Goal: Transaction & Acquisition: Purchase product/service

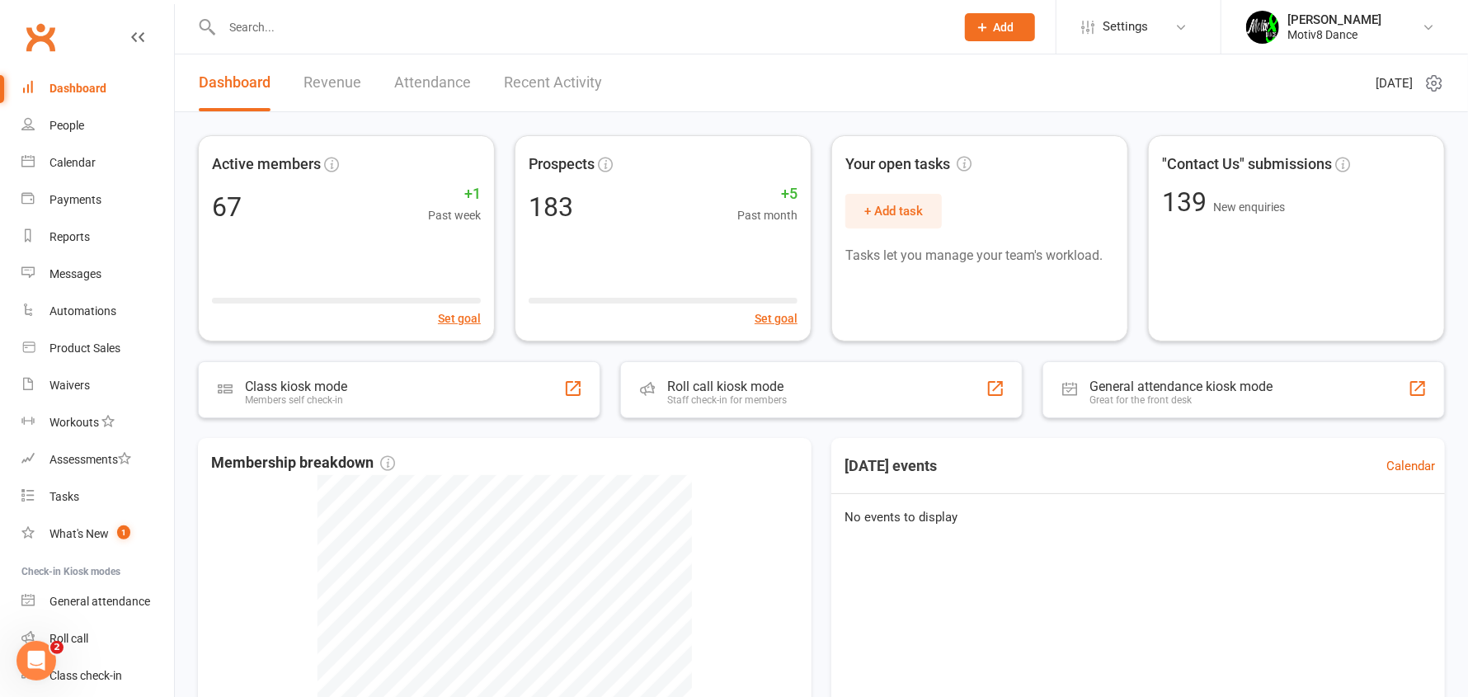
drag, startPoint x: 256, startPoint y: 42, endPoint x: 254, endPoint y: 26, distance: 16.6
click at [256, 41] on div at bounding box center [571, 27] width 746 height 54
click at [254, 21] on input "text" at bounding box center [580, 27] width 727 height 23
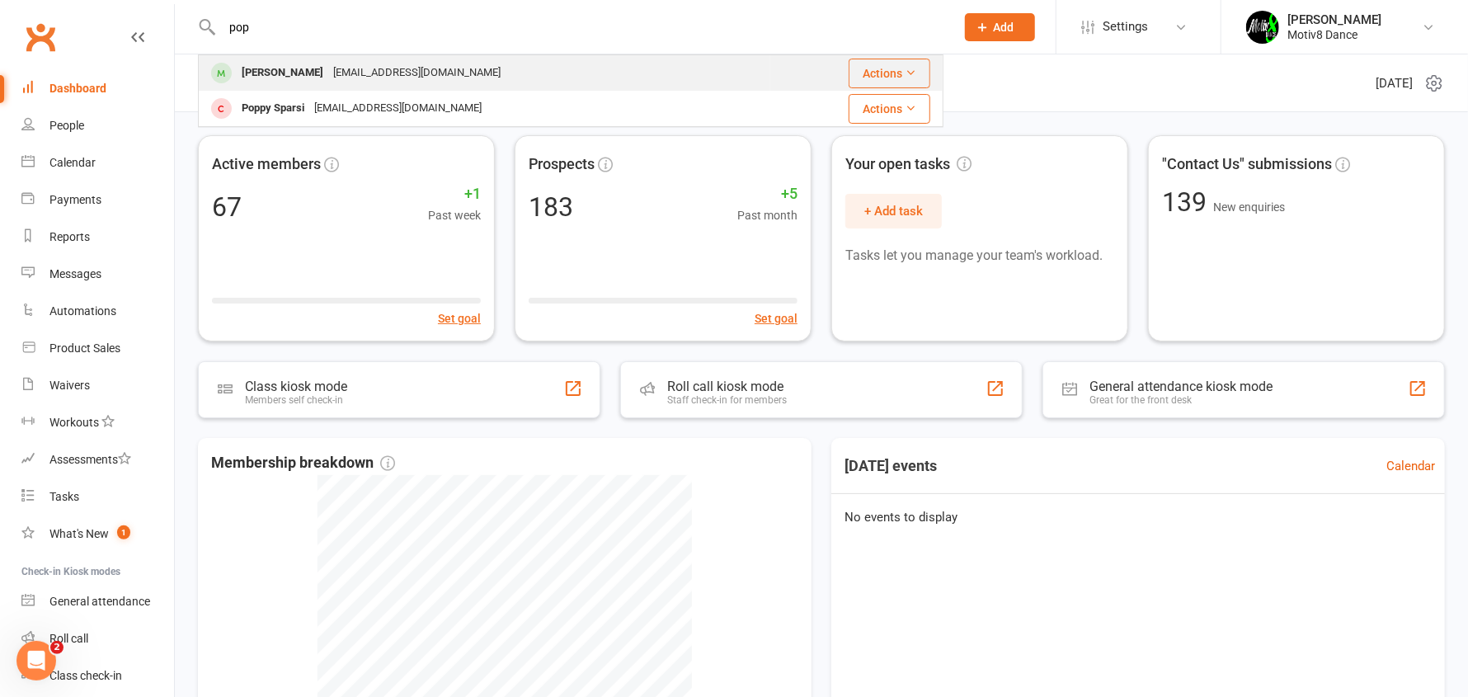
type input "pop"
click at [293, 78] on div "Poppy Shepherdson" at bounding box center [283, 73] width 92 height 24
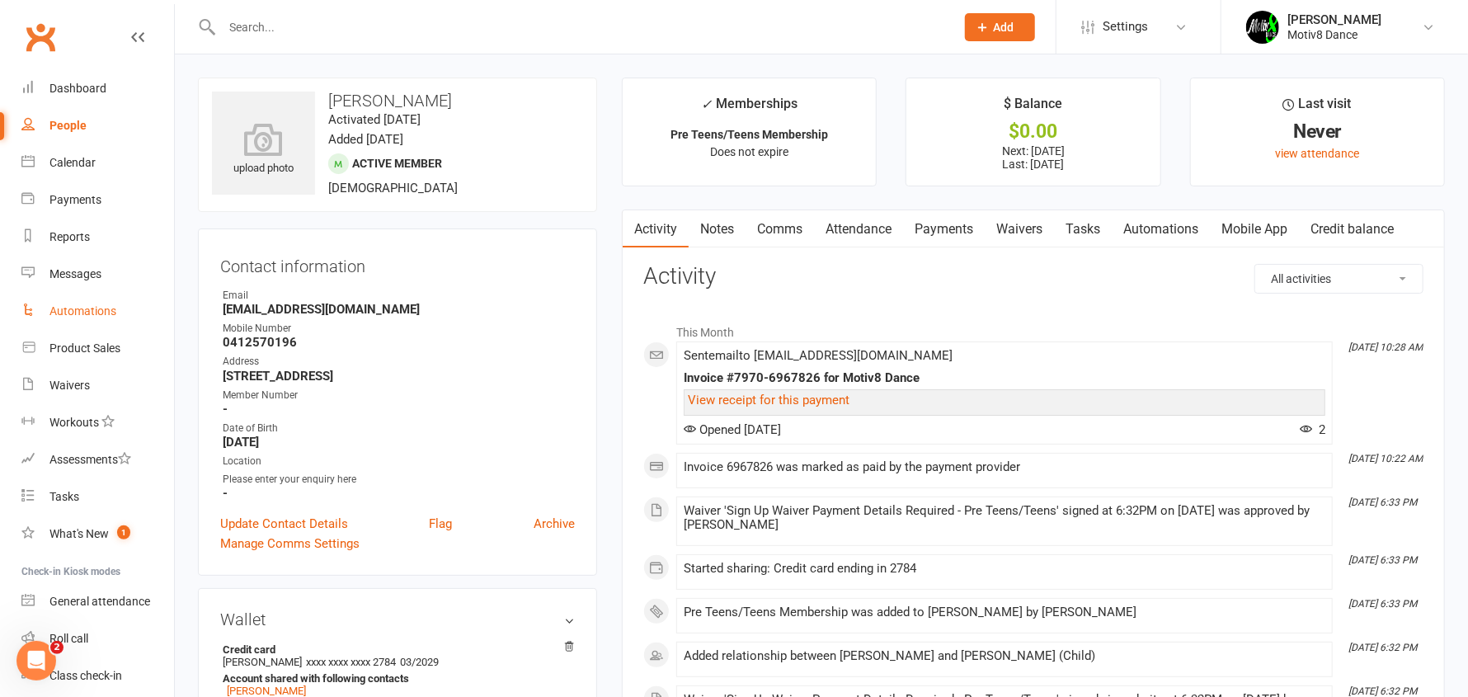
click at [101, 294] on link "Automations" at bounding box center [97, 311] width 153 height 37
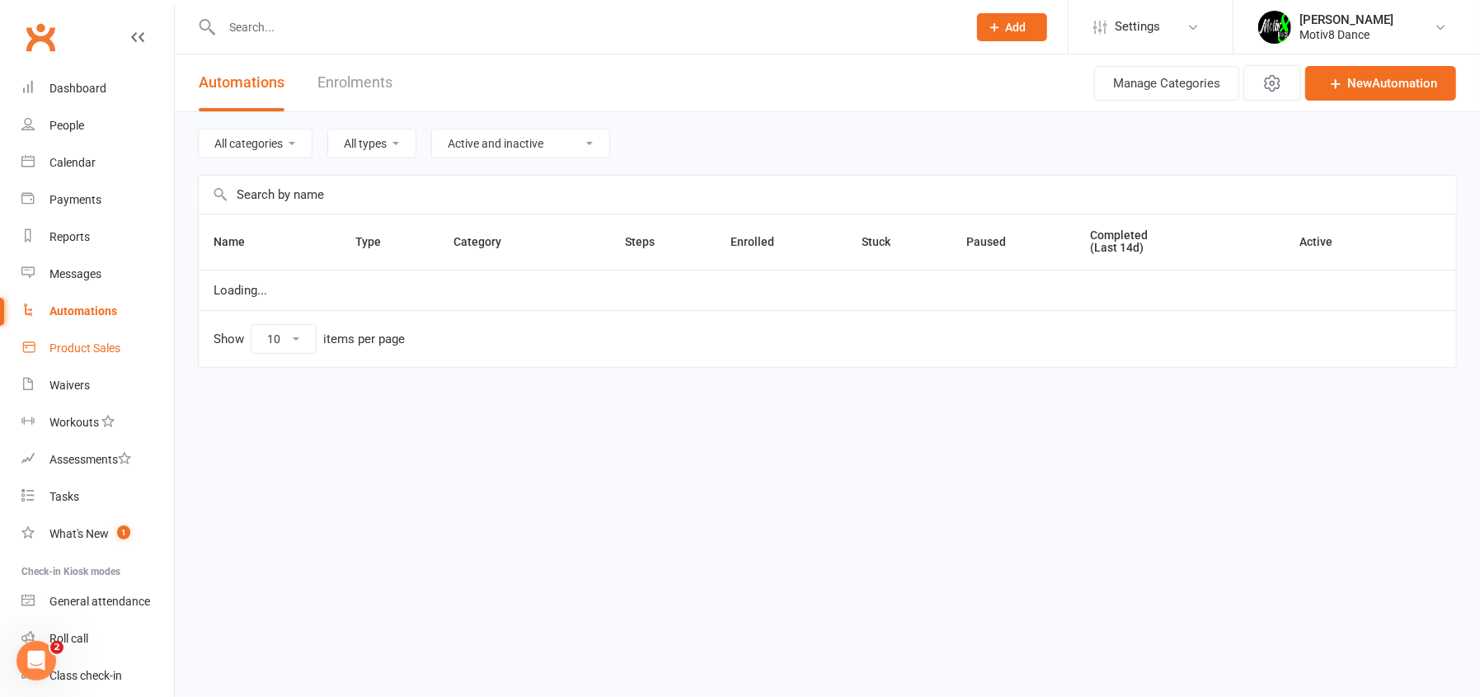
click at [106, 339] on link "Product Sales" at bounding box center [97, 348] width 153 height 37
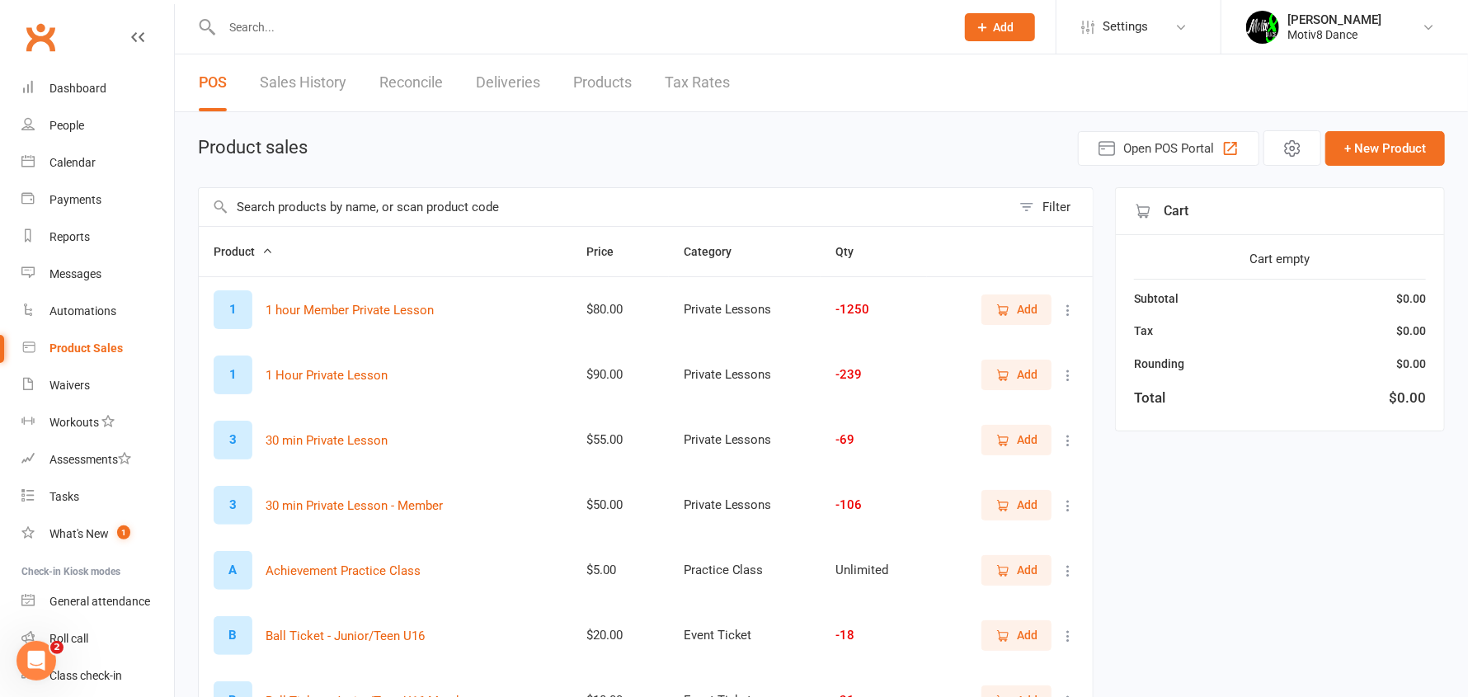
click at [292, 85] on link "Sales History" at bounding box center [303, 82] width 87 height 57
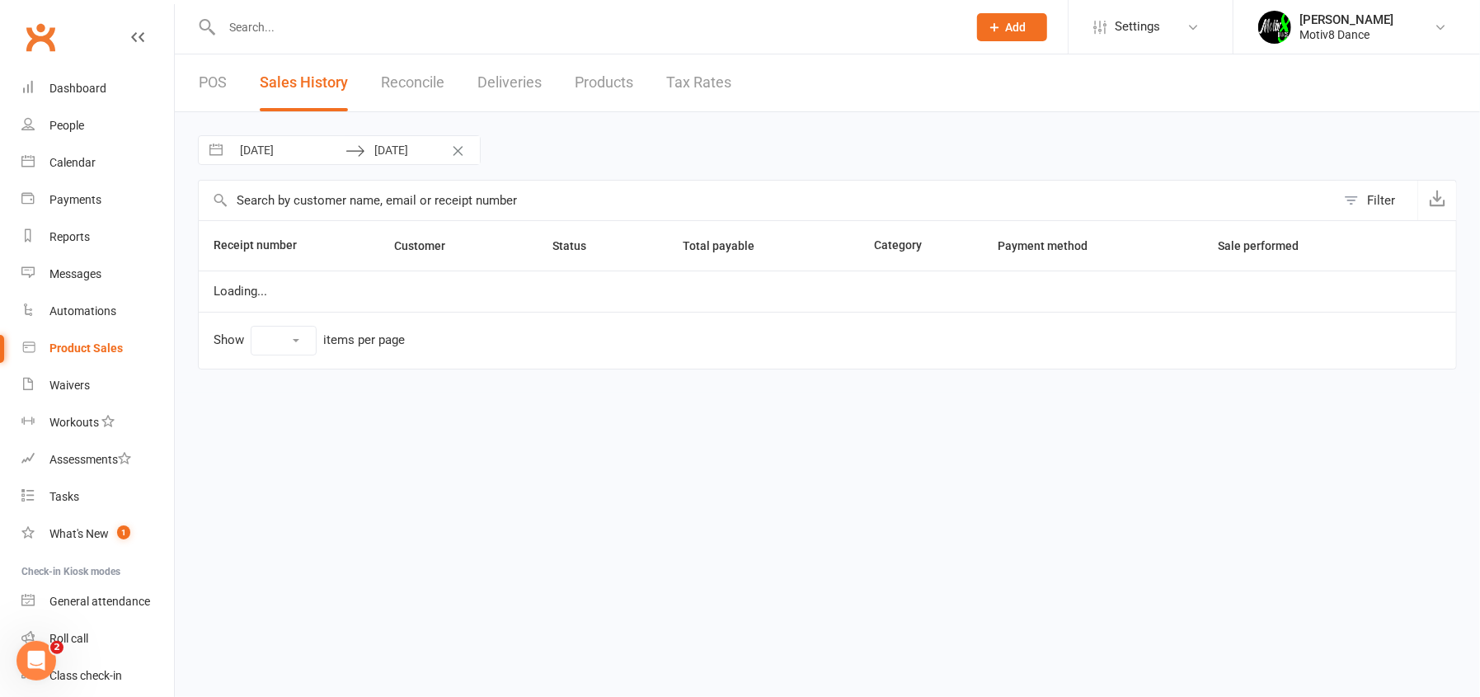
select select "100"
click at [301, 153] on ui-view "Prospect Member Non-attending contact Class / event Appointment Task Membership…" at bounding box center [740, 198] width 1480 height 388
select select "7"
select select "2025"
select select "8"
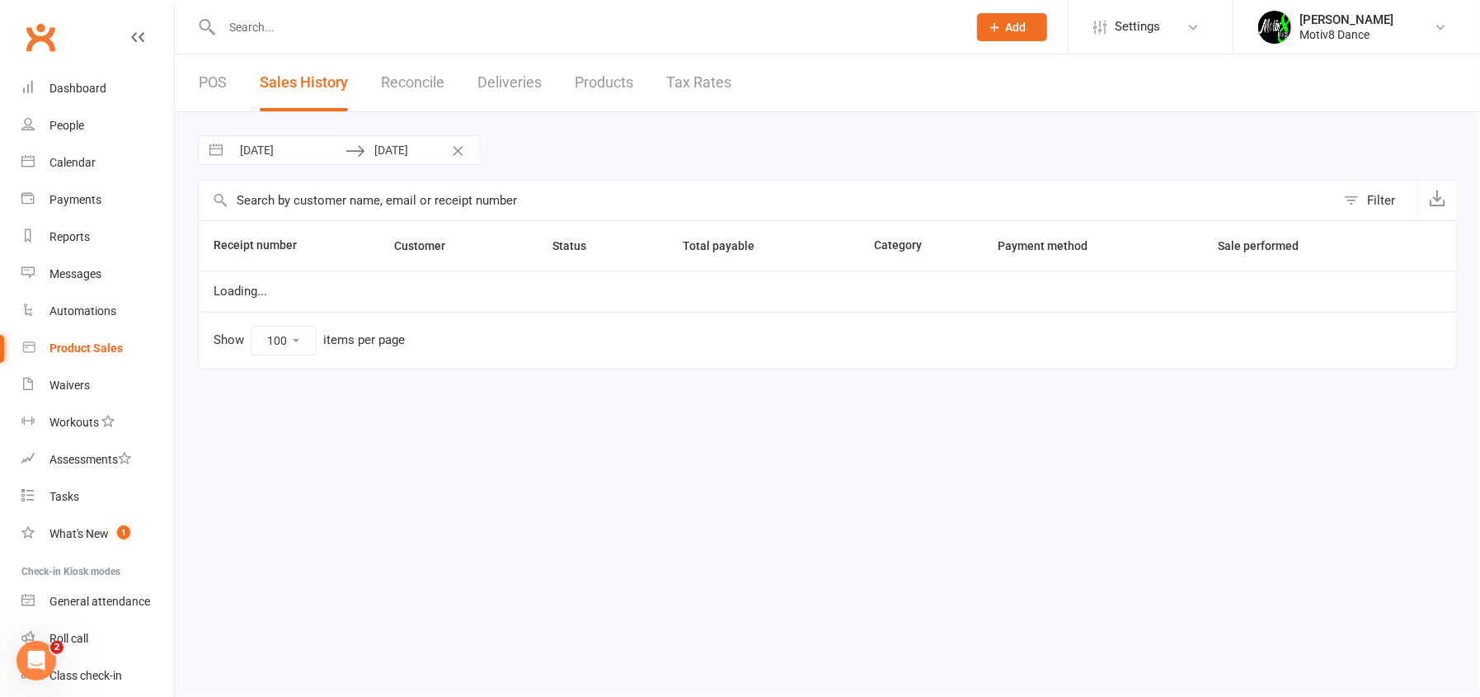
select select "2025"
select select "9"
select select "2025"
select select "10"
select select "2025"
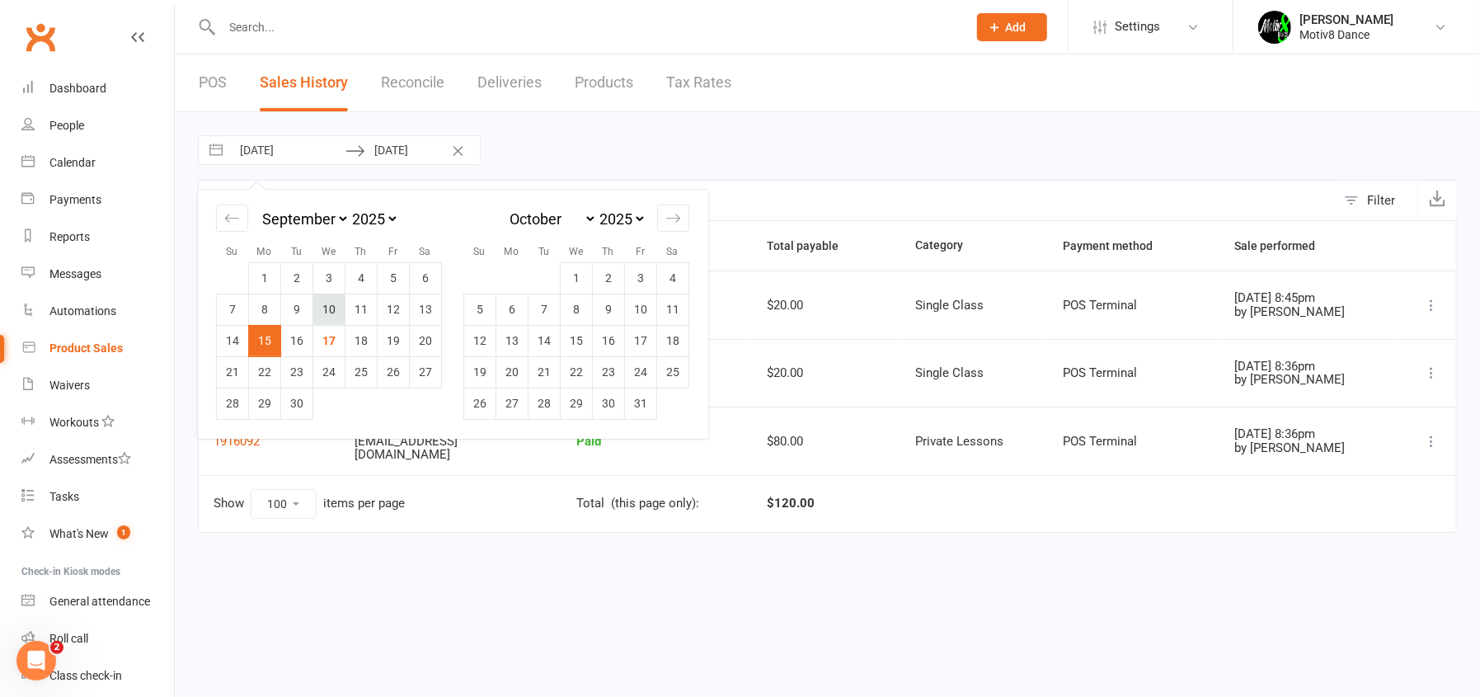
click at [325, 311] on td "10" at bounding box center [329, 309] width 32 height 31
type input "10 Sep 2025"
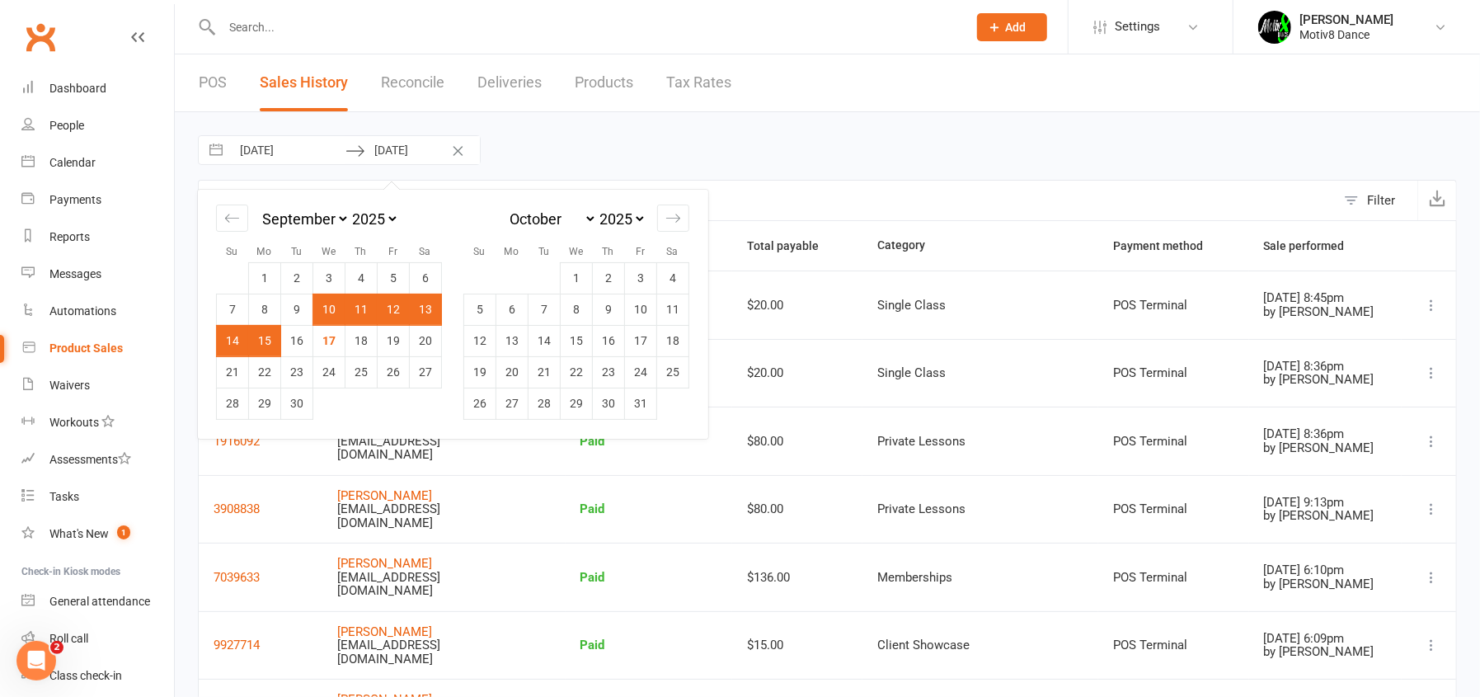
click at [326, 312] on td "10" at bounding box center [329, 309] width 32 height 31
type input "10 Sep 2025"
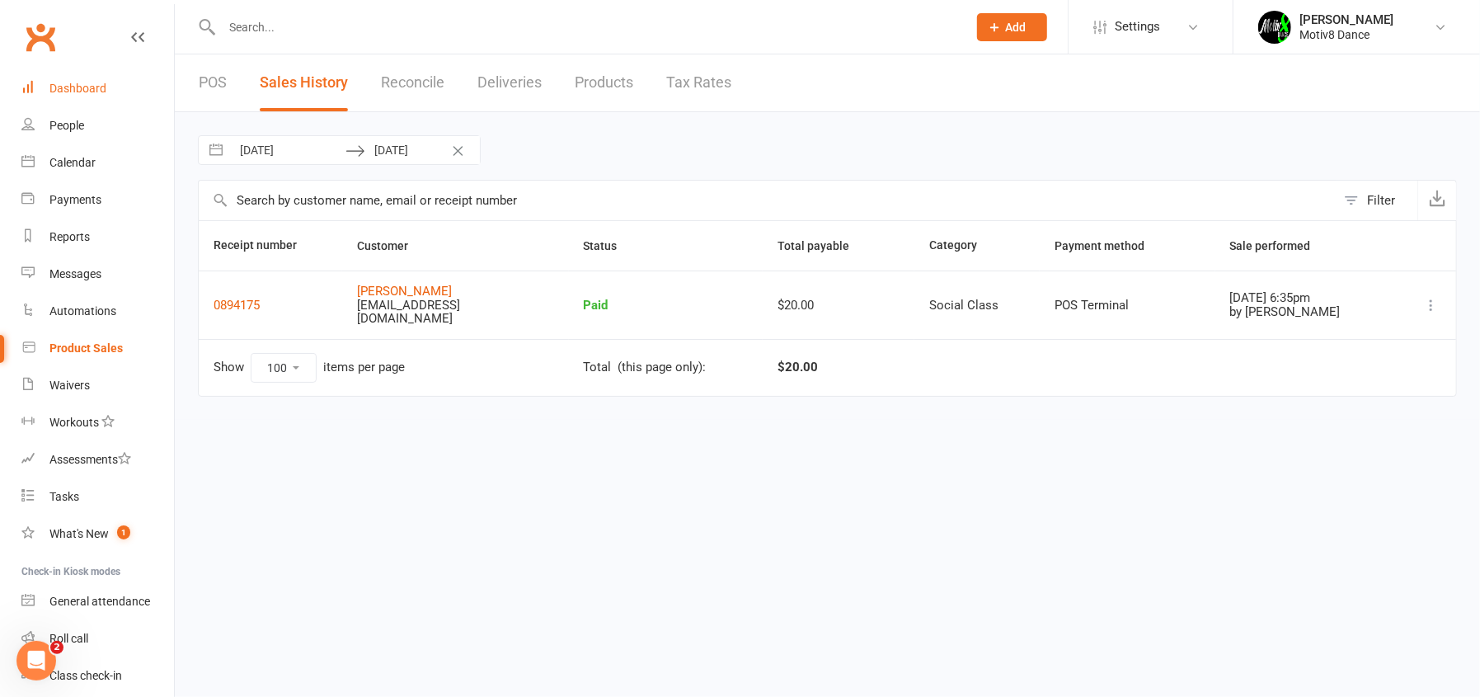
click at [68, 88] on div "Dashboard" at bounding box center [77, 88] width 57 height 13
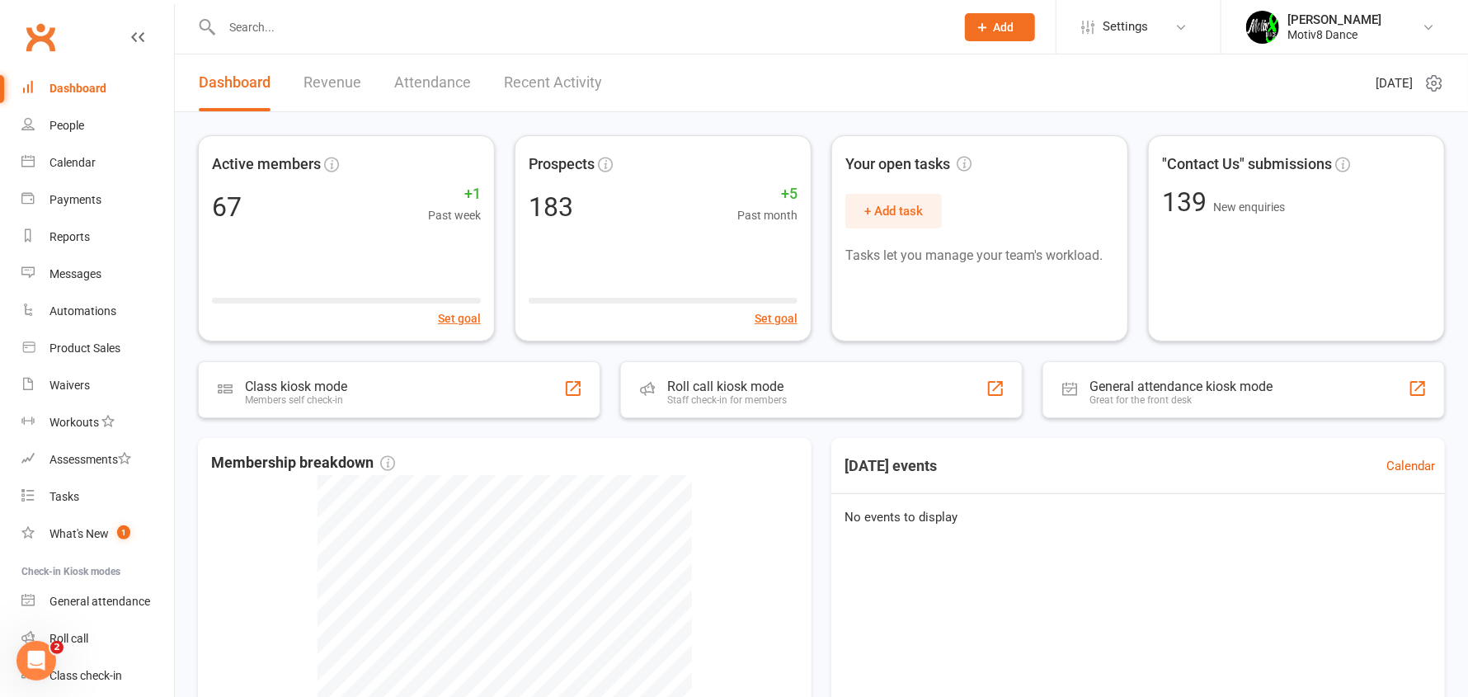
click at [526, 88] on link "Recent Activity" at bounding box center [553, 82] width 98 height 57
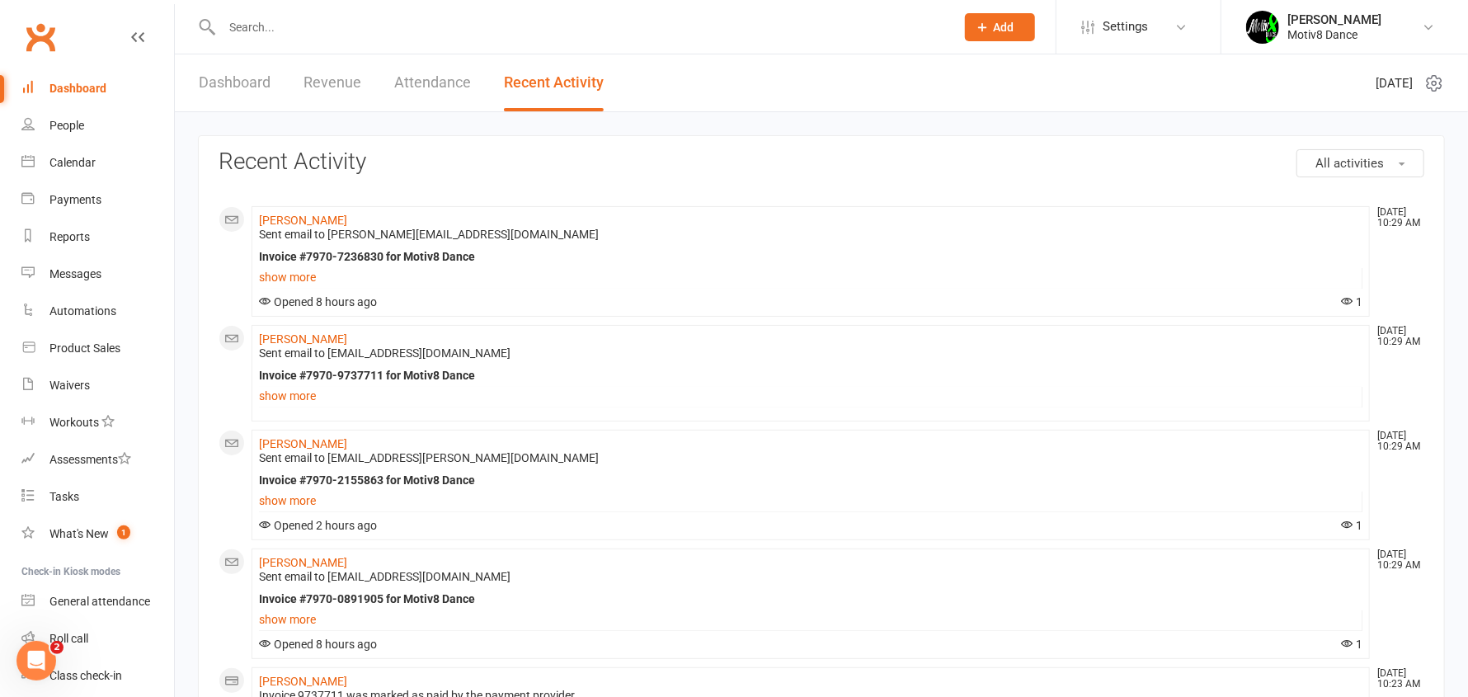
click at [1390, 84] on span "Wednesday 17th, September 2025" at bounding box center [1394, 83] width 37 height 20
click at [1434, 82] on icon at bounding box center [1434, 84] width 4 height 4
click at [1033, 173] on h3 "Recent Activity" at bounding box center [822, 162] width 1206 height 26
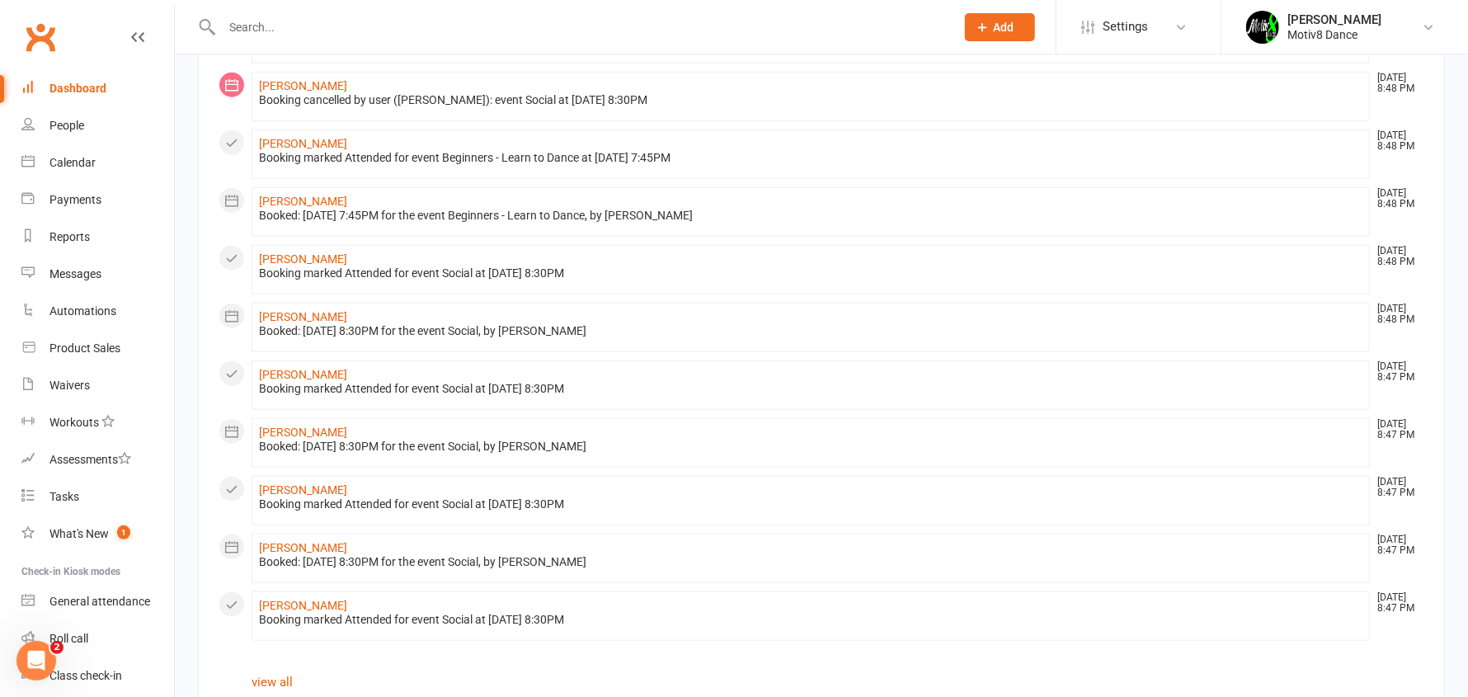
scroll to position [971, 0]
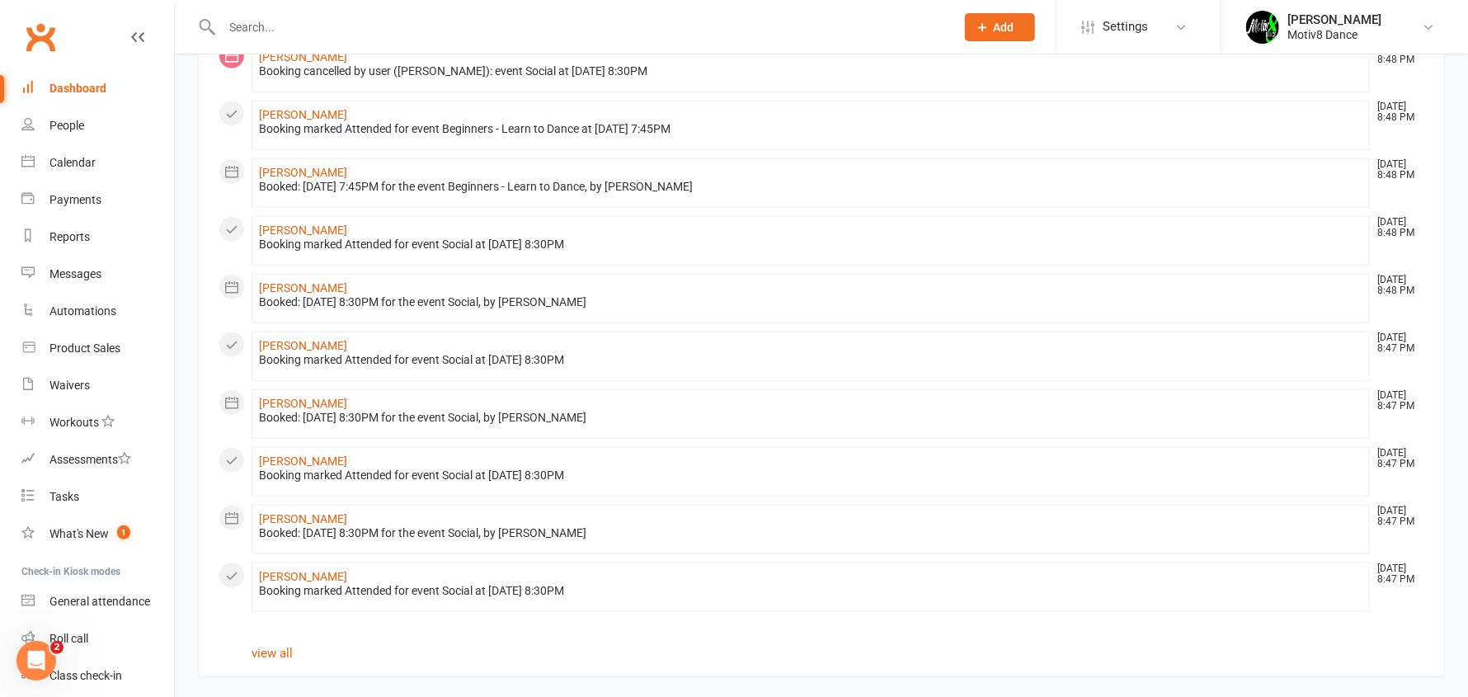
click at [280, 650] on link "view all" at bounding box center [272, 653] width 41 height 15
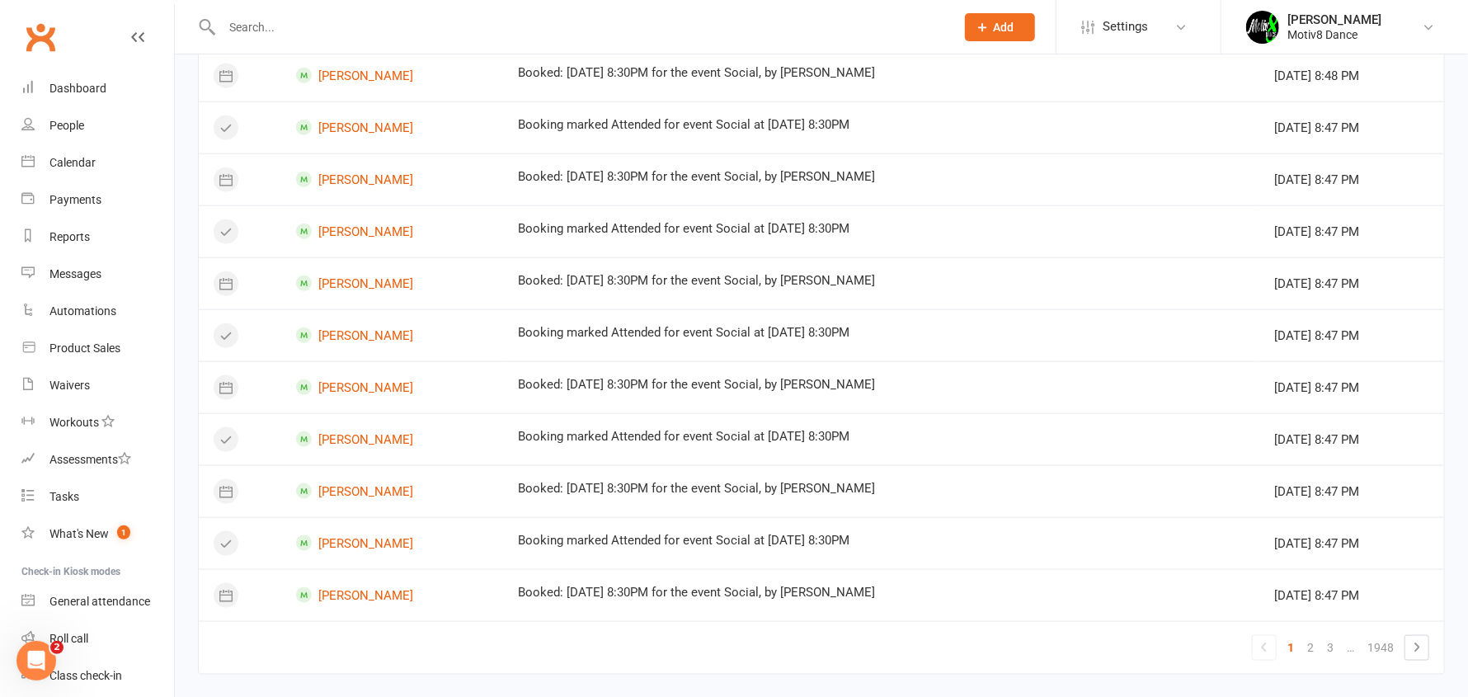
scroll to position [1133, 0]
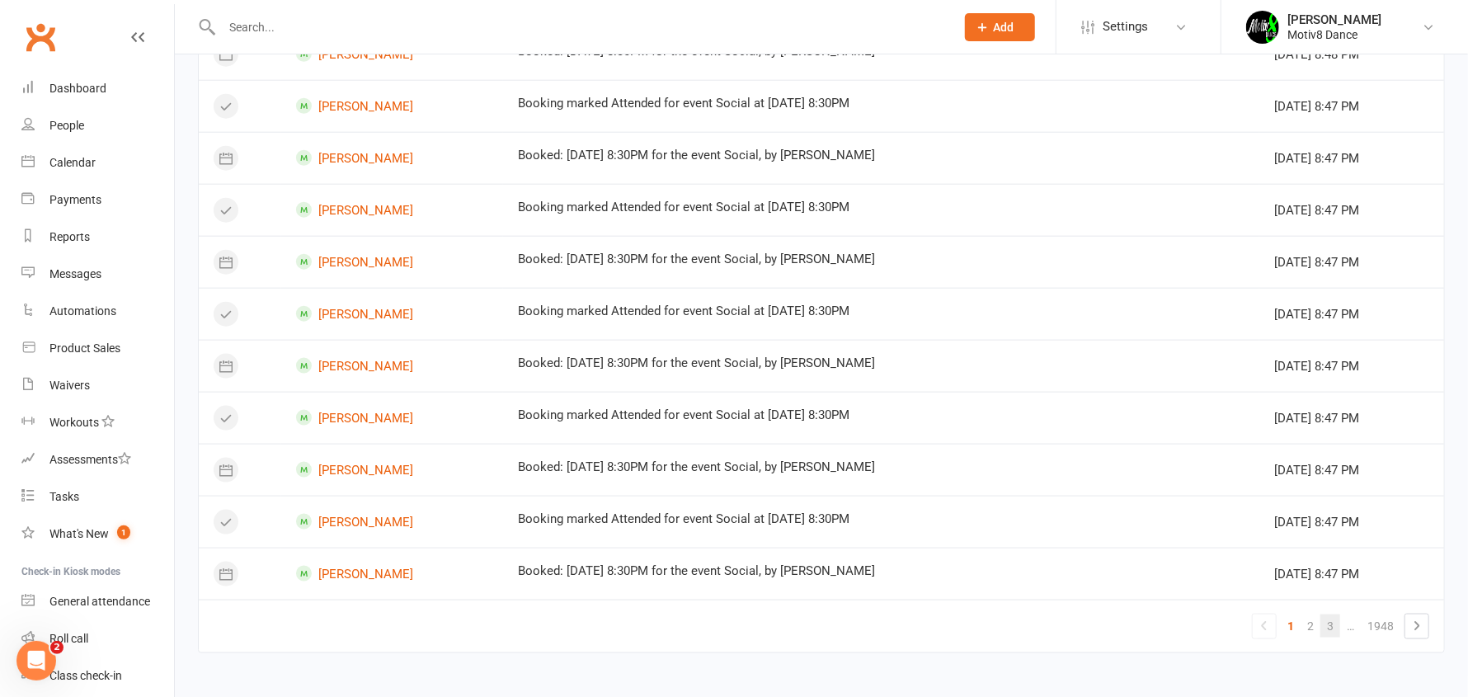
click at [1332, 623] on link "3" at bounding box center [1330, 625] width 20 height 23
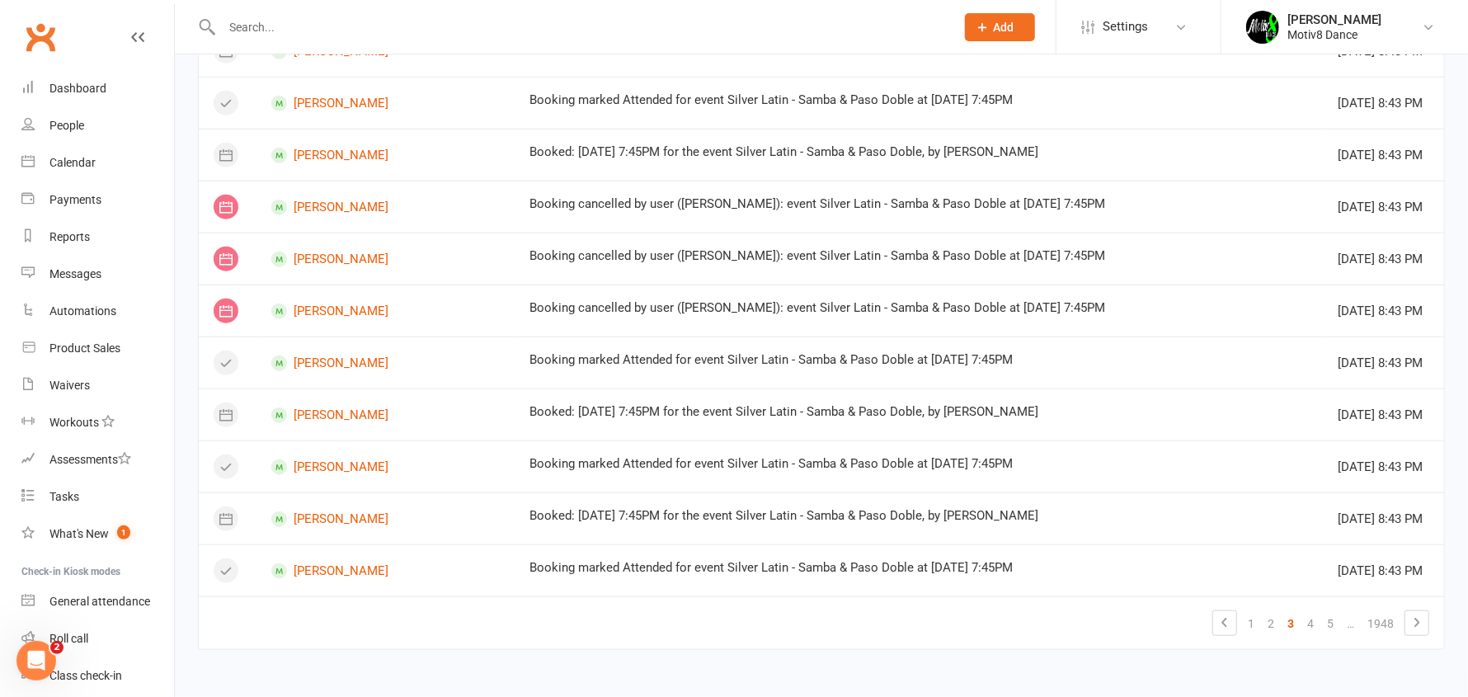
scroll to position [901, 0]
click at [1332, 623] on link "5" at bounding box center [1330, 625] width 20 height 23
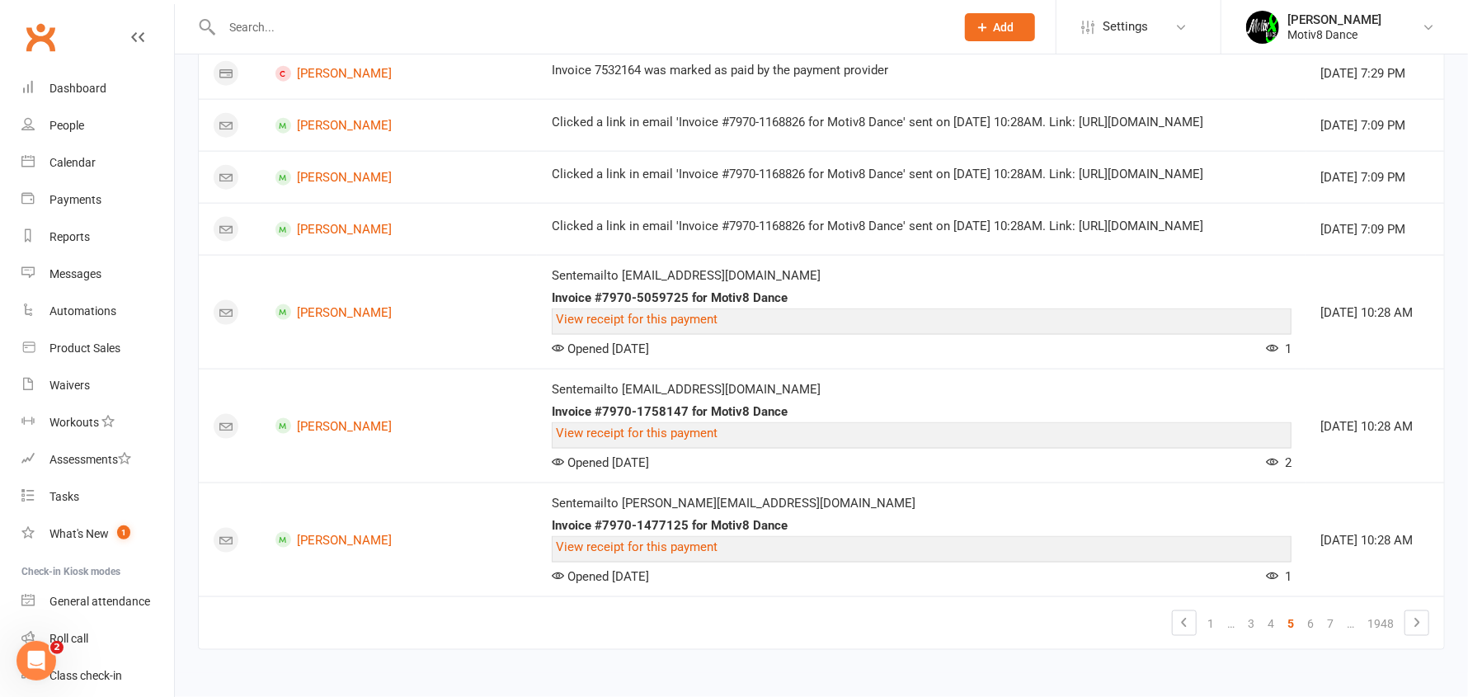
scroll to position [1385, 0]
click at [1332, 626] on link "7" at bounding box center [1330, 623] width 20 height 23
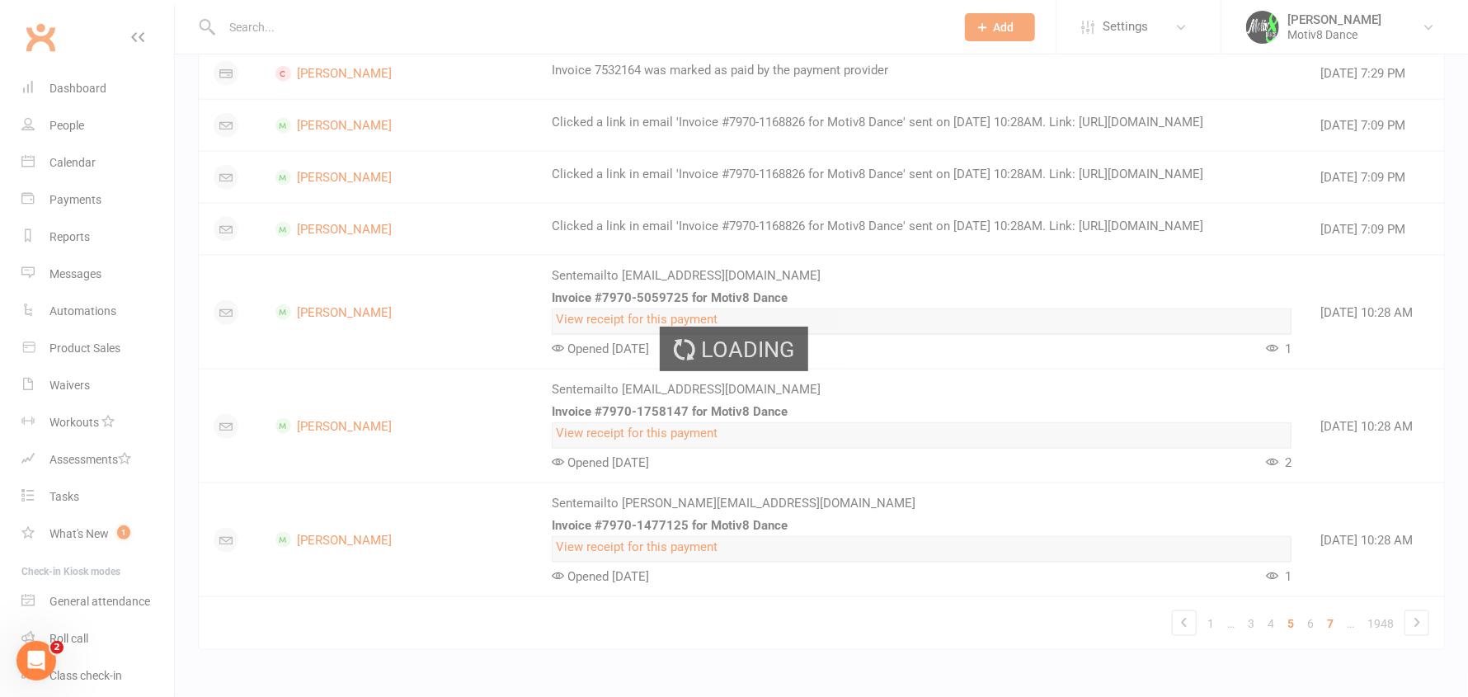
scroll to position [1071, 0]
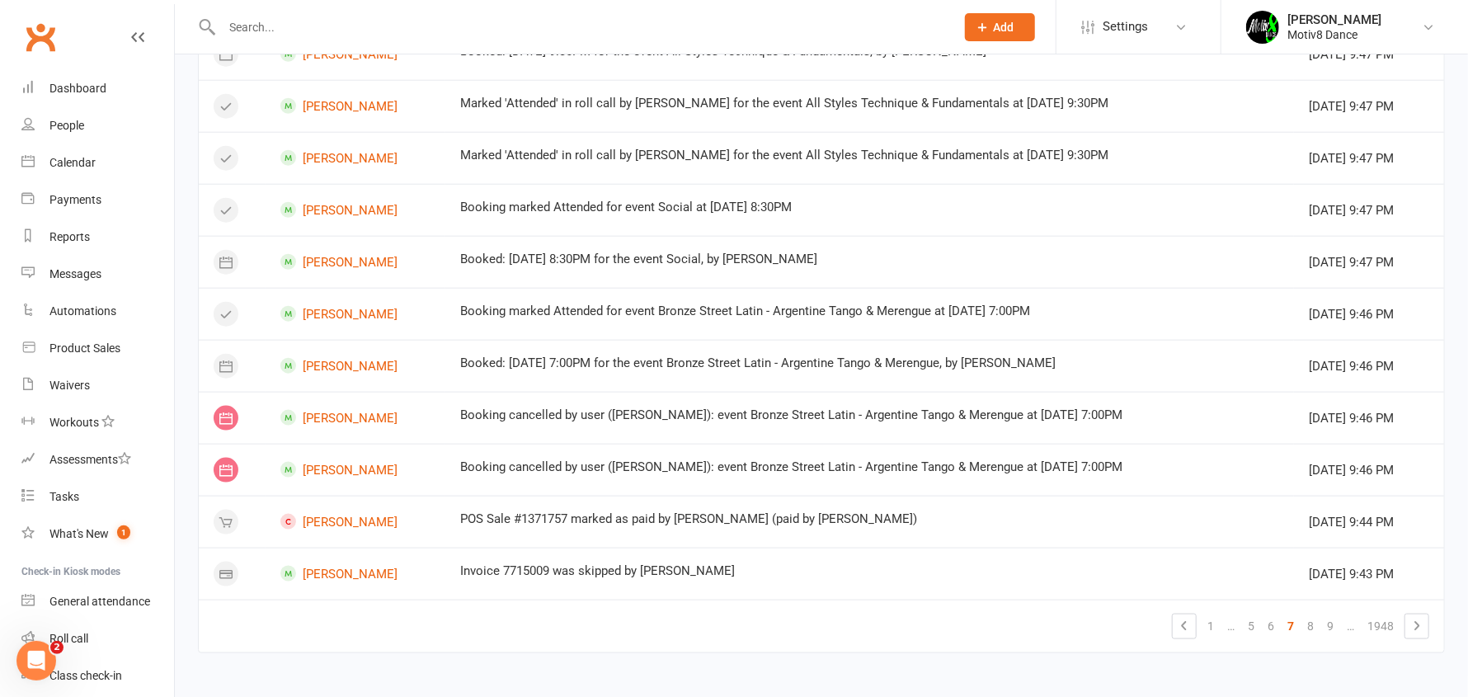
click at [1332, 626] on link "9" at bounding box center [1330, 625] width 20 height 23
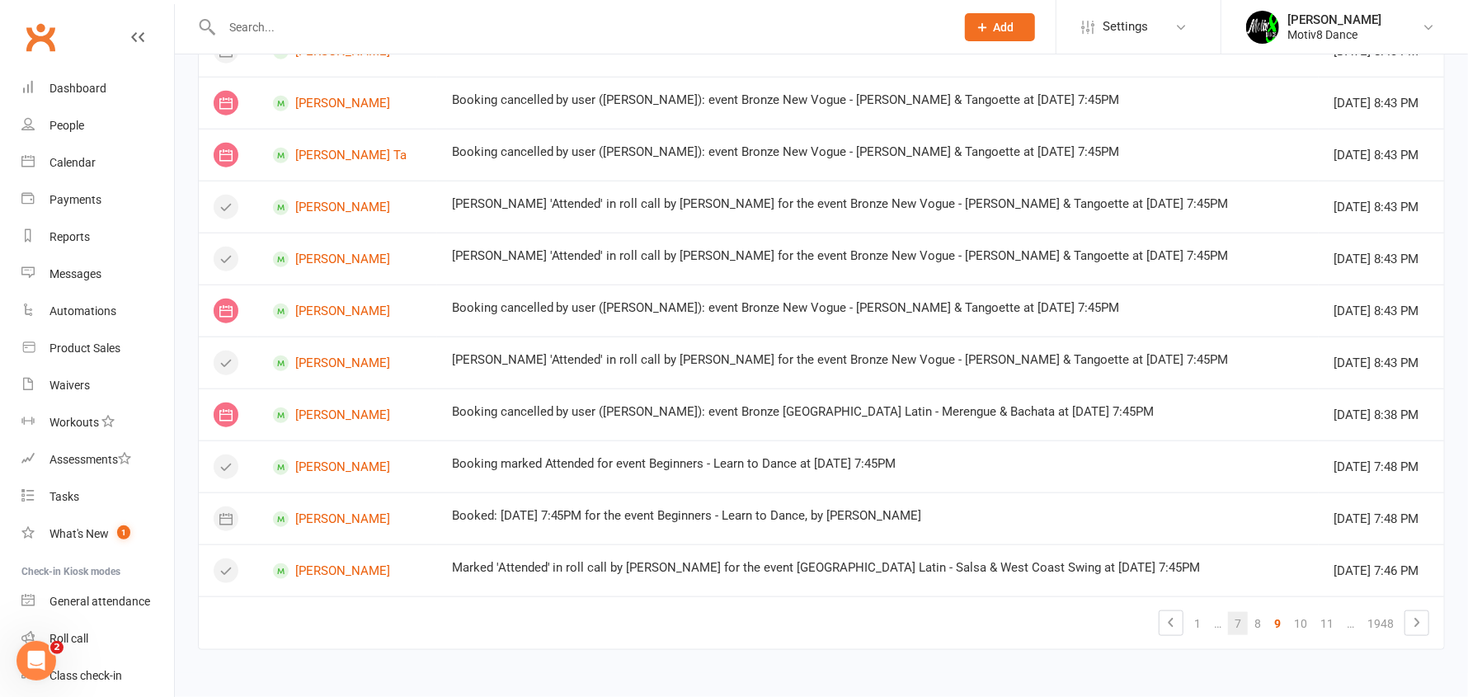
scroll to position [901, 0]
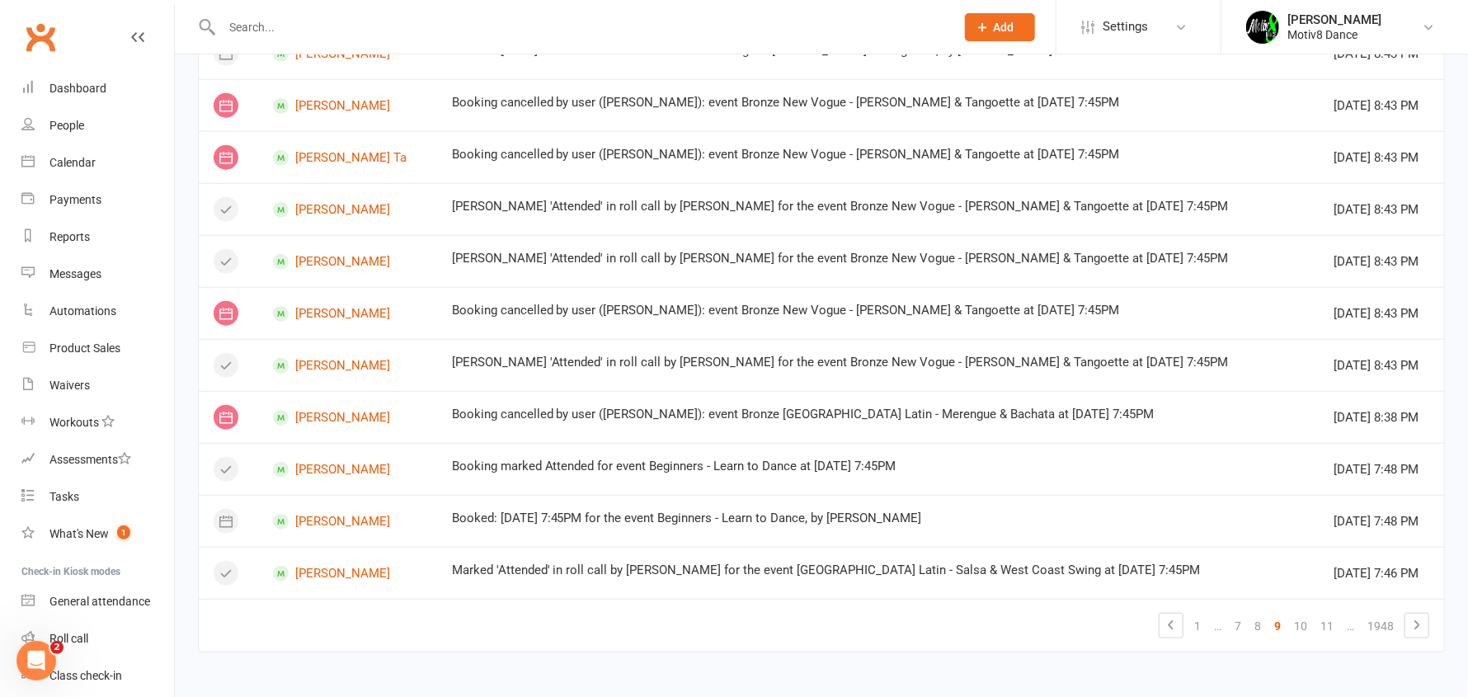
click at [1329, 626] on link "11" at bounding box center [1327, 625] width 26 height 23
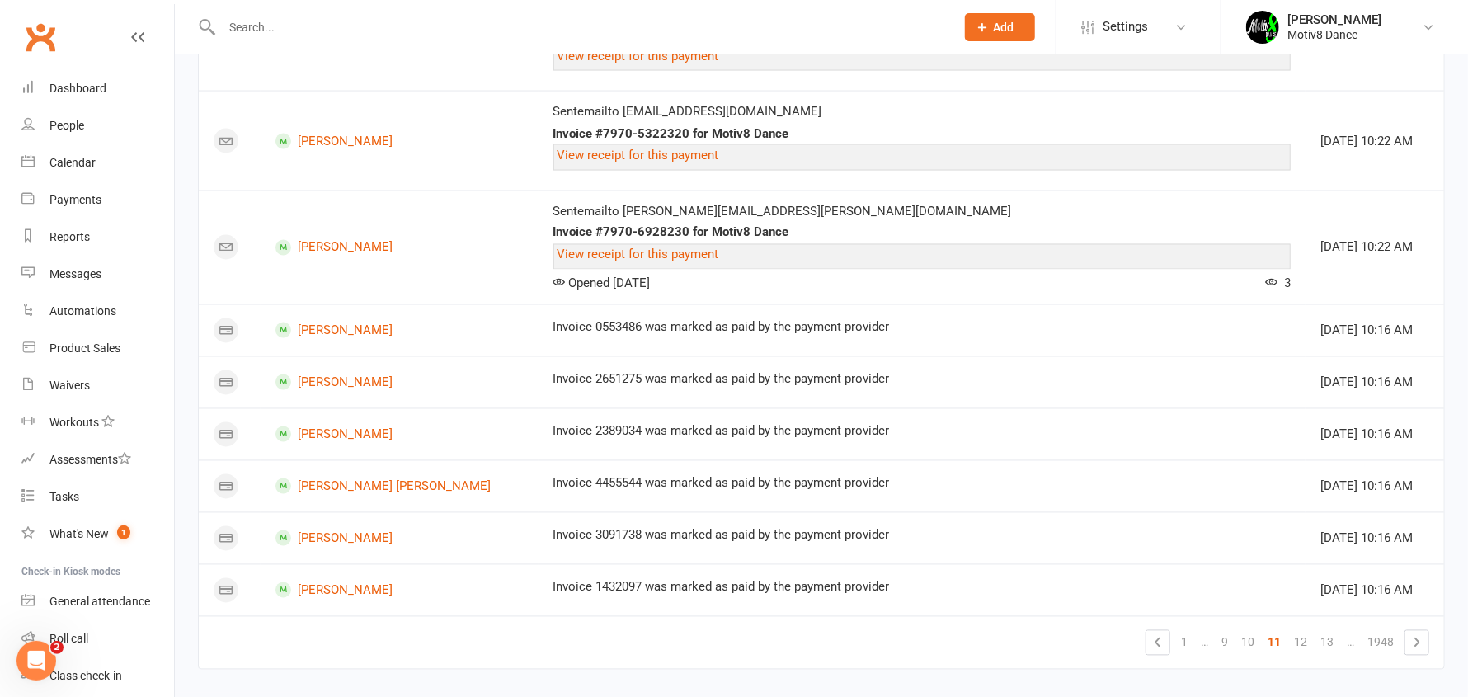
scroll to position [1758, 0]
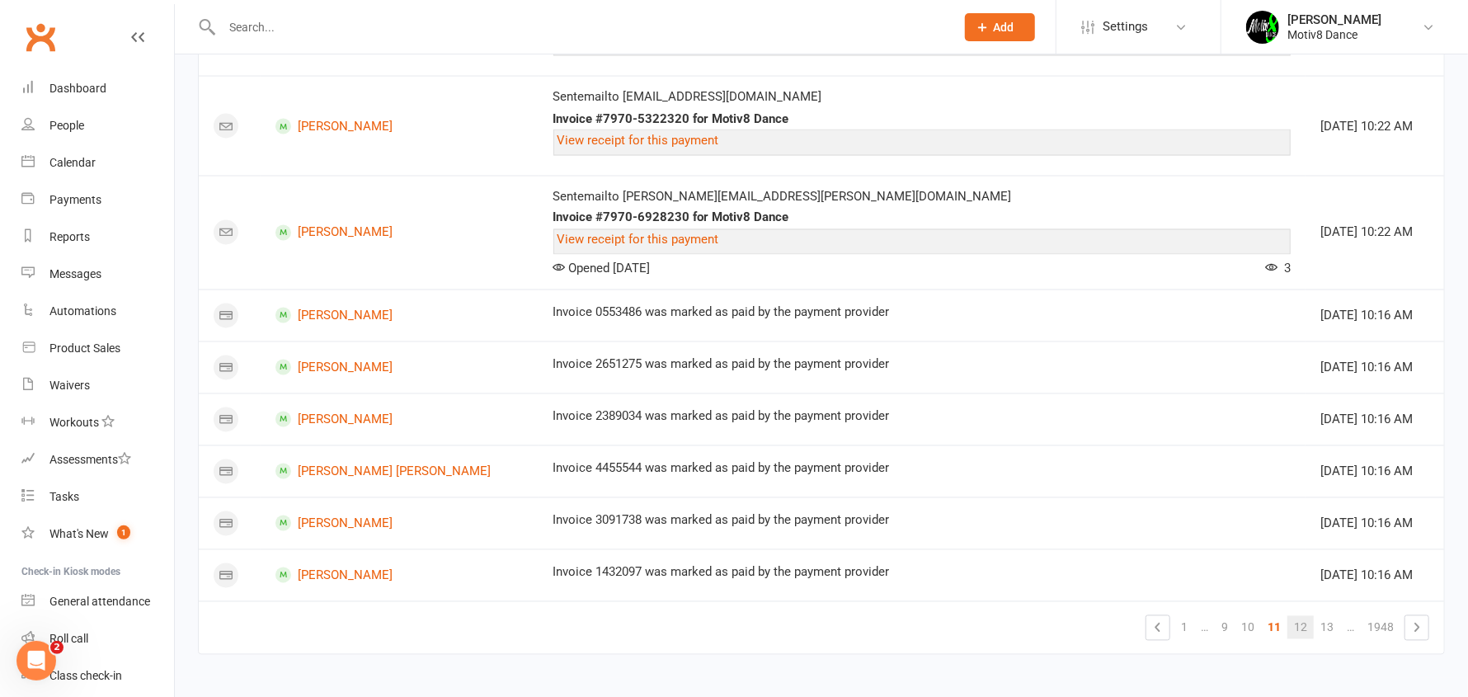
click at [1300, 623] on link "12" at bounding box center [1300, 627] width 26 height 23
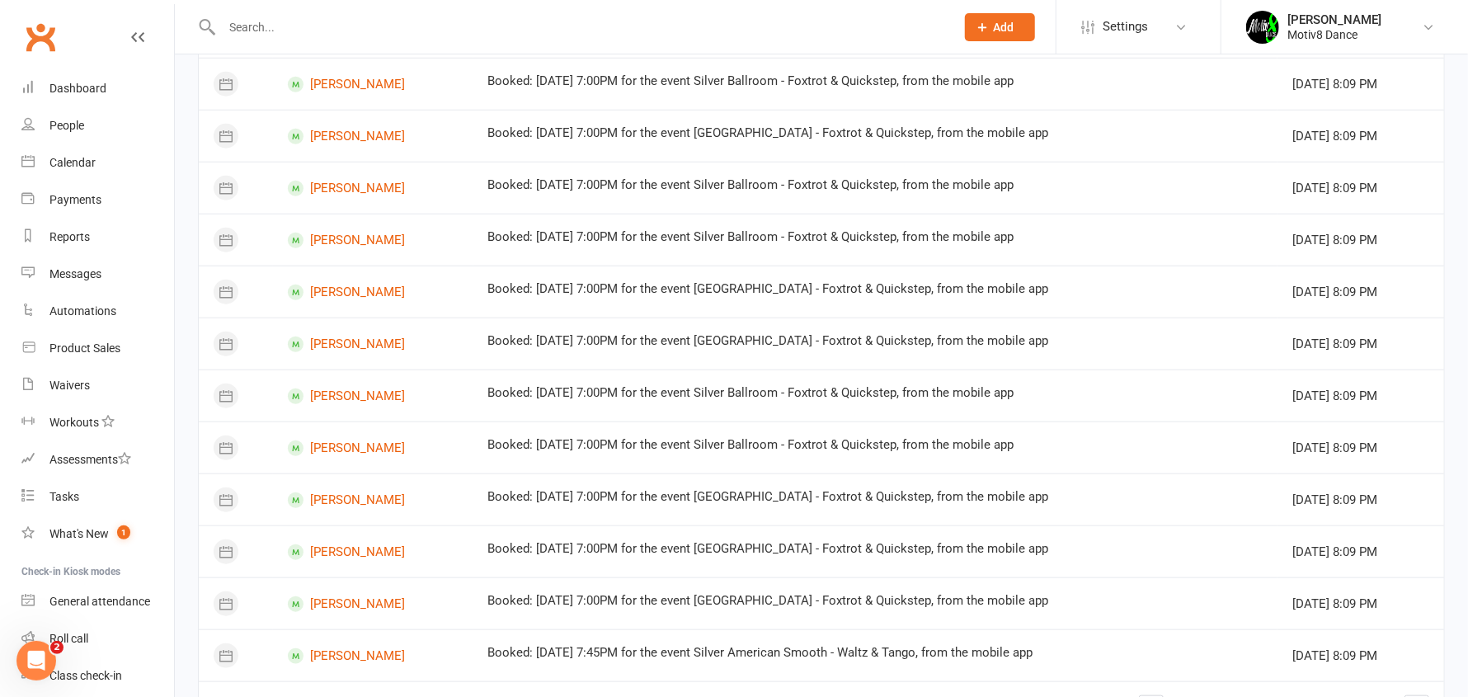
scroll to position [901, 0]
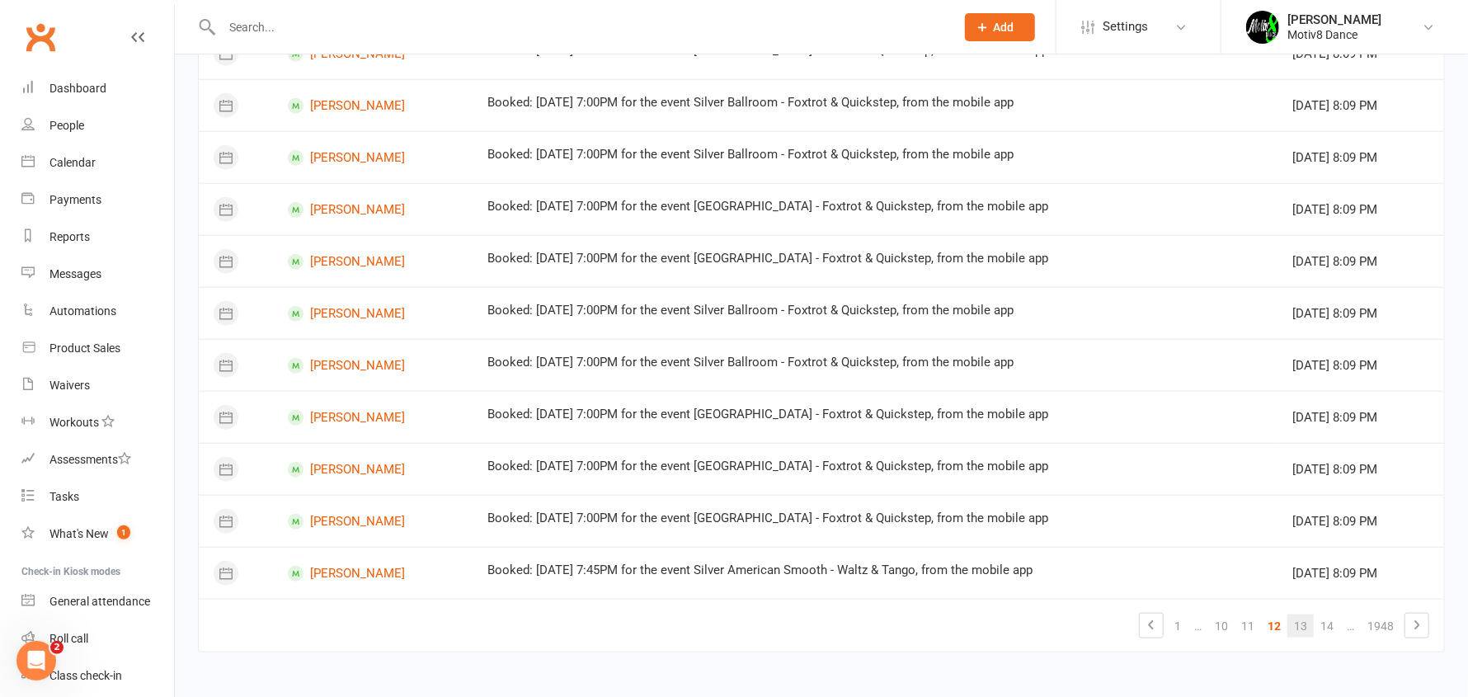
click at [1307, 625] on link "13" at bounding box center [1300, 625] width 26 height 23
click at [1310, 619] on link "14" at bounding box center [1300, 625] width 26 height 23
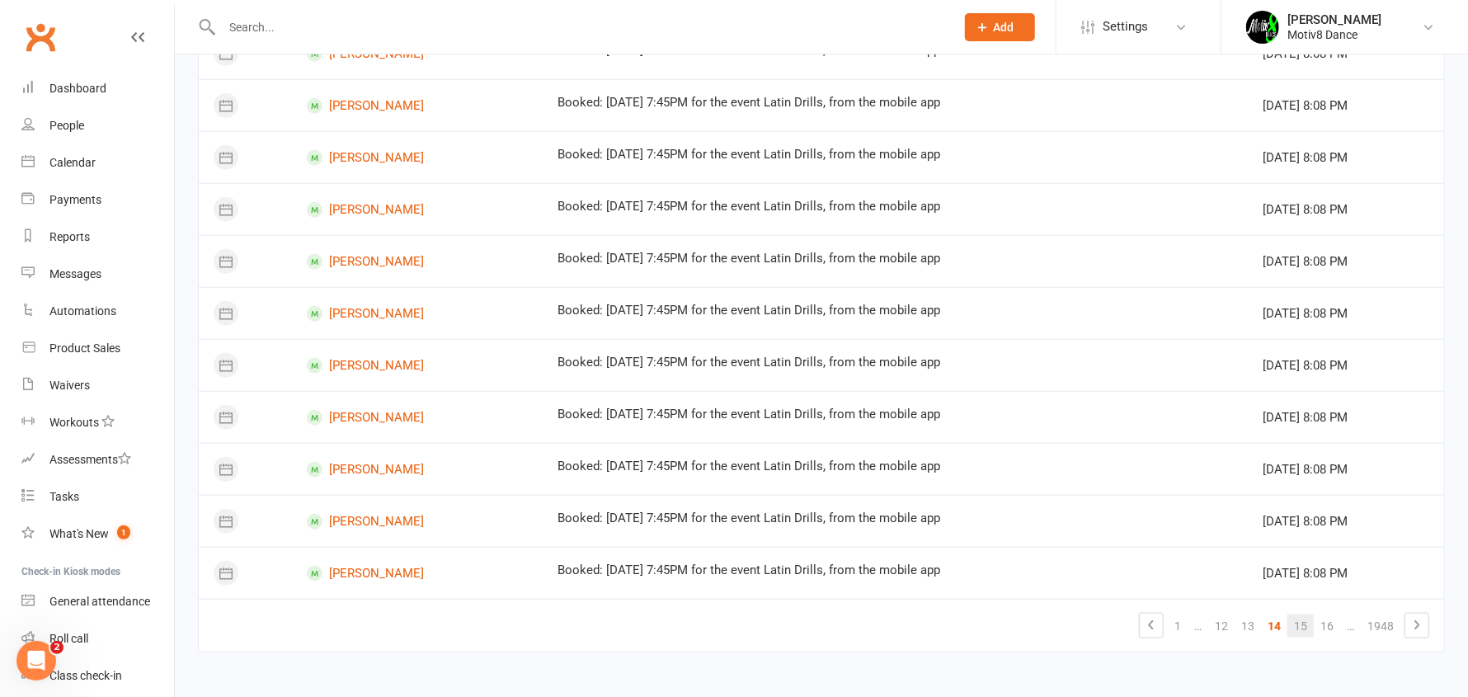
click at [1301, 624] on link "15" at bounding box center [1300, 625] width 26 height 23
click at [1302, 624] on link "16" at bounding box center [1300, 625] width 26 height 23
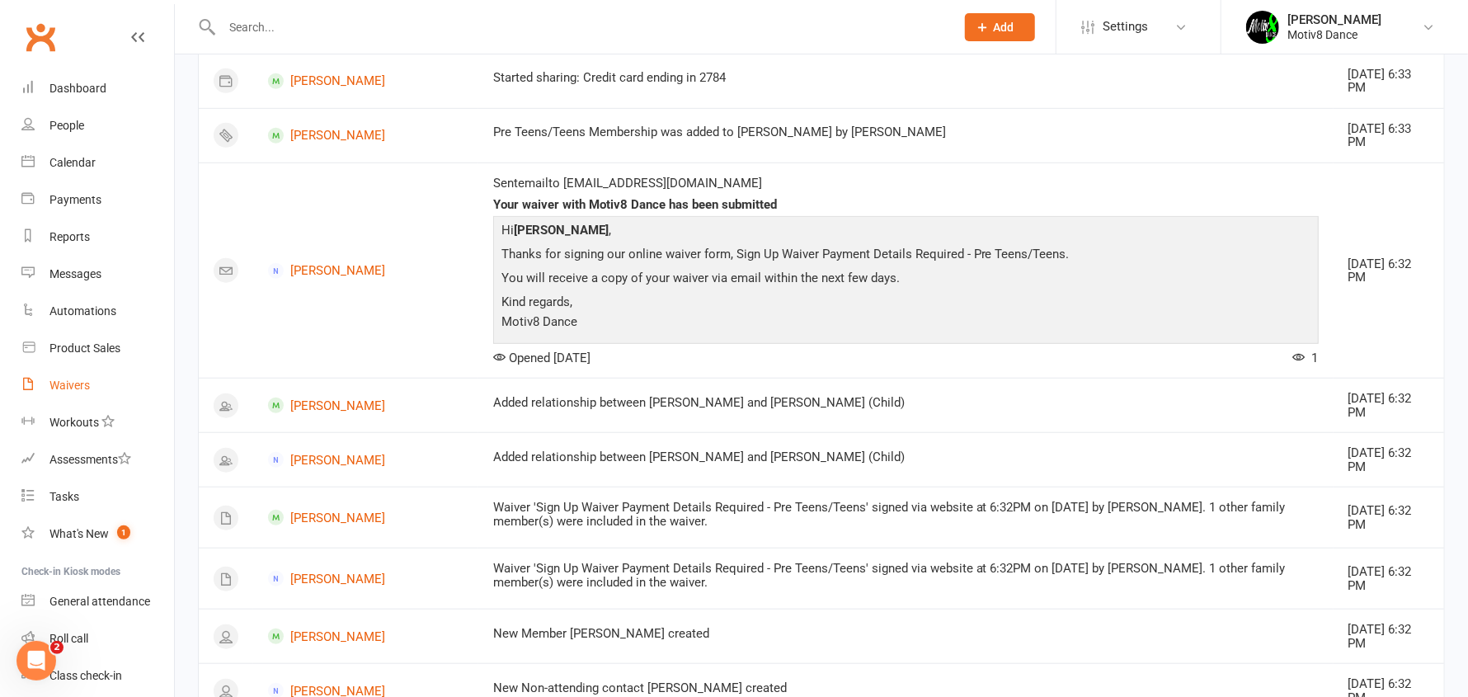
scroll to position [653, 0]
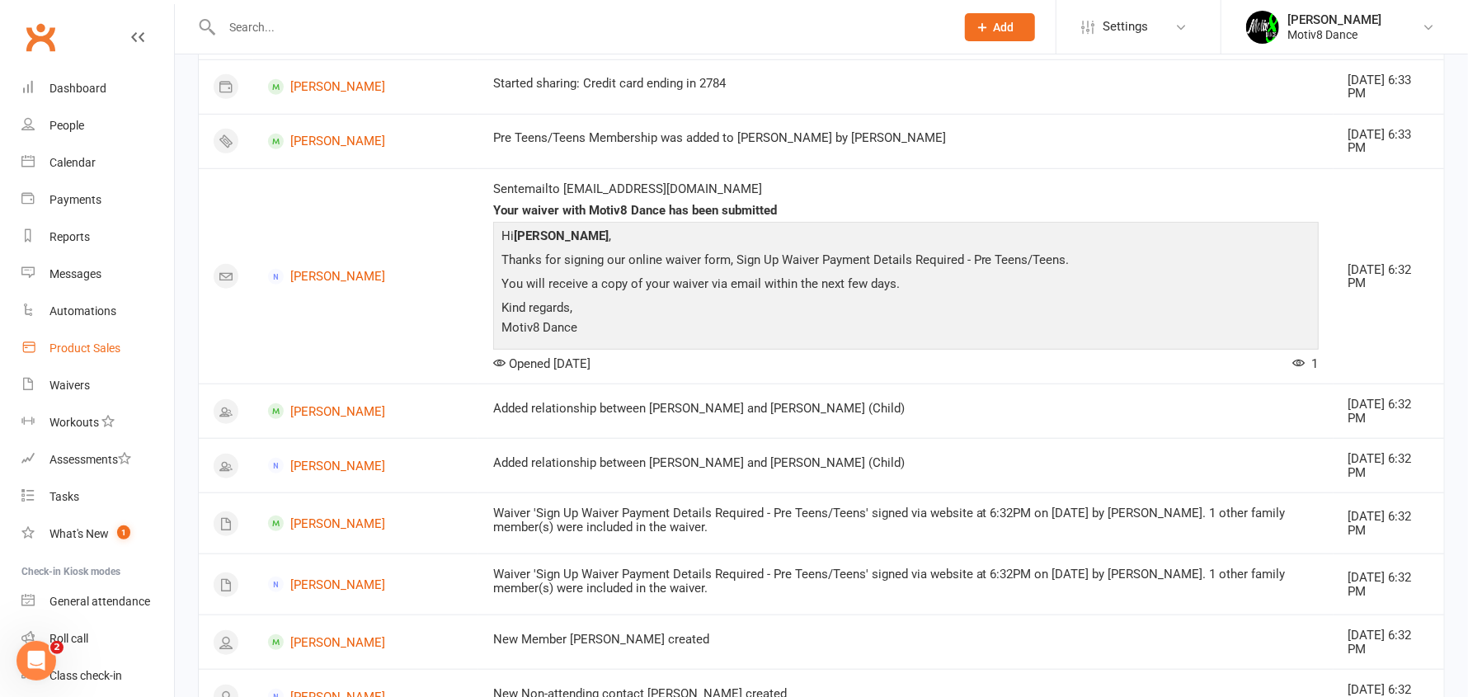
click at [85, 356] on link "Product Sales" at bounding box center [97, 348] width 153 height 37
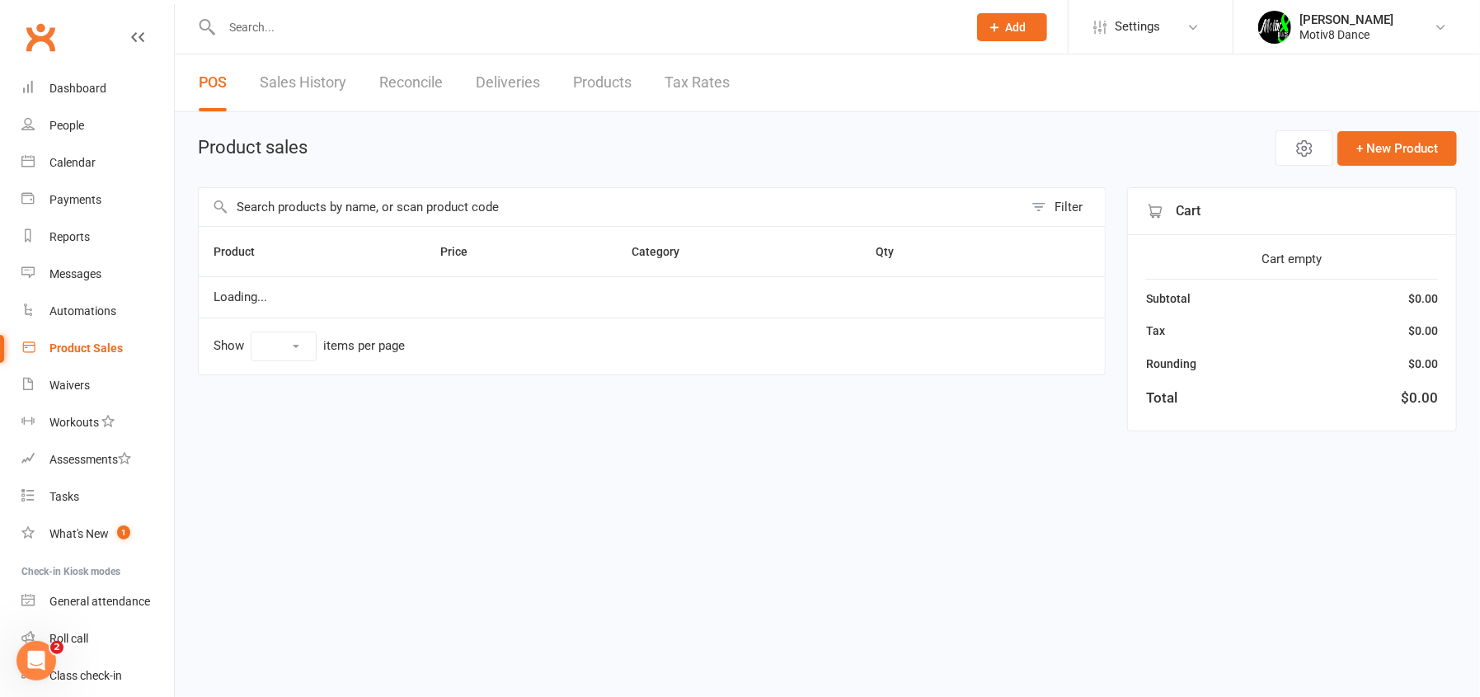
select select "10"
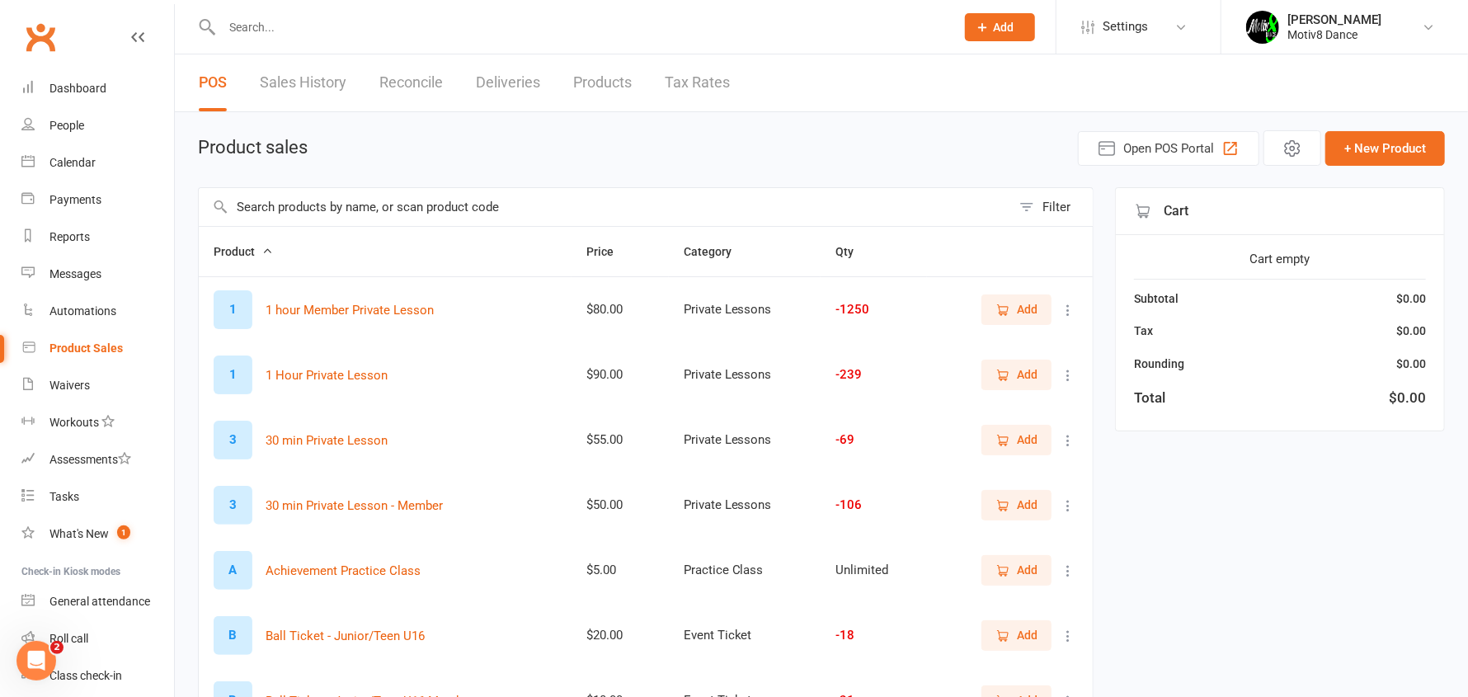
click at [269, 36] on input "text" at bounding box center [580, 27] width 727 height 23
type input "popp"
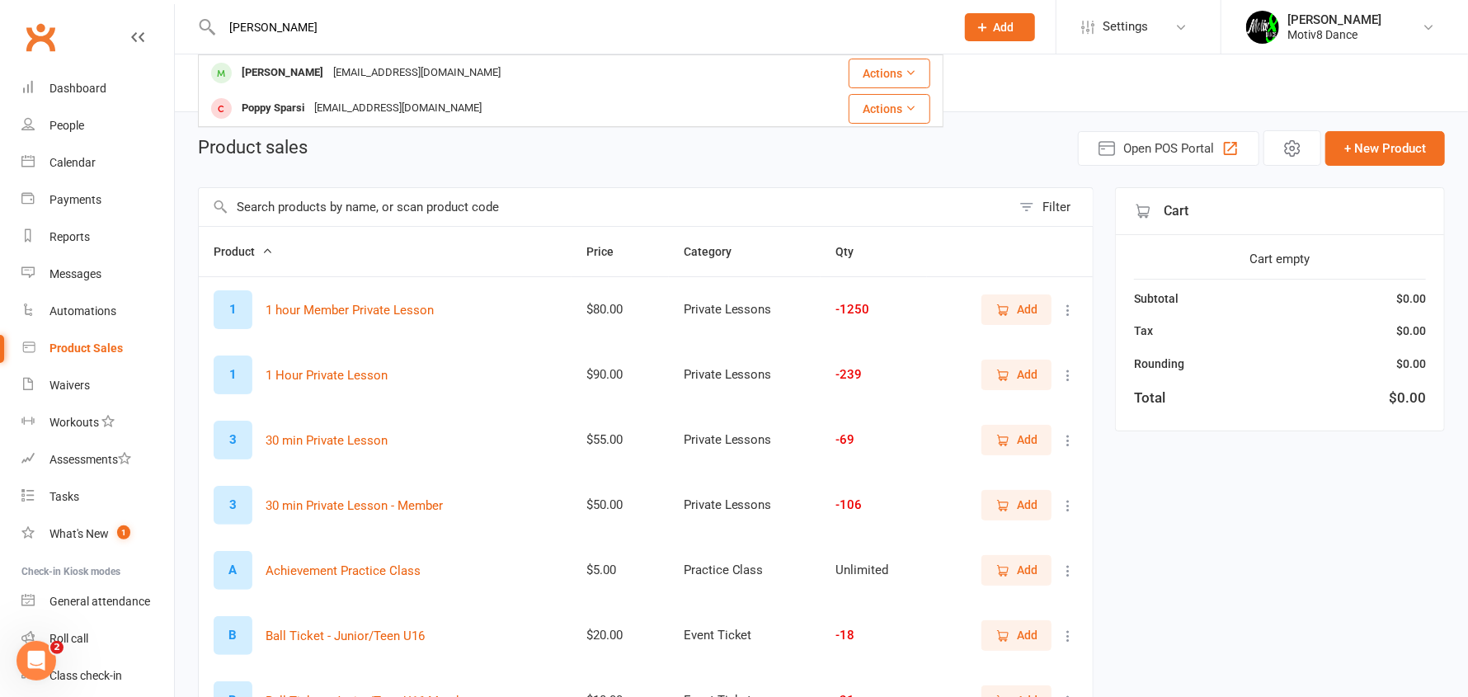
drag, startPoint x: 285, startPoint y: 31, endPoint x: 229, endPoint y: 28, distance: 55.4
click at [222, 28] on input "popp" at bounding box center [580, 27] width 727 height 23
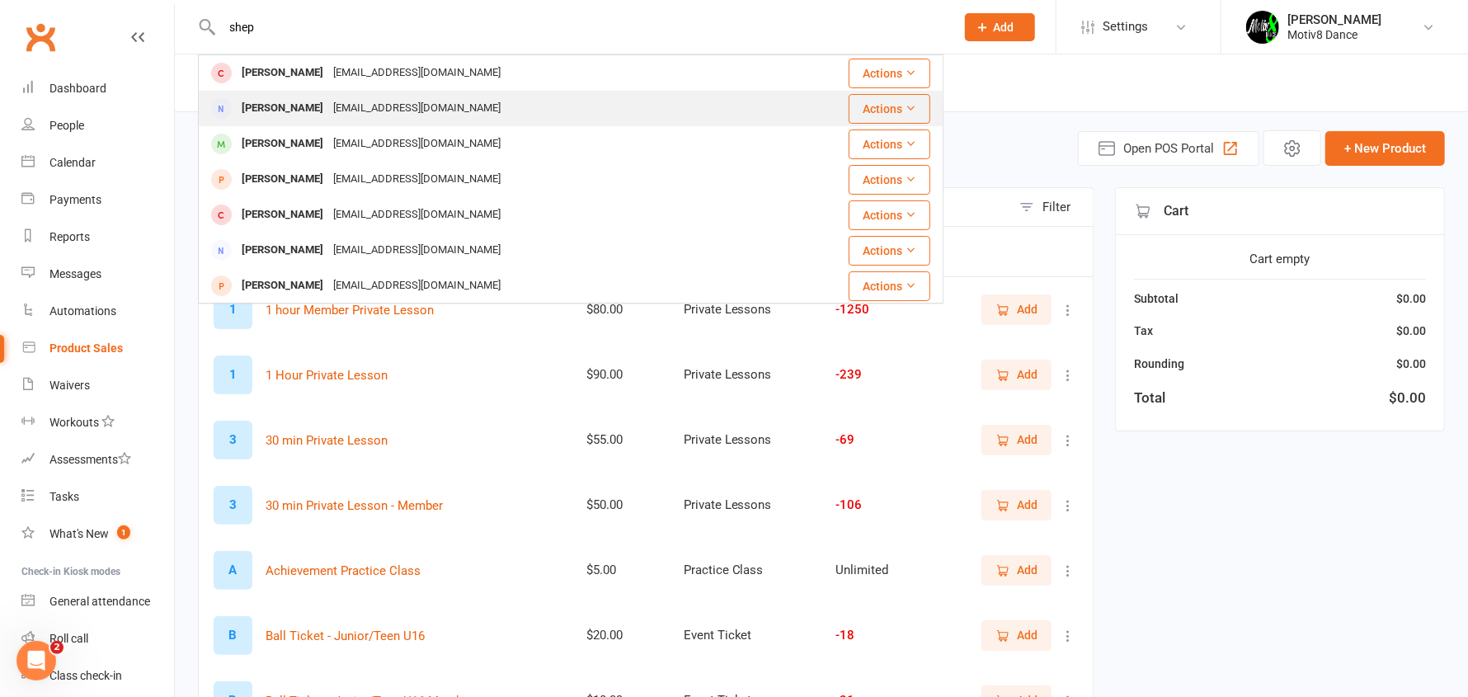
type input "shep"
click at [272, 108] on div "Sally Shepherdson" at bounding box center [283, 108] width 92 height 24
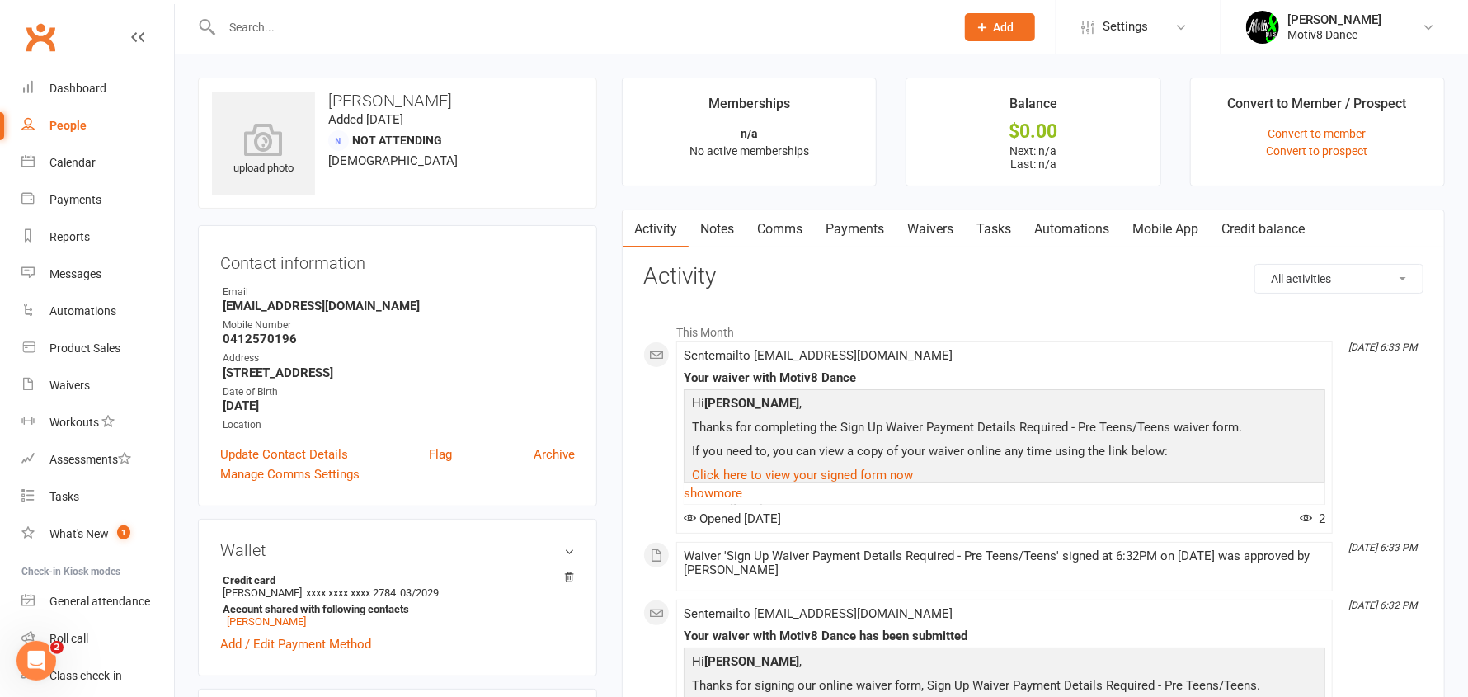
drag, startPoint x: 272, startPoint y: 31, endPoint x: 285, endPoint y: 31, distance: 12.4
click at [271, 32] on input "text" at bounding box center [580, 27] width 727 height 23
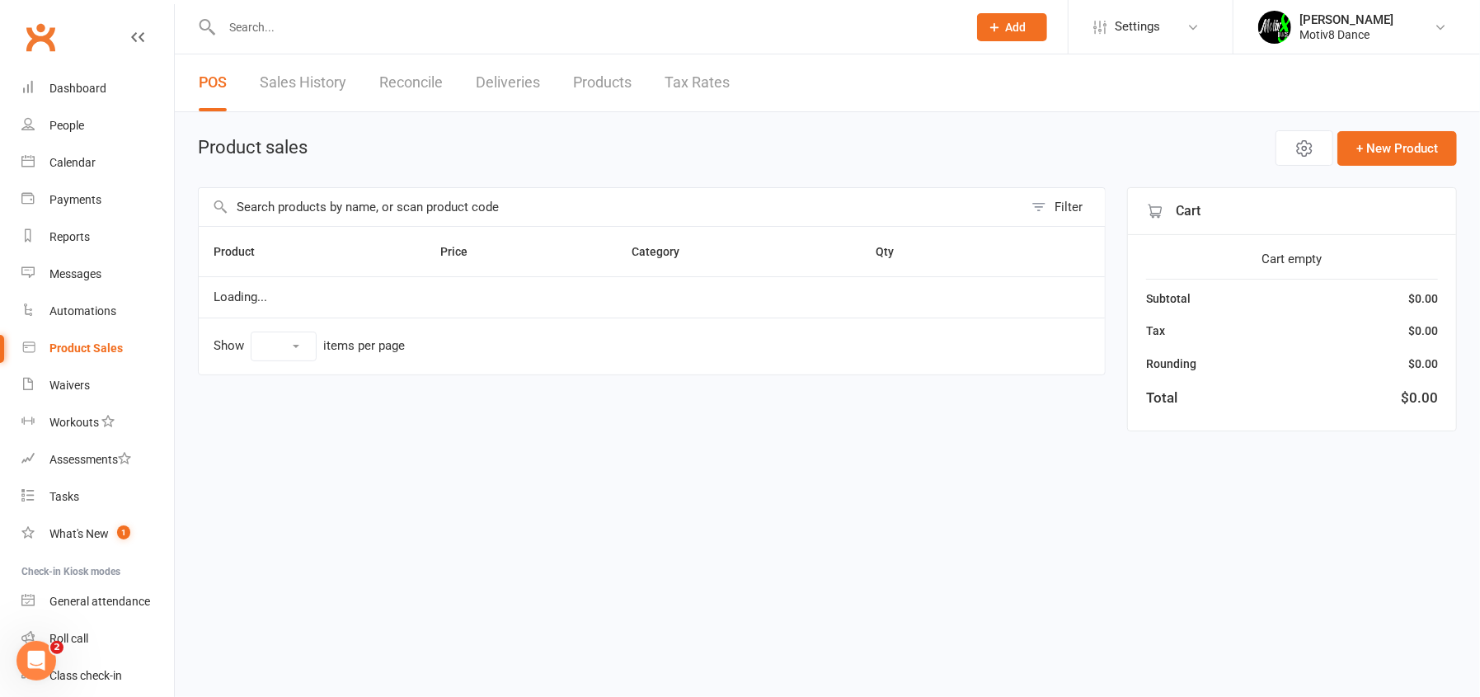
select select "10"
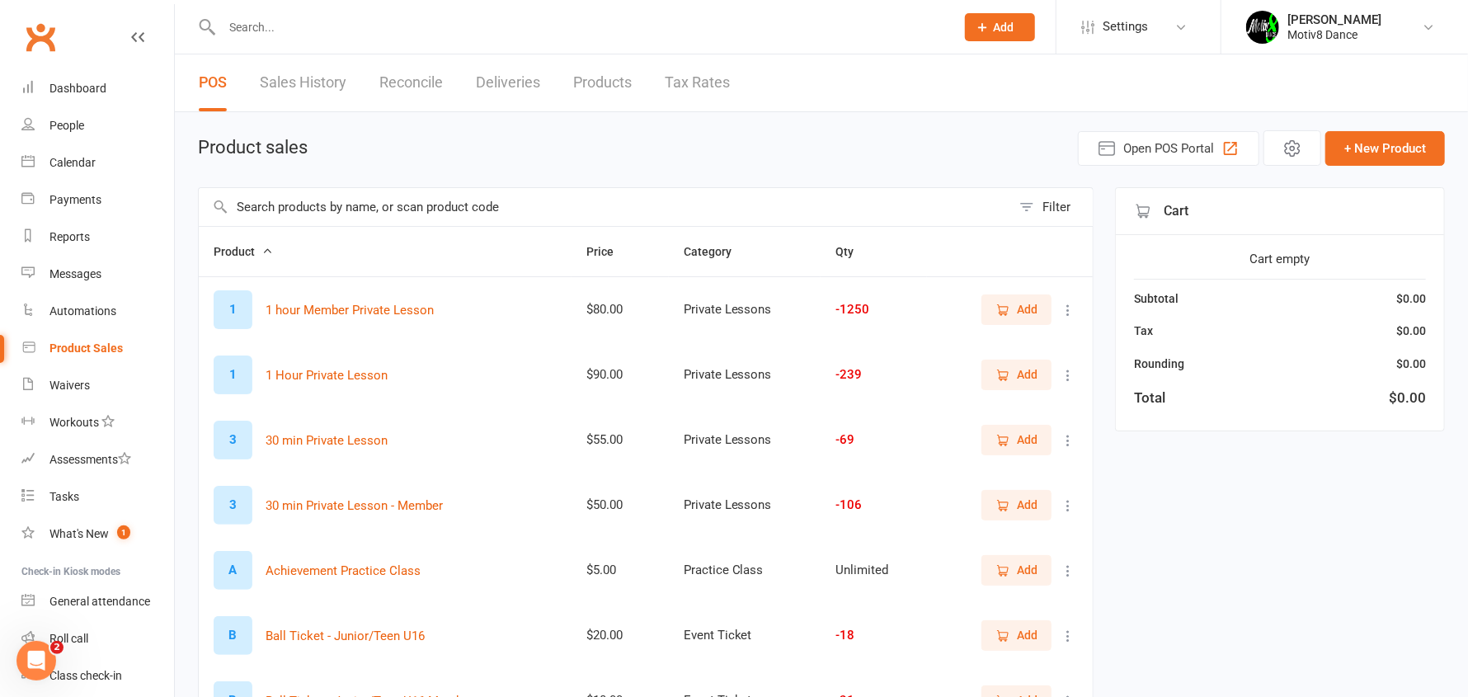
click at [258, 30] on input "text" at bounding box center [580, 27] width 727 height 23
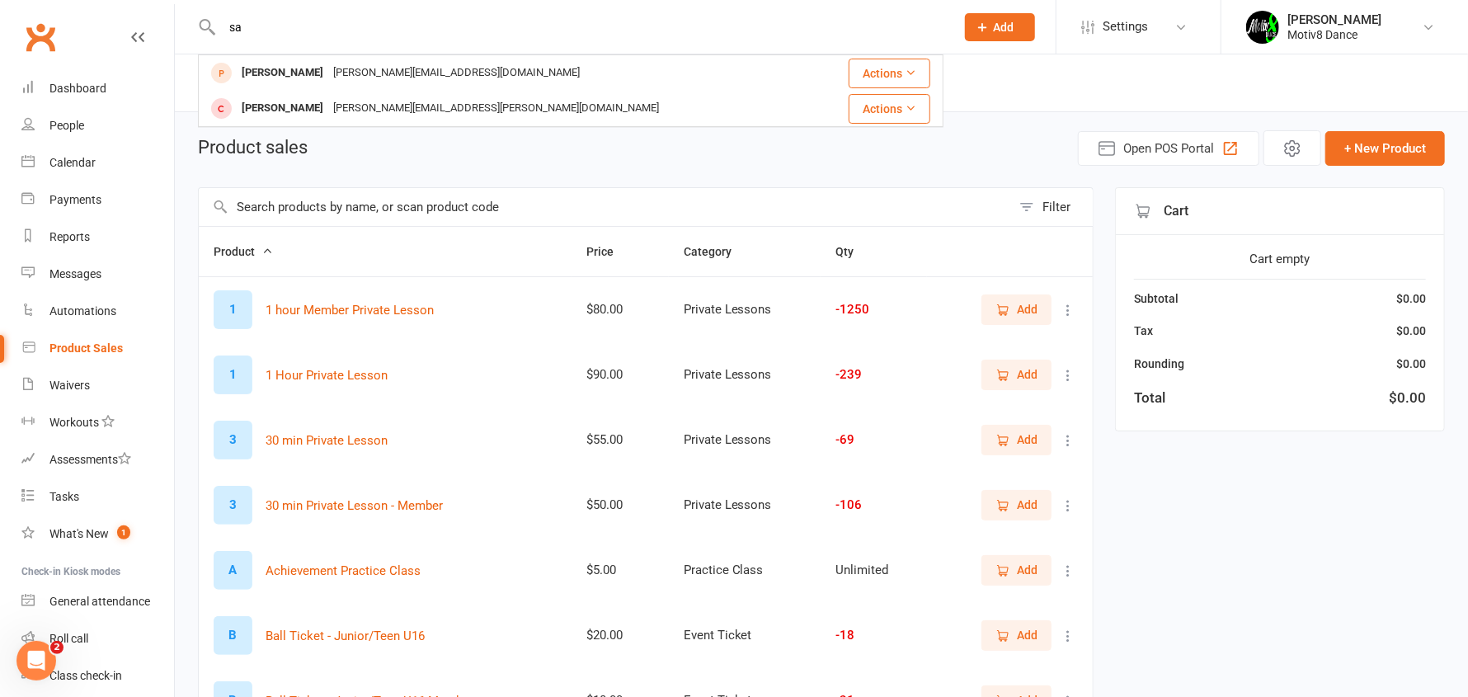
type input "s"
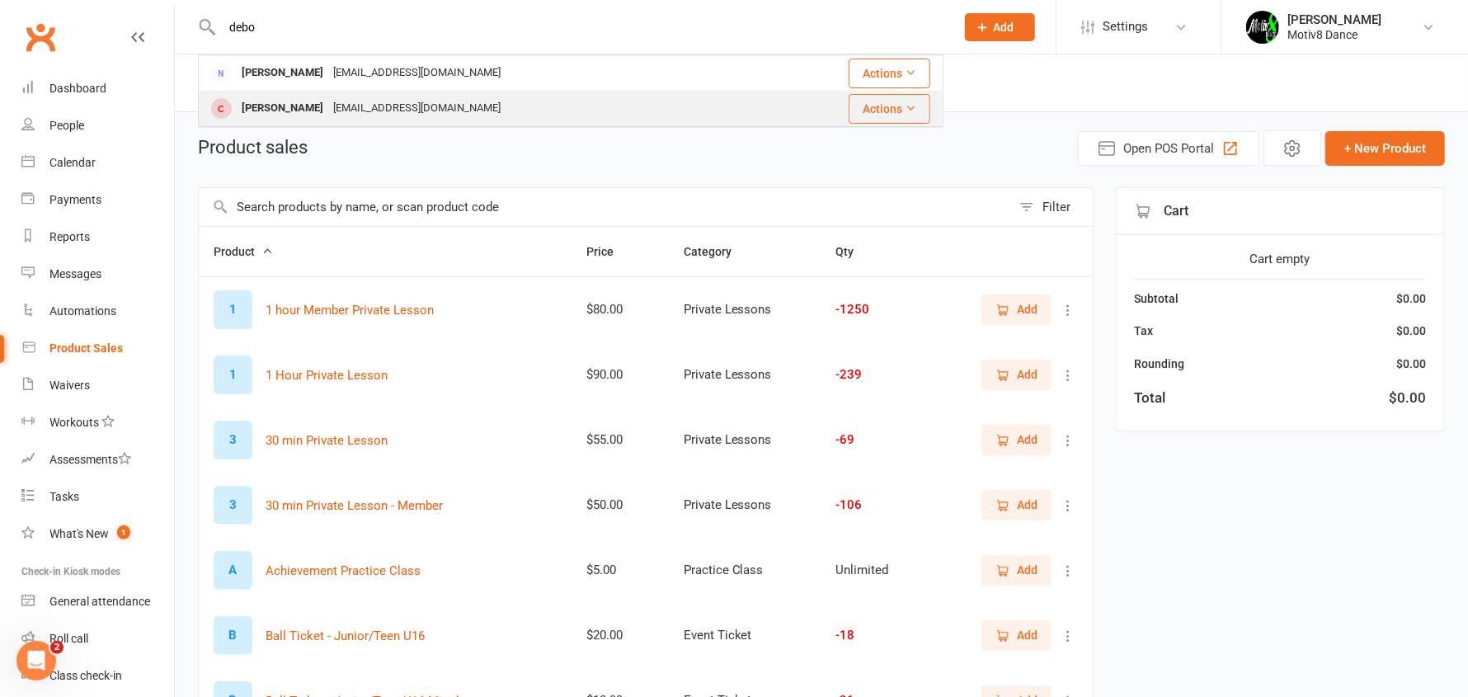
type input "debo"
click at [296, 98] on div "Ashlee Sherrard" at bounding box center [283, 108] width 92 height 24
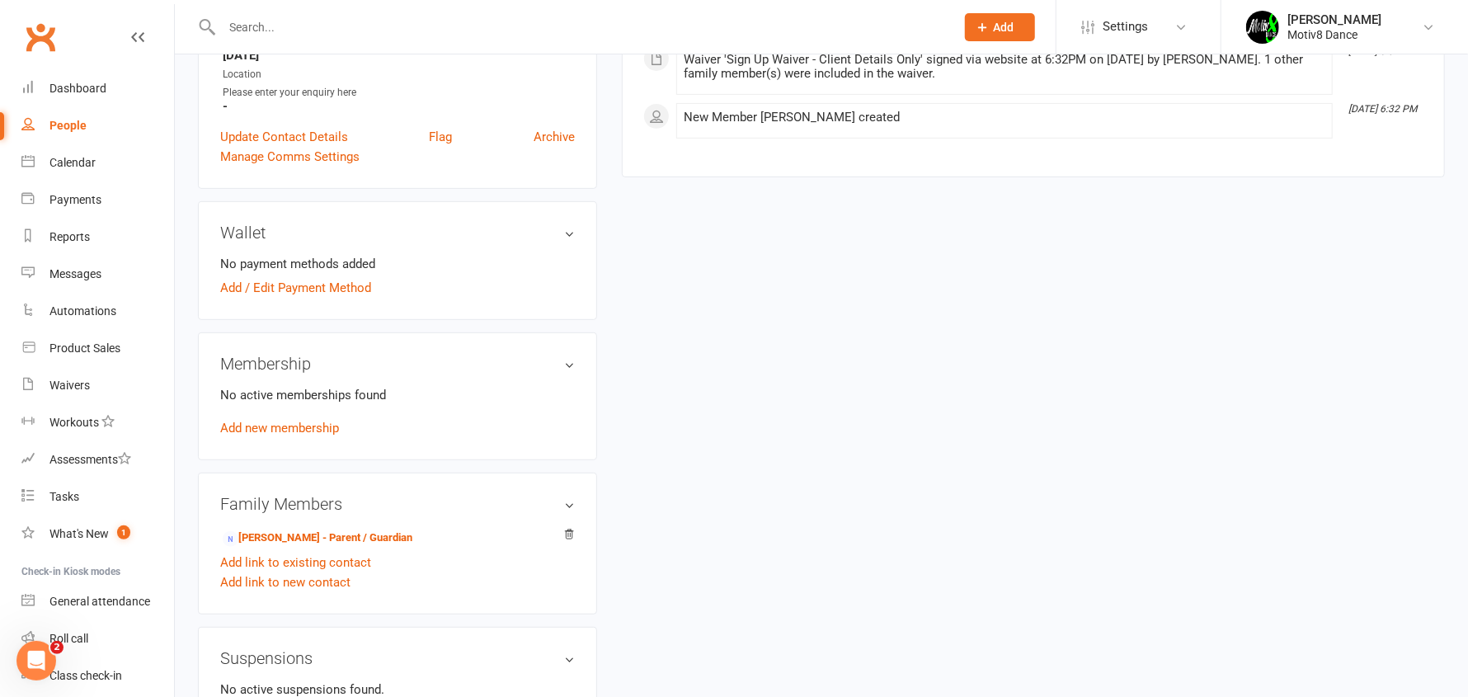
scroll to position [412, 0]
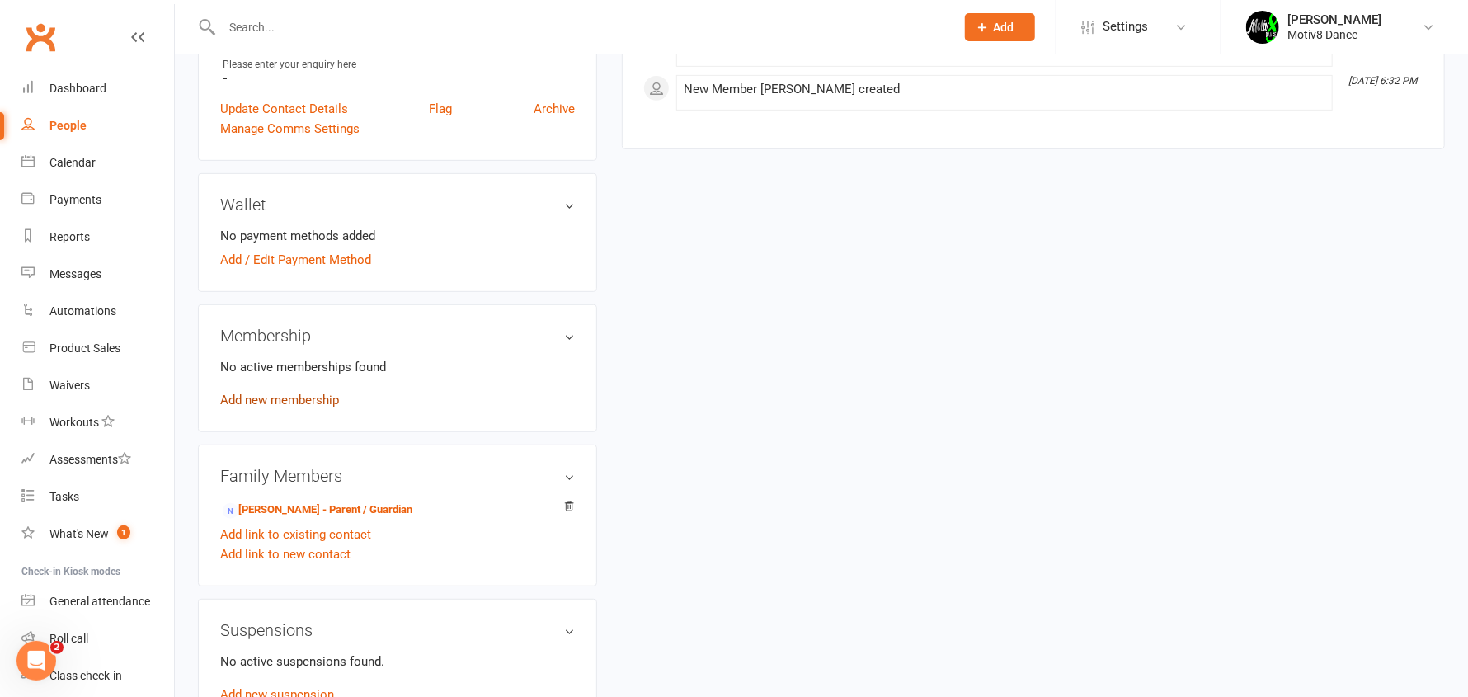
click at [282, 394] on link "Add new membership" at bounding box center [279, 400] width 119 height 15
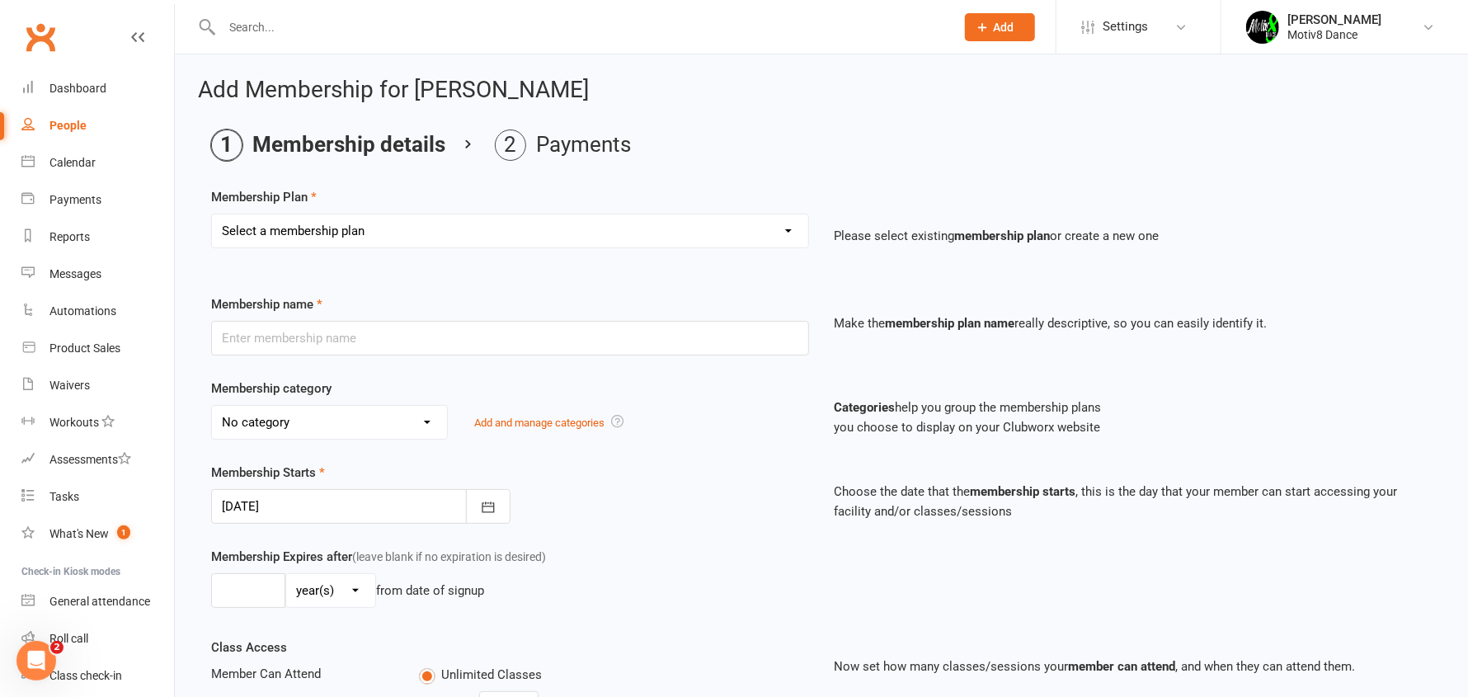
click at [320, 242] on select "Select a membership plan Create new Membership Plan Standard Membership Unlimit…" at bounding box center [510, 230] width 596 height 33
select select "4"
click at [212, 214] on select "Select a membership plan Create new Membership Plan Standard Membership Unlimit…" at bounding box center [510, 230] width 596 height 33
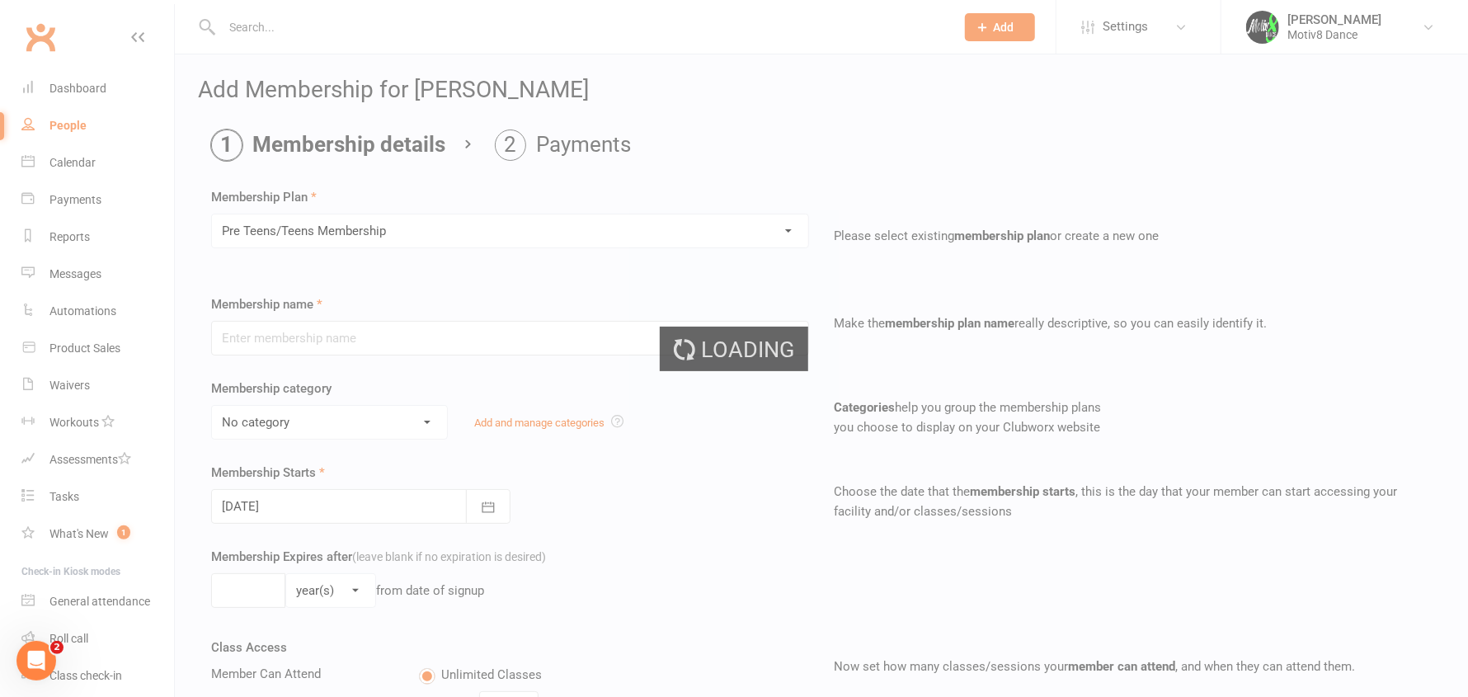
type input "Pre Teens/Teens Membership"
select select "7"
type input "0"
type input "1"
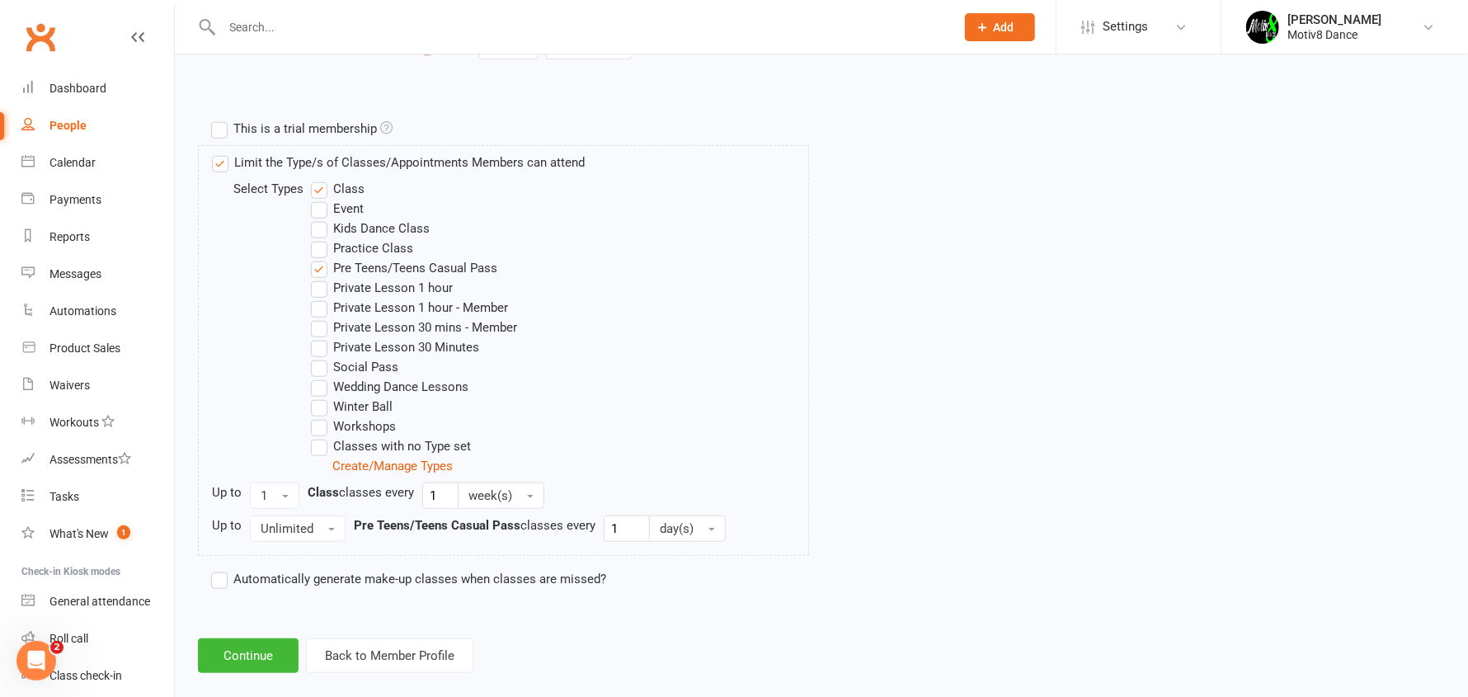
scroll to position [763, 0]
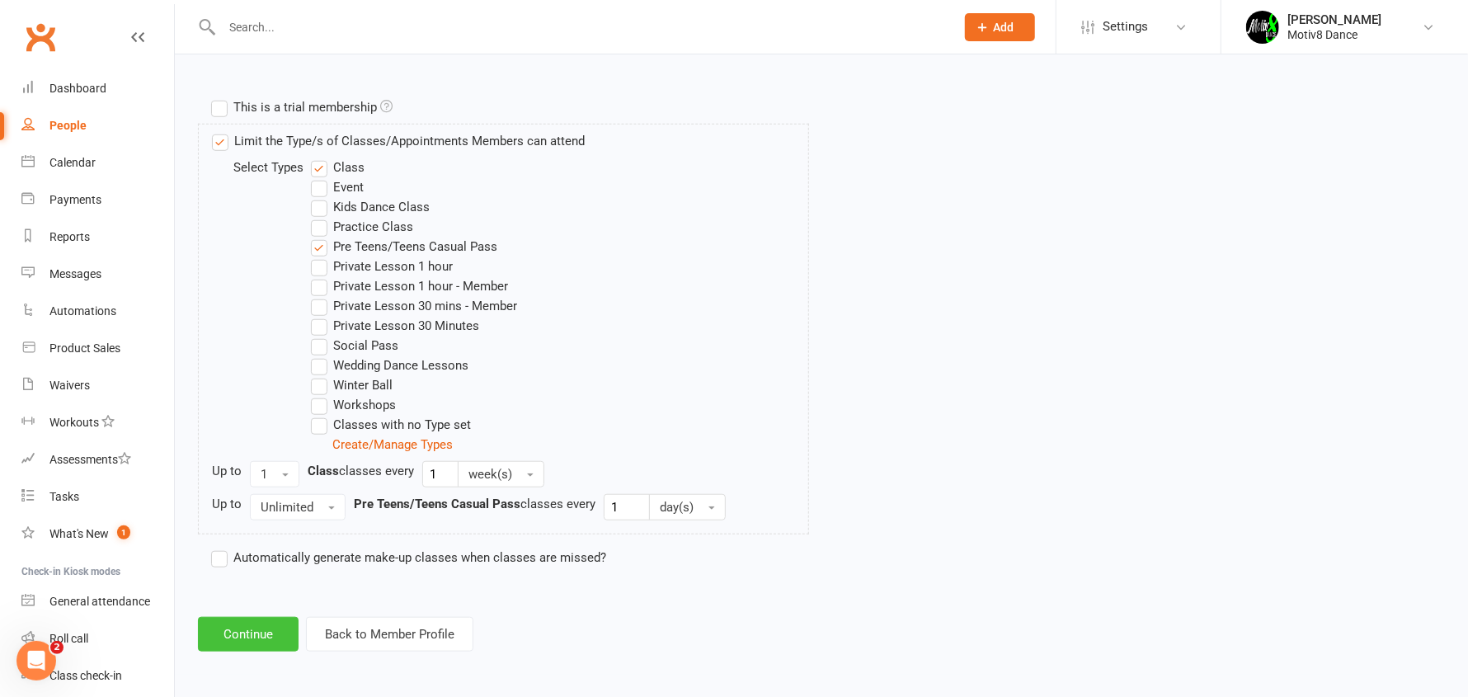
click at [272, 633] on button "Continue" at bounding box center [248, 634] width 101 height 35
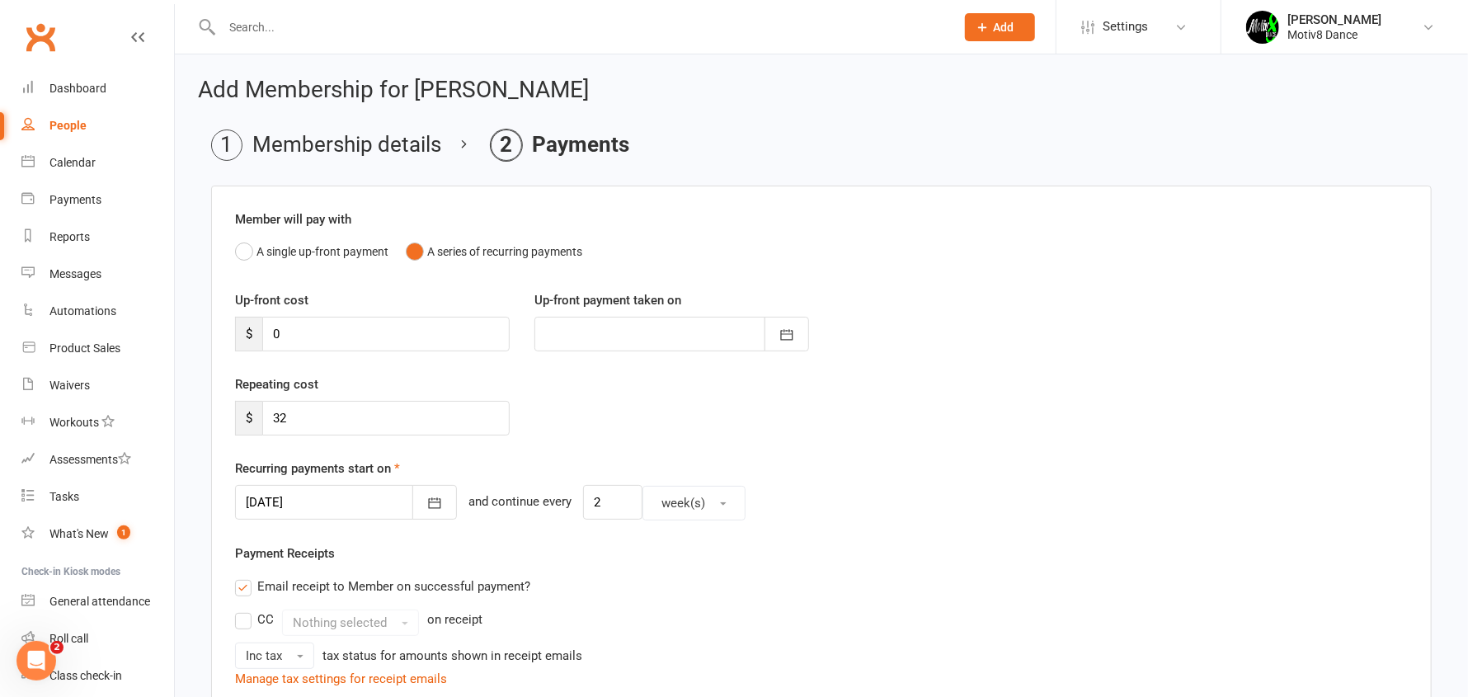
click at [833, 446] on div "Repeating cost $ 32" at bounding box center [821, 416] width 1197 height 84
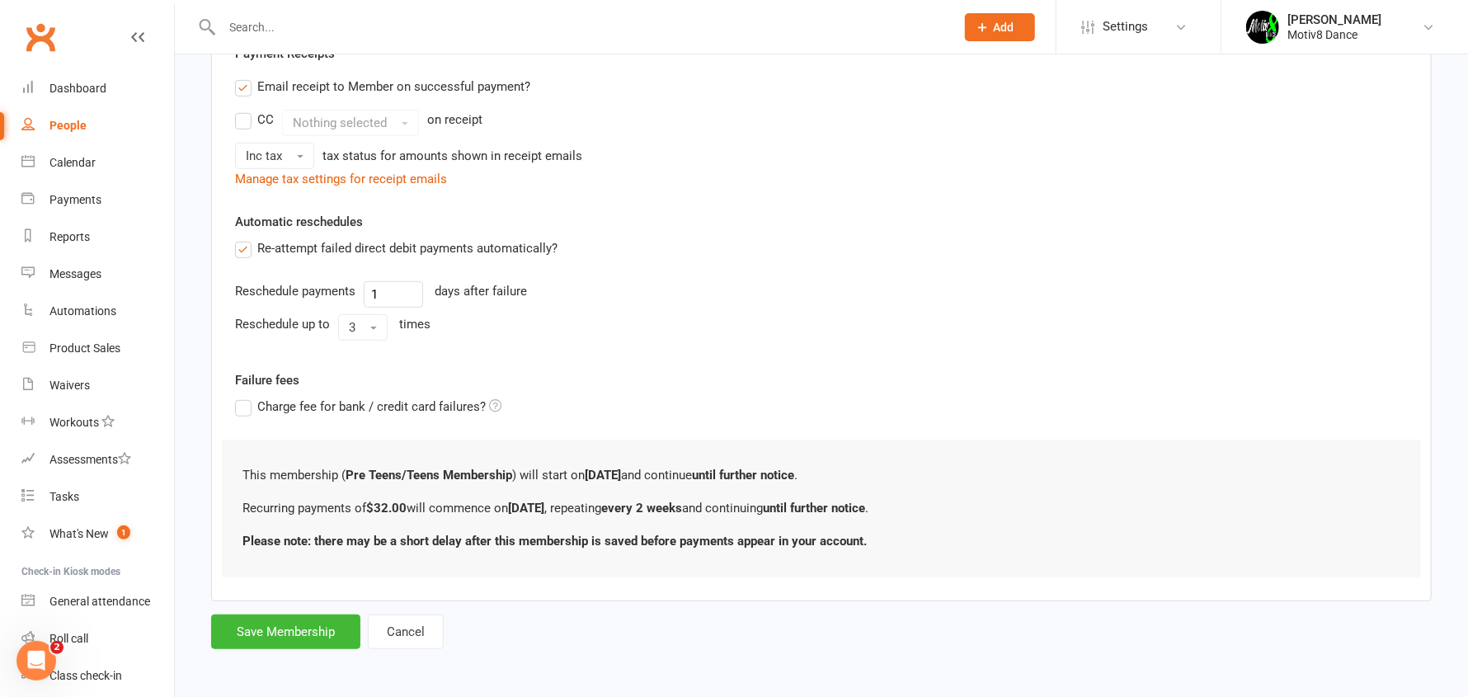
scroll to position [501, 0]
click at [263, 628] on button "Save Membership" at bounding box center [285, 631] width 149 height 35
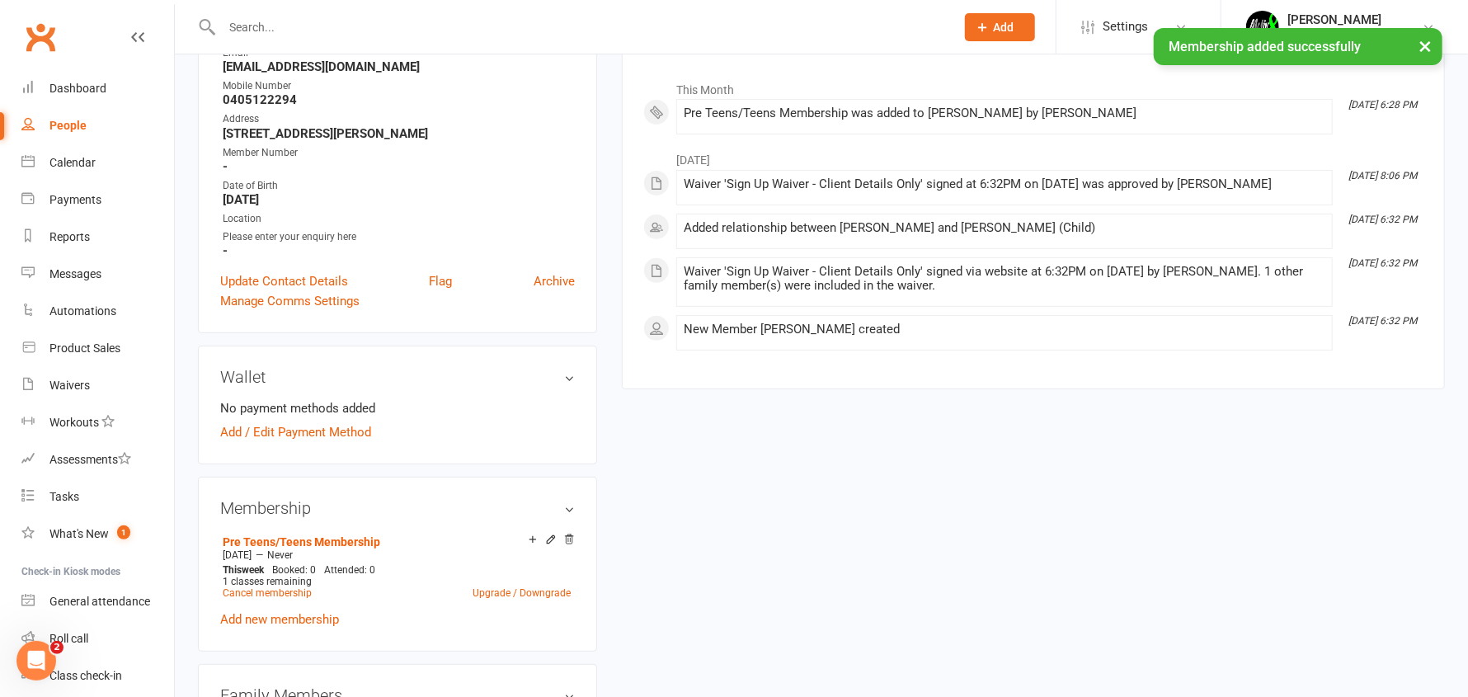
scroll to position [247, 0]
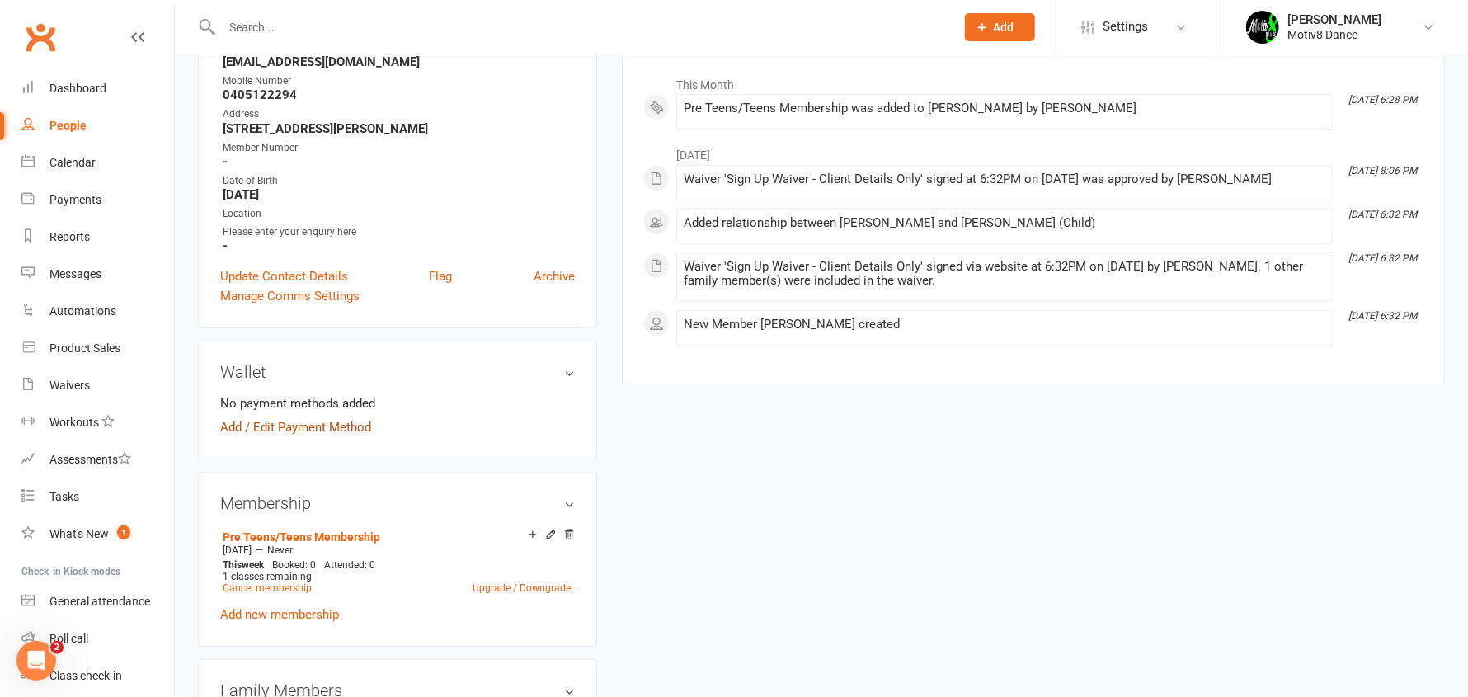
click at [329, 422] on link "Add / Edit Payment Method" at bounding box center [295, 427] width 151 height 20
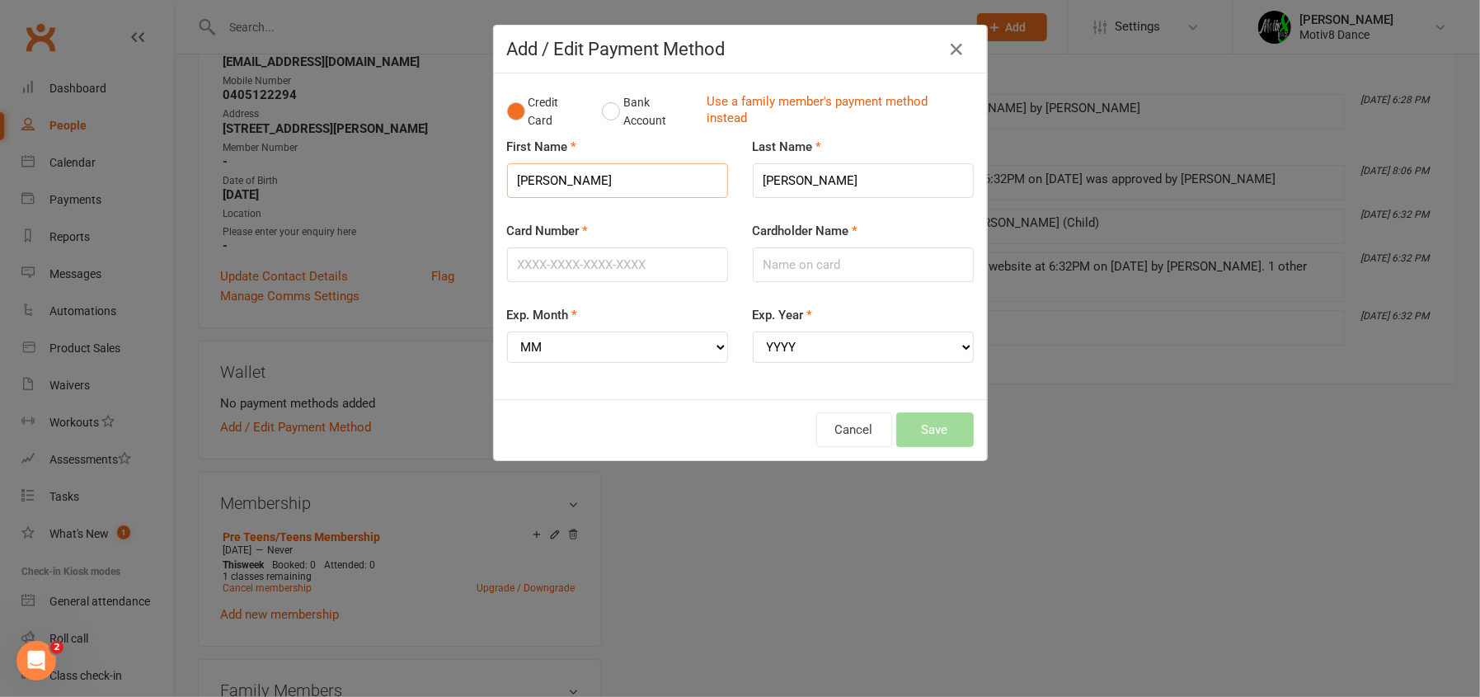
drag, startPoint x: 625, startPoint y: 183, endPoint x: 488, endPoint y: 213, distance: 140.1
click at [495, 213] on div "First Name Ashlee" at bounding box center [618, 179] width 246 height 84
type input "Debra"
click at [631, 261] on input "Card Number" at bounding box center [617, 264] width 221 height 35
type input "5523505275495179"
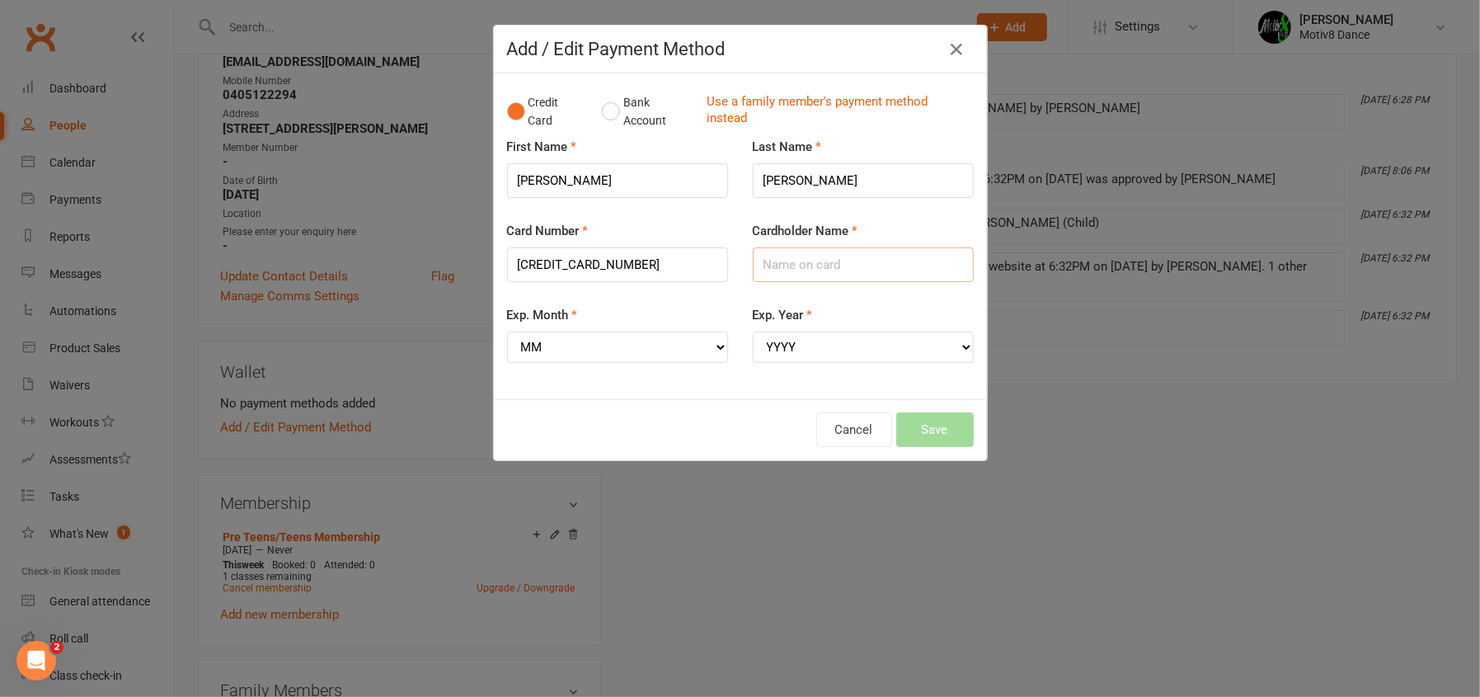
drag, startPoint x: 815, startPoint y: 266, endPoint x: 1117, endPoint y: 252, distance: 302.1
click at [814, 266] on input "Cardholder Name" at bounding box center [863, 264] width 221 height 35
type input "Debra Sherrars"
click at [590, 355] on select "MM 01 02 03 04 05 06 07 08 09 10 11 12" at bounding box center [617, 347] width 221 height 31
select select "05"
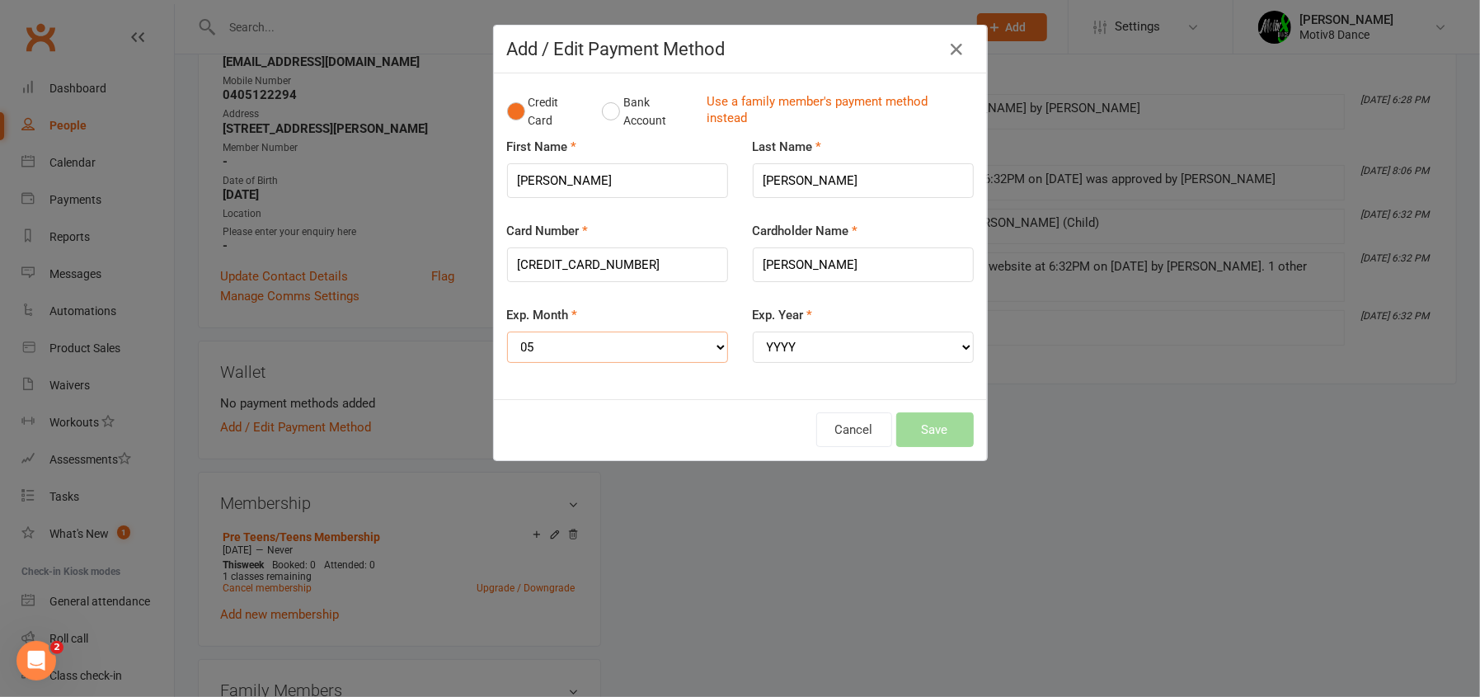
click at [507, 332] on select "MM 01 02 03 04 05 06 07 08 09 10 11 12" at bounding box center [617, 347] width 221 height 31
click at [783, 347] on select "YYYY 2025 2026 2027 2028 2029 2030 2031 2032 2033 2034" at bounding box center [863, 347] width 221 height 31
select select "2028"
click at [753, 332] on select "YYYY 2025 2026 2027 2028 2029 2030 2031 2032 2033 2034" at bounding box center [863, 347] width 221 height 31
click at [710, 418] on div "Cancel Save" at bounding box center [740, 429] width 467 height 35
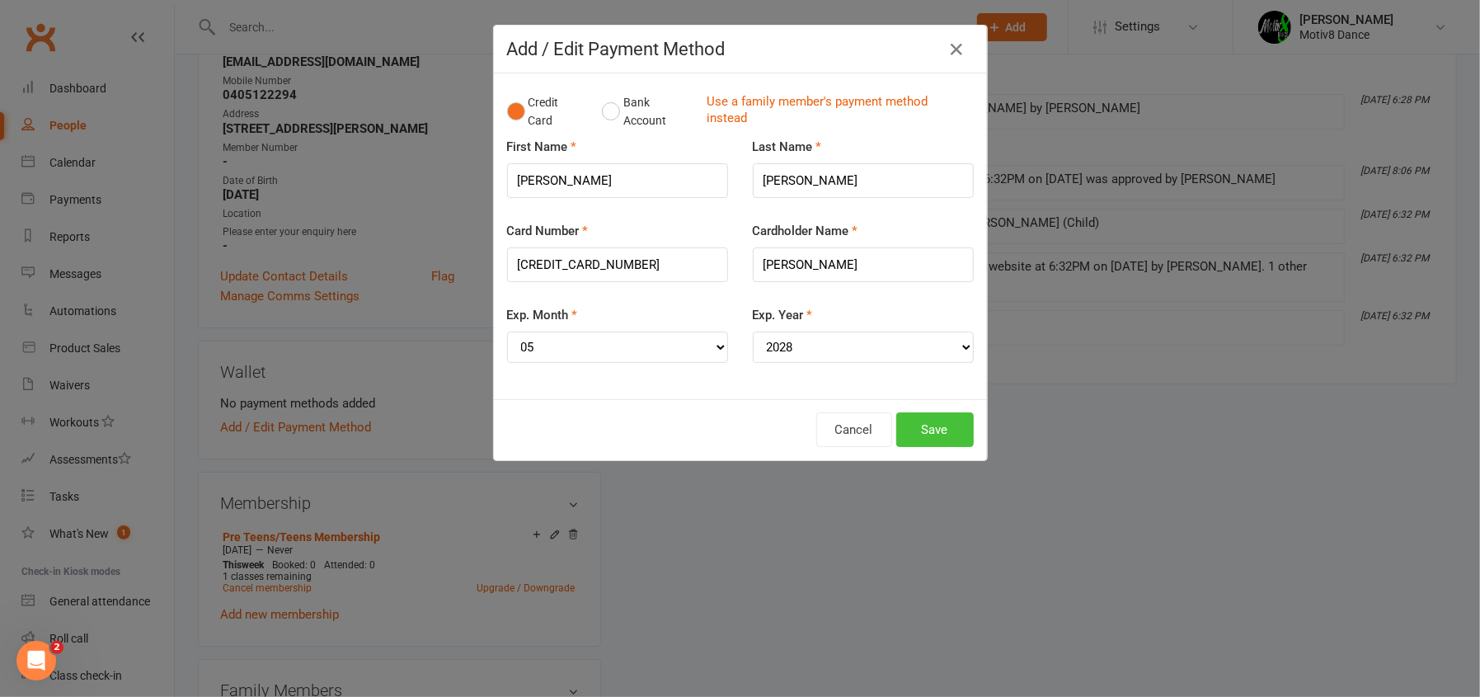
click at [932, 434] on button "Save" at bounding box center [935, 429] width 78 height 35
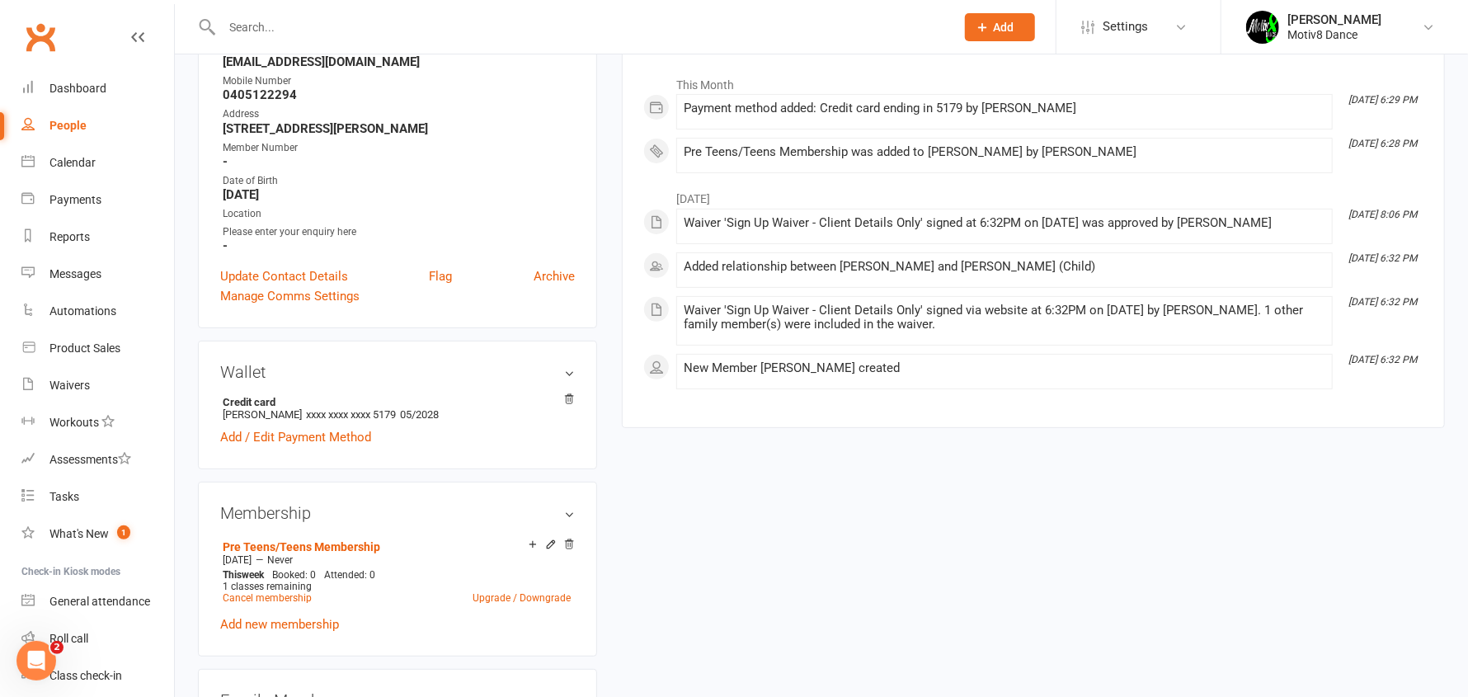
click at [948, 500] on div "upload photo Ashlee Sherrard Activated 17 September, 2025 Added 13 August, 2025…" at bounding box center [822, 559] width 1272 height 1459
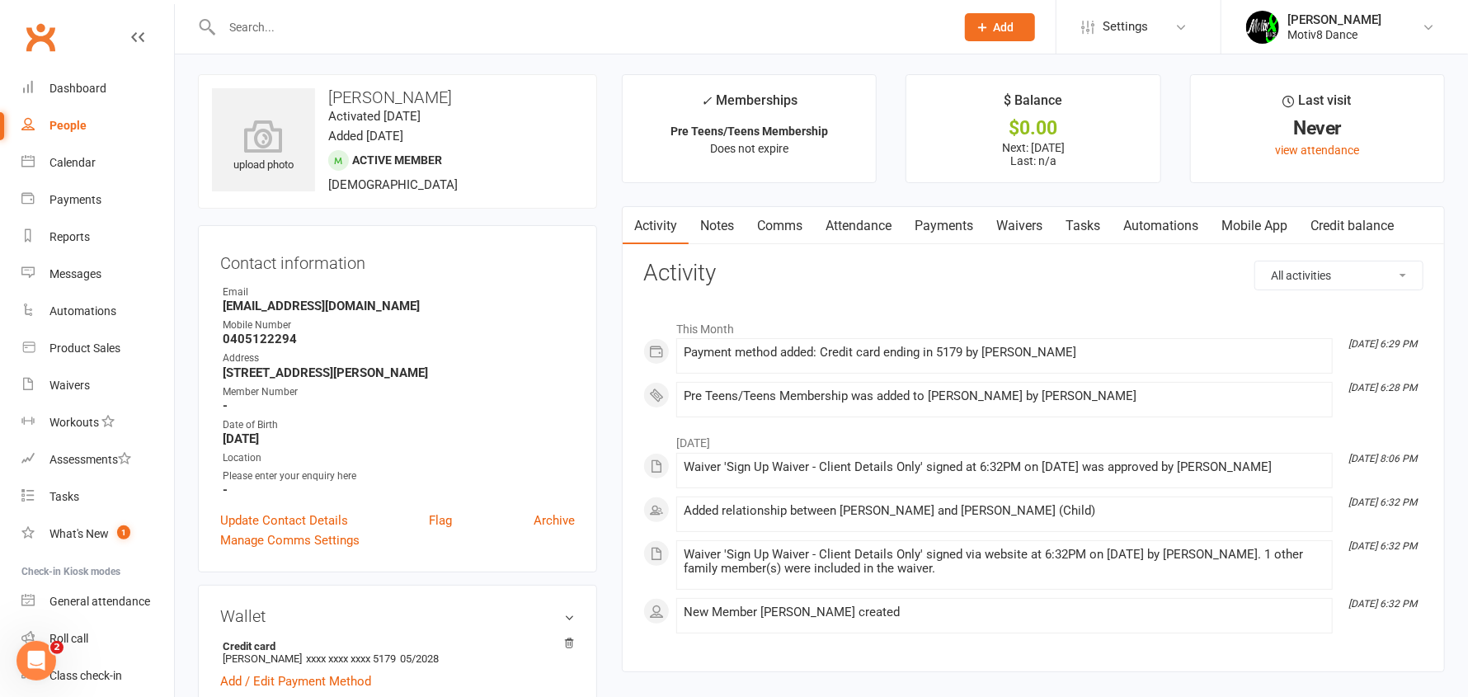
scroll to position [0, 0]
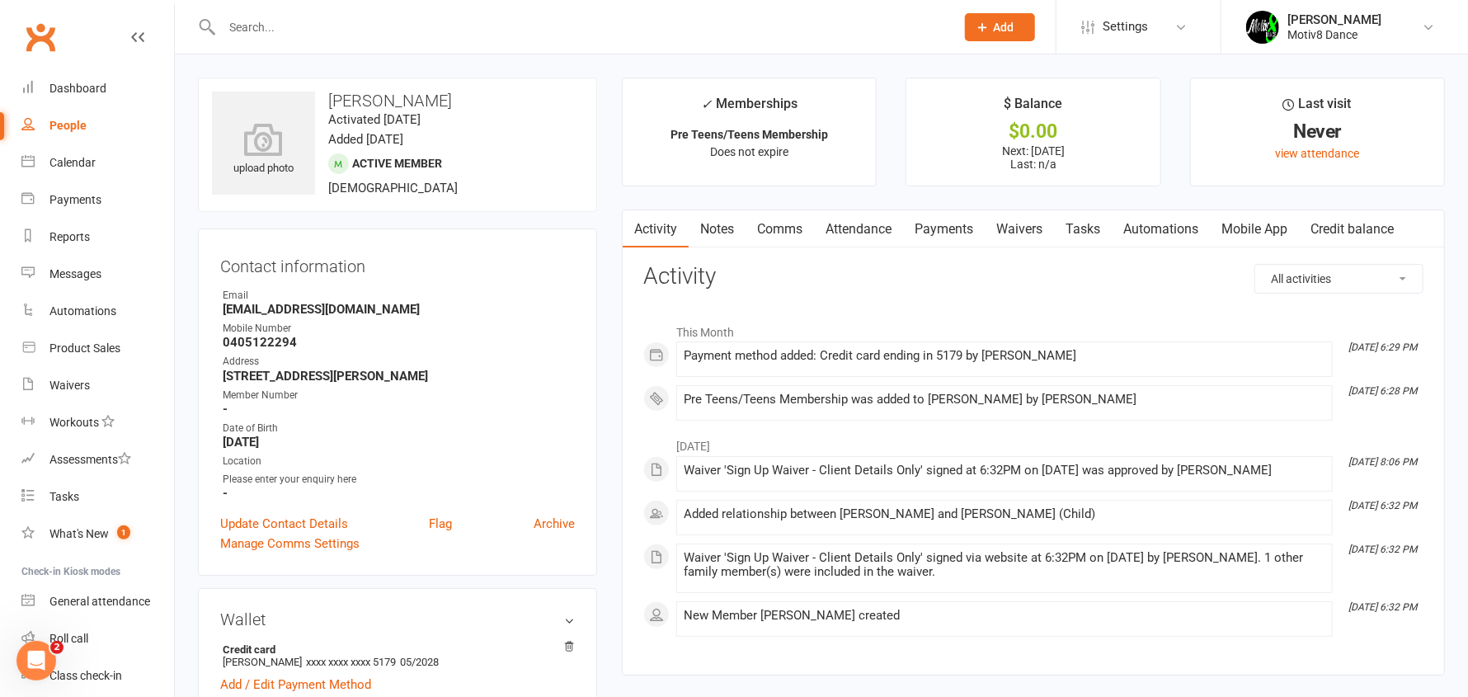
click at [347, 28] on input "text" at bounding box center [580, 27] width 727 height 23
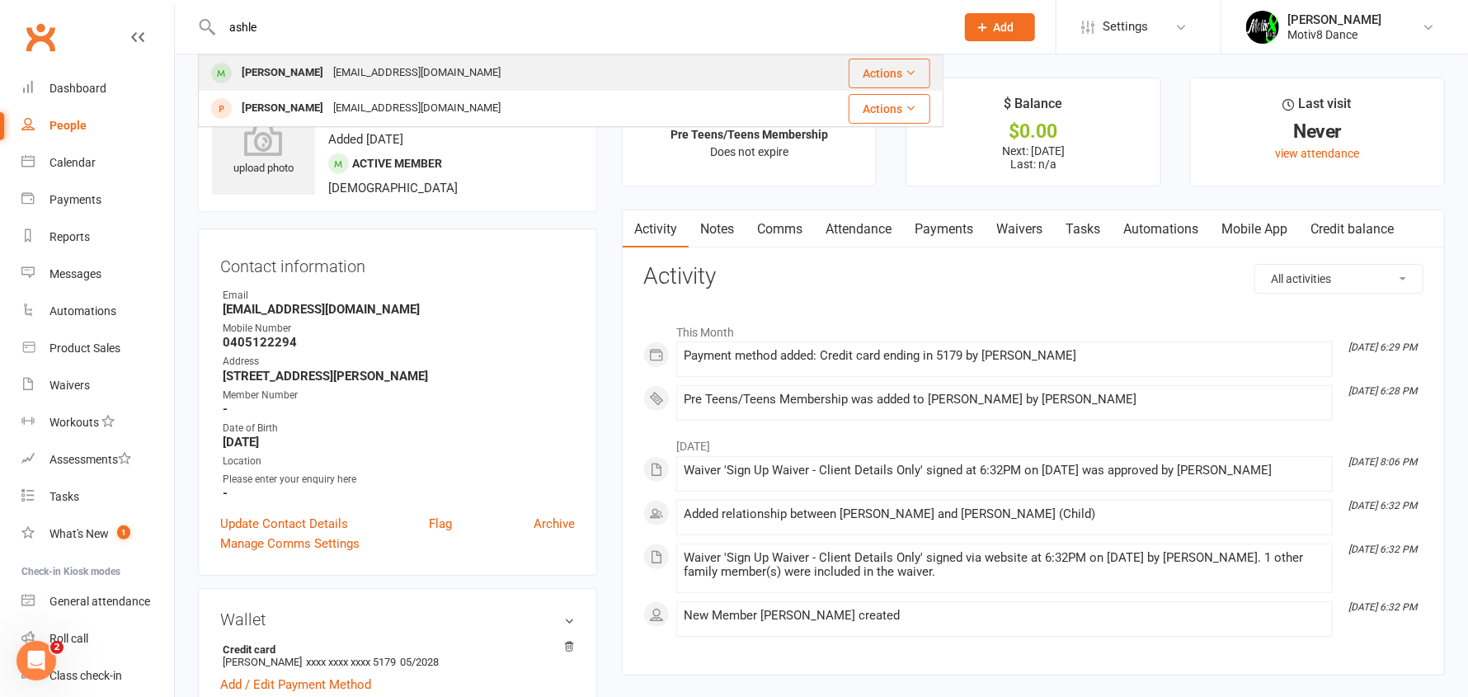
type input "ashle"
click at [381, 71] on div "debsherrard@gmail.com" at bounding box center [416, 73] width 177 height 24
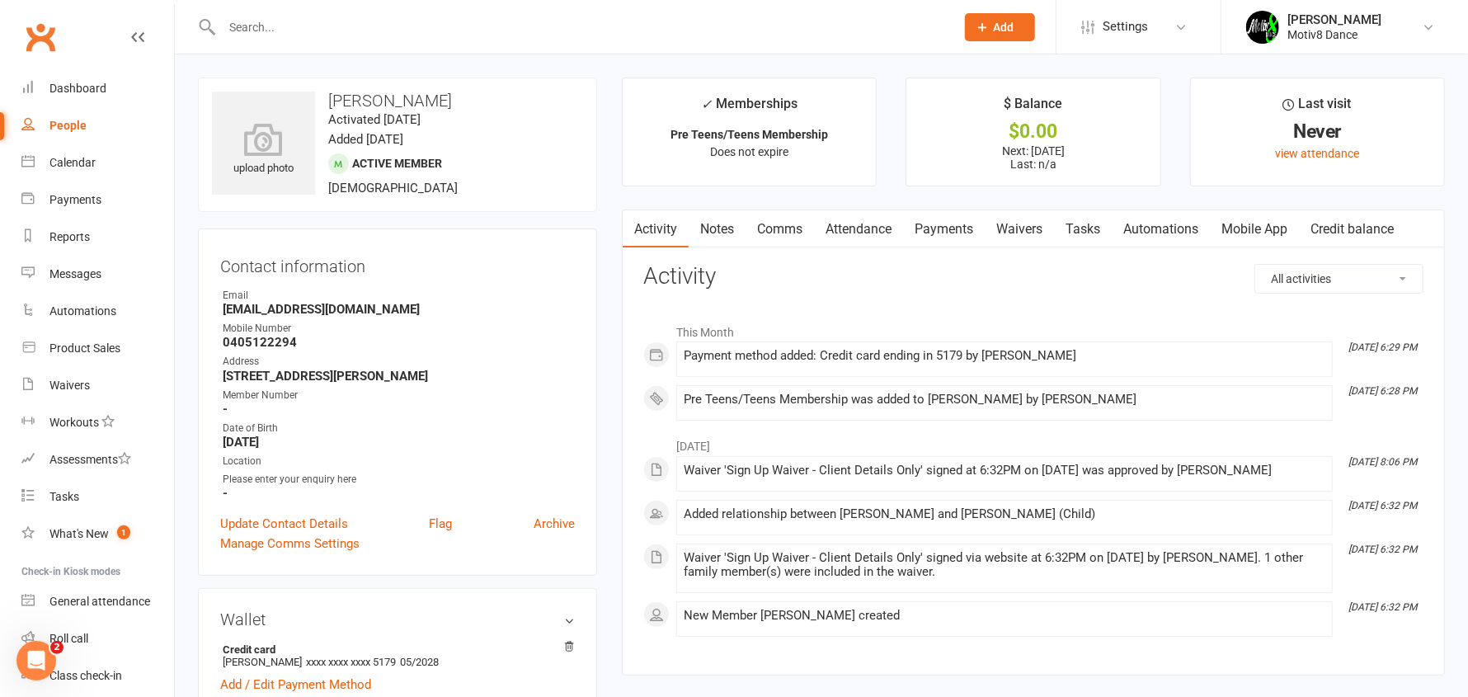
click at [946, 226] on link "Payments" at bounding box center [944, 229] width 82 height 38
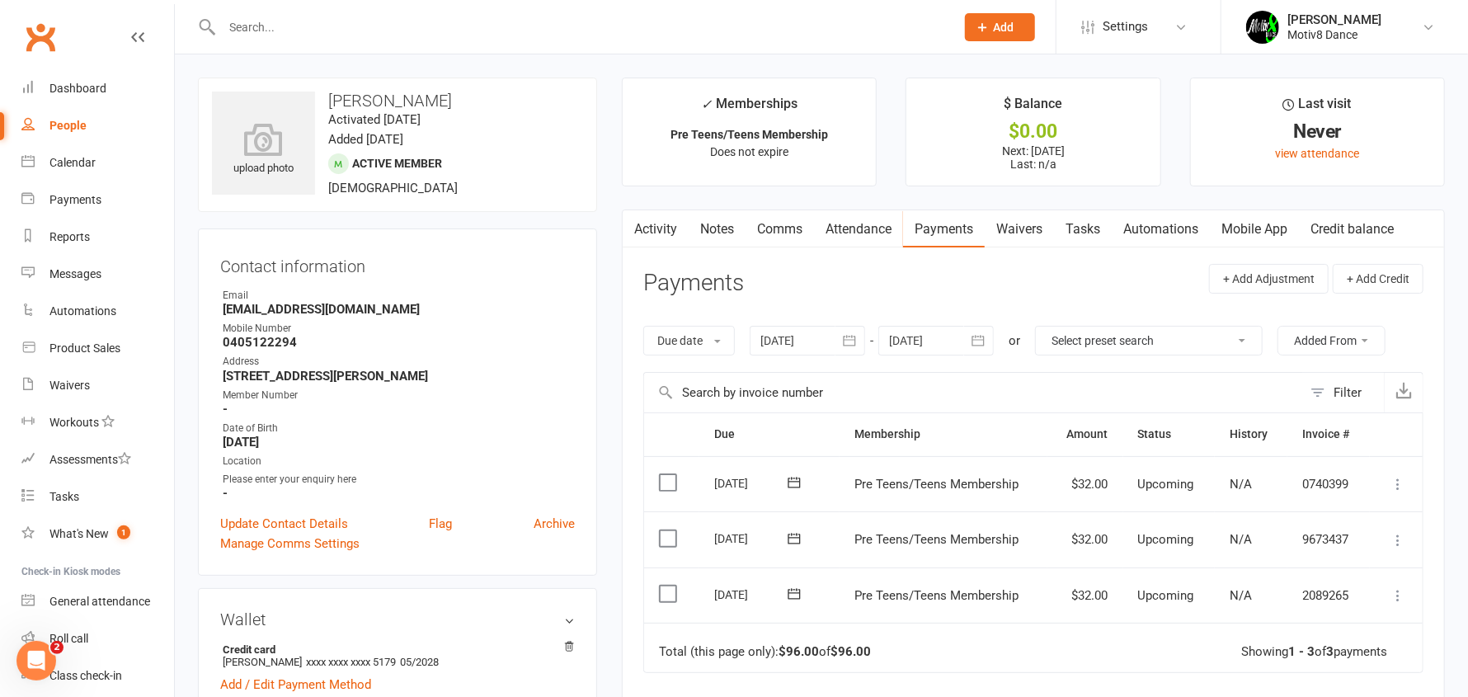
click at [891, 185] on ul "✓ Memberships Pre Teens/Teens Membership Does not expire $ Balance $0.00 Next: …" at bounding box center [1033, 132] width 823 height 109
click at [57, 355] on div "Product Sales" at bounding box center [84, 347] width 71 height 13
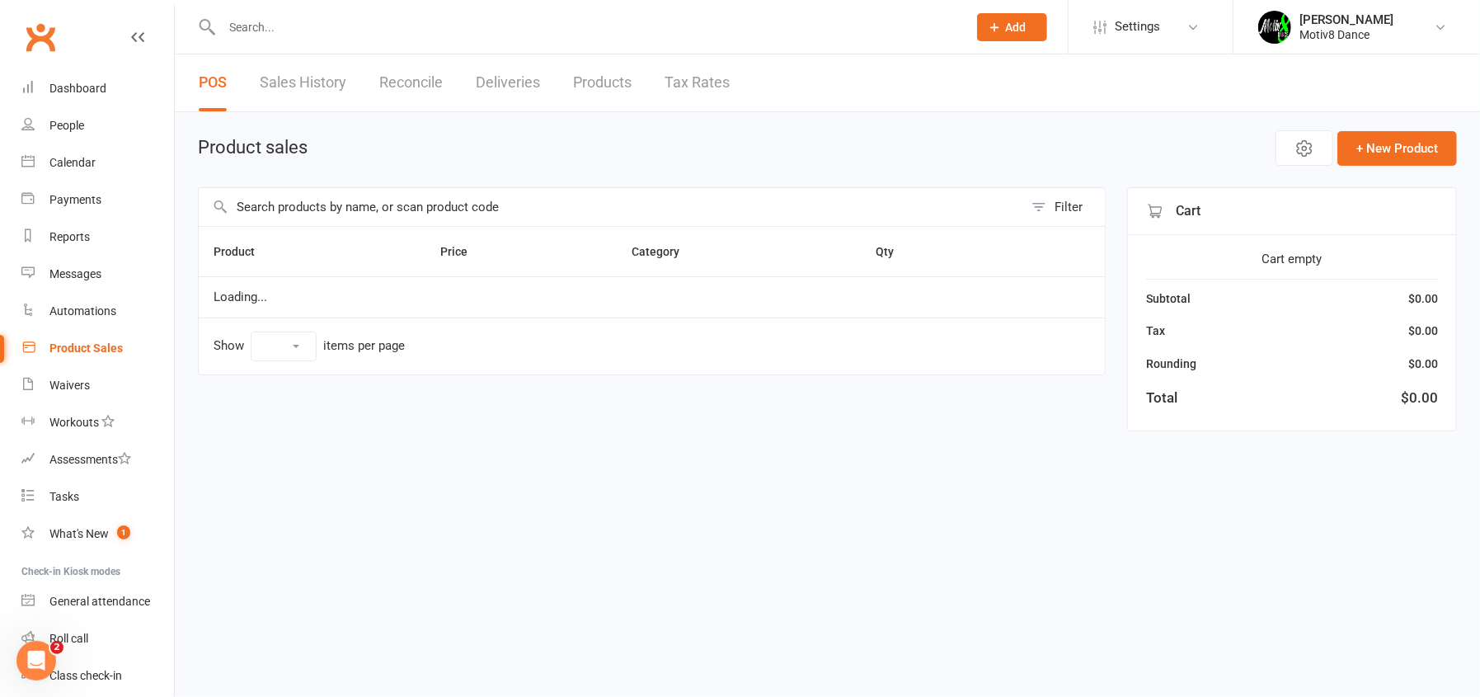
select select "10"
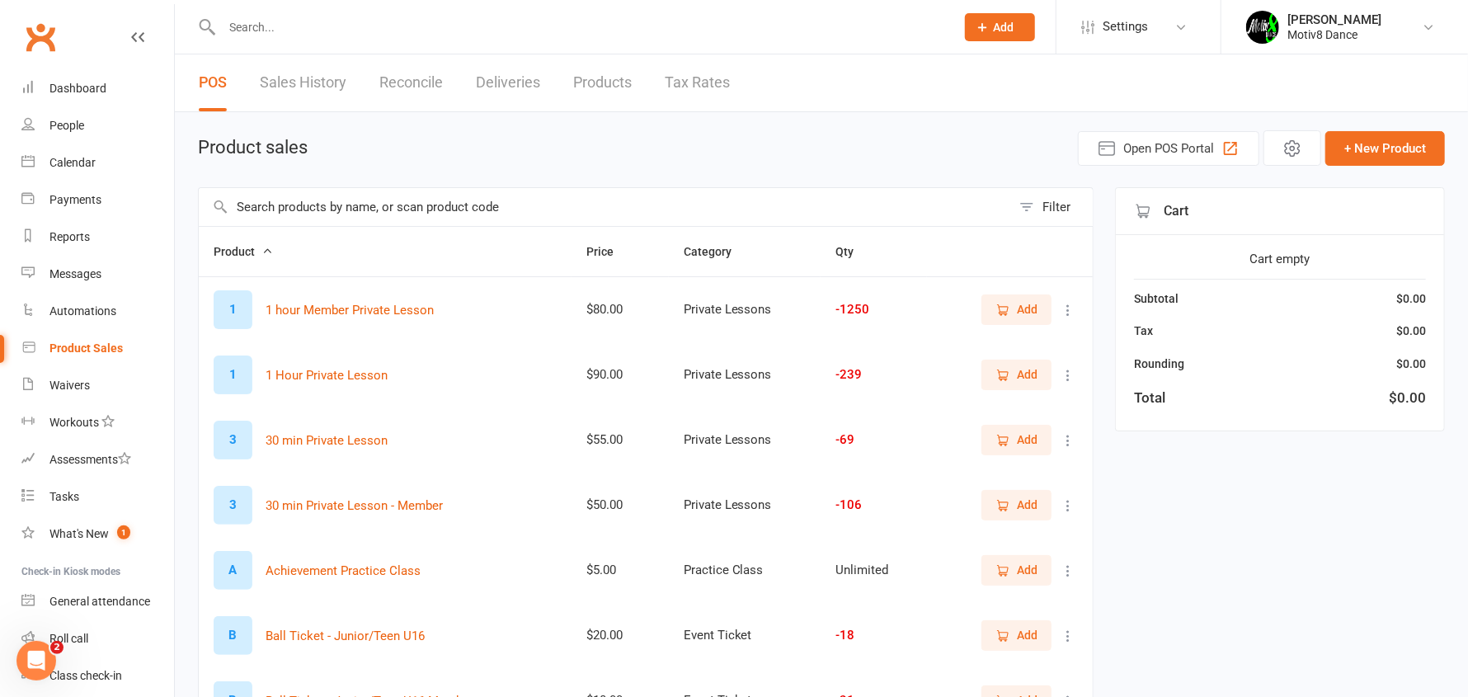
click at [311, 76] on link "Sales History" at bounding box center [303, 82] width 87 height 57
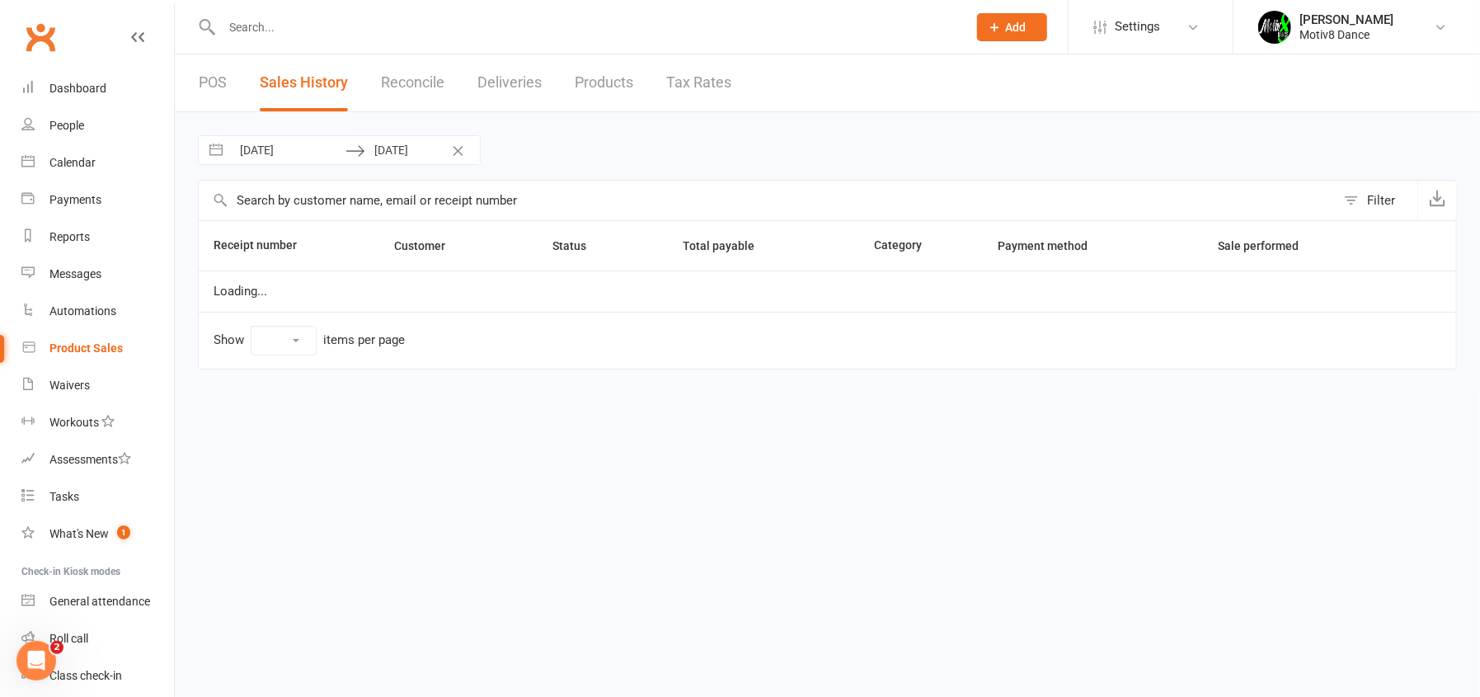
select select "100"
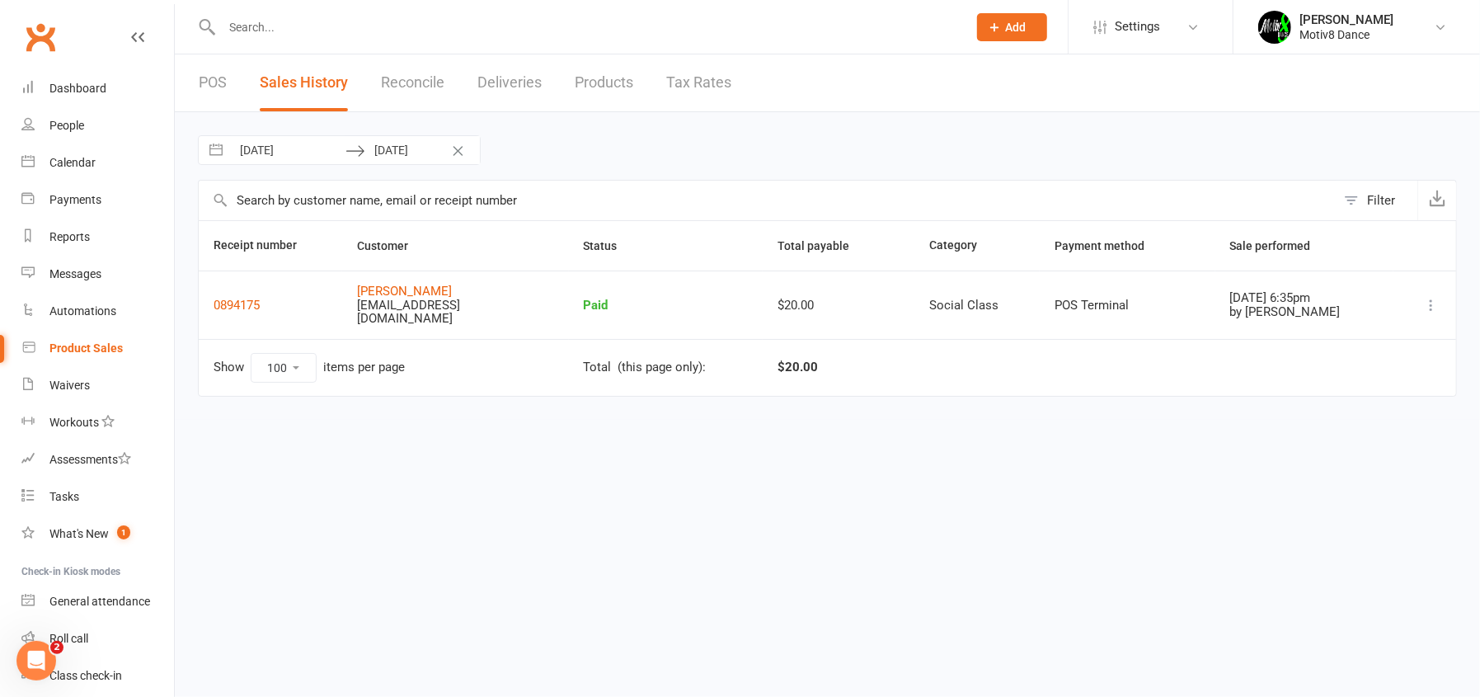
click at [306, 149] on input "10 Sep 2025" at bounding box center [288, 150] width 115 height 28
select select "7"
select select "2025"
select select "8"
select select "2025"
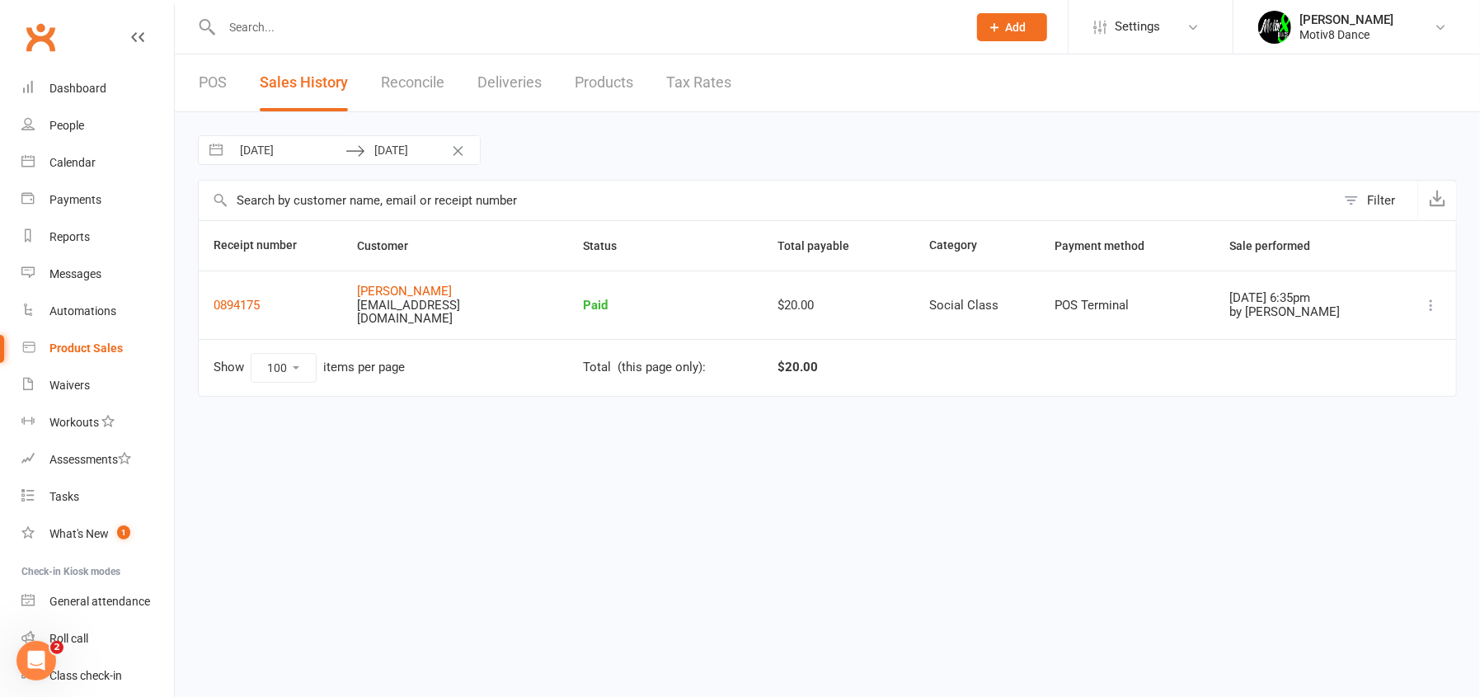
select select "9"
select select "2025"
select select "10"
select select "2025"
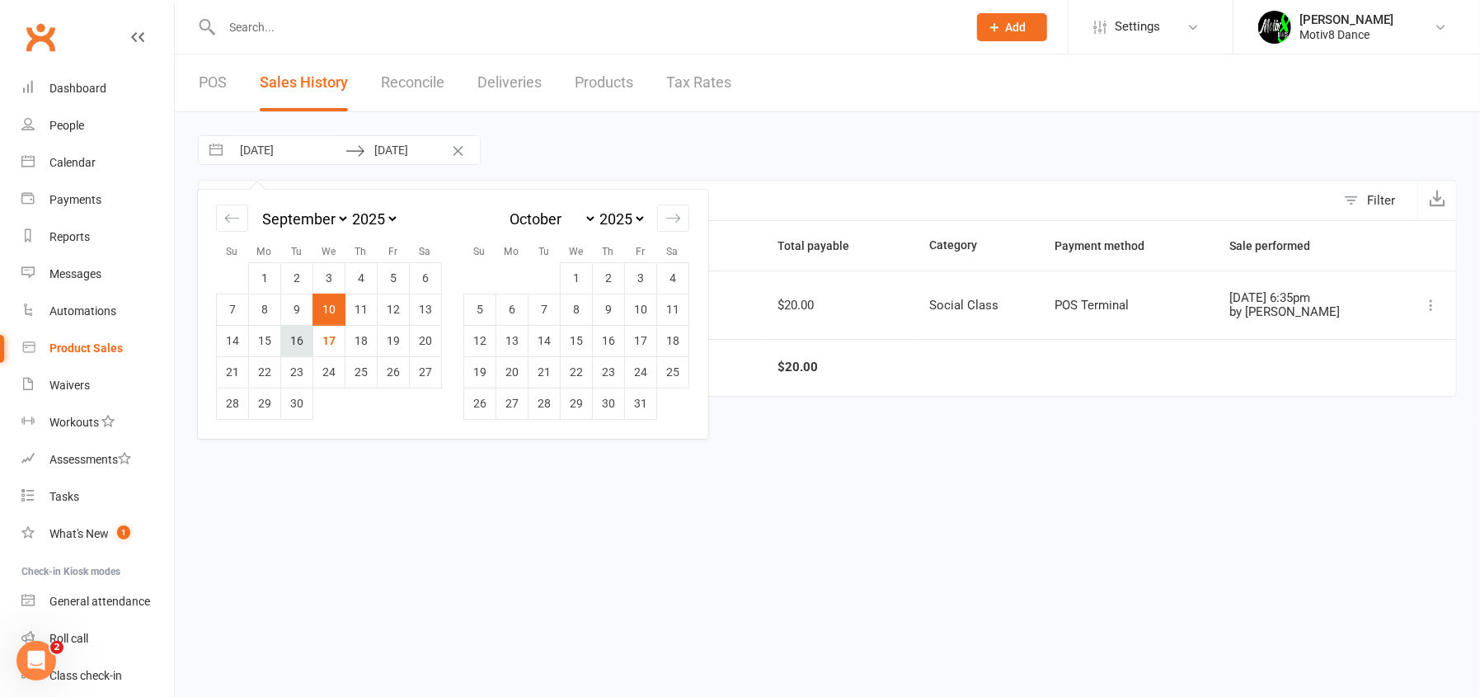
click at [306, 340] on td "16" at bounding box center [297, 340] width 32 height 31
type input "16 Sep 2025"
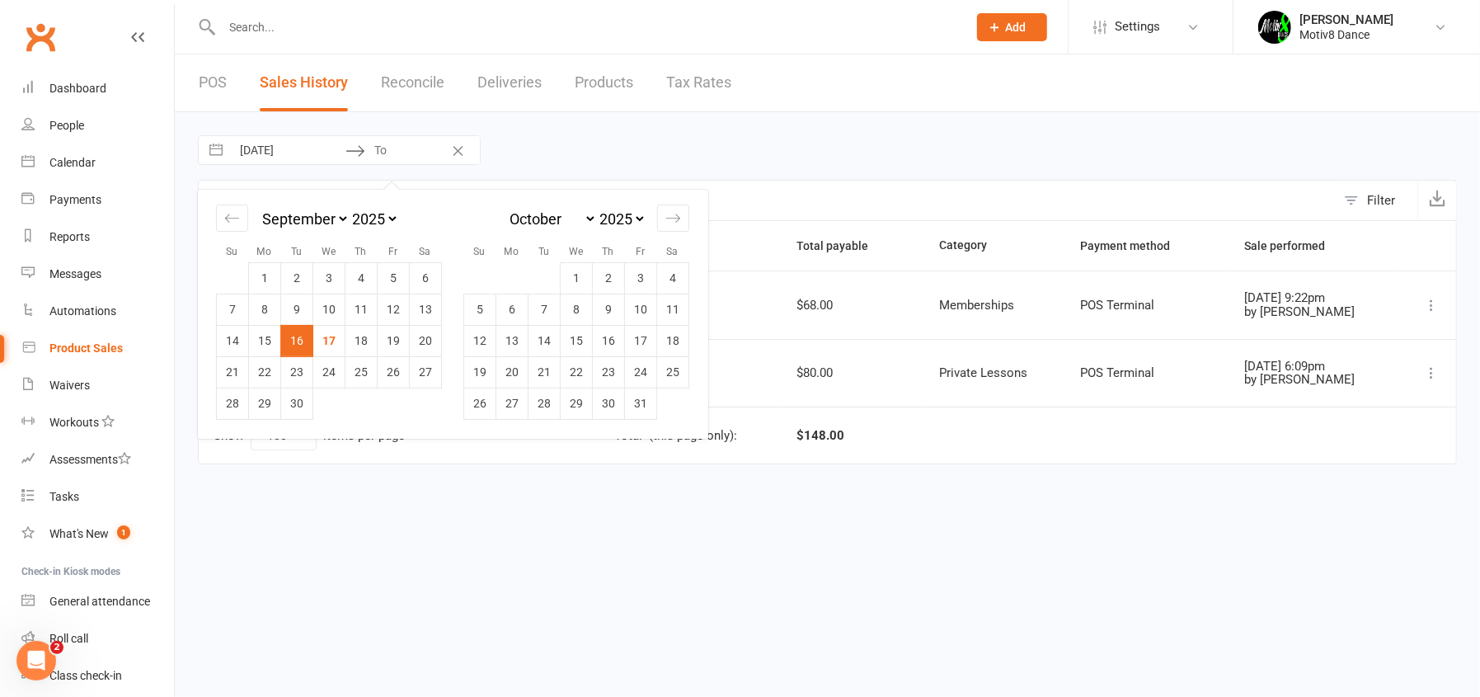
click at [300, 340] on td "16" at bounding box center [297, 340] width 32 height 31
type input "16 Sep 2025"
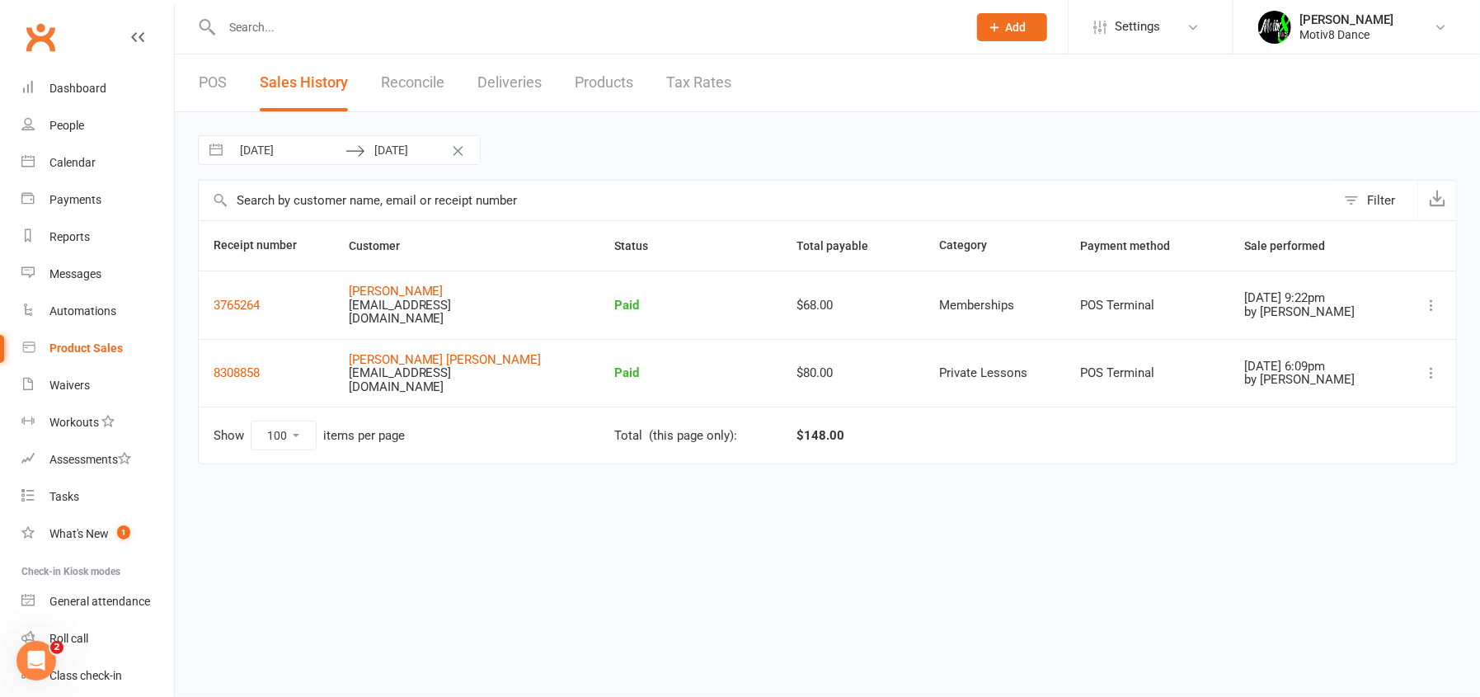
click at [218, 92] on link "POS" at bounding box center [213, 82] width 28 height 57
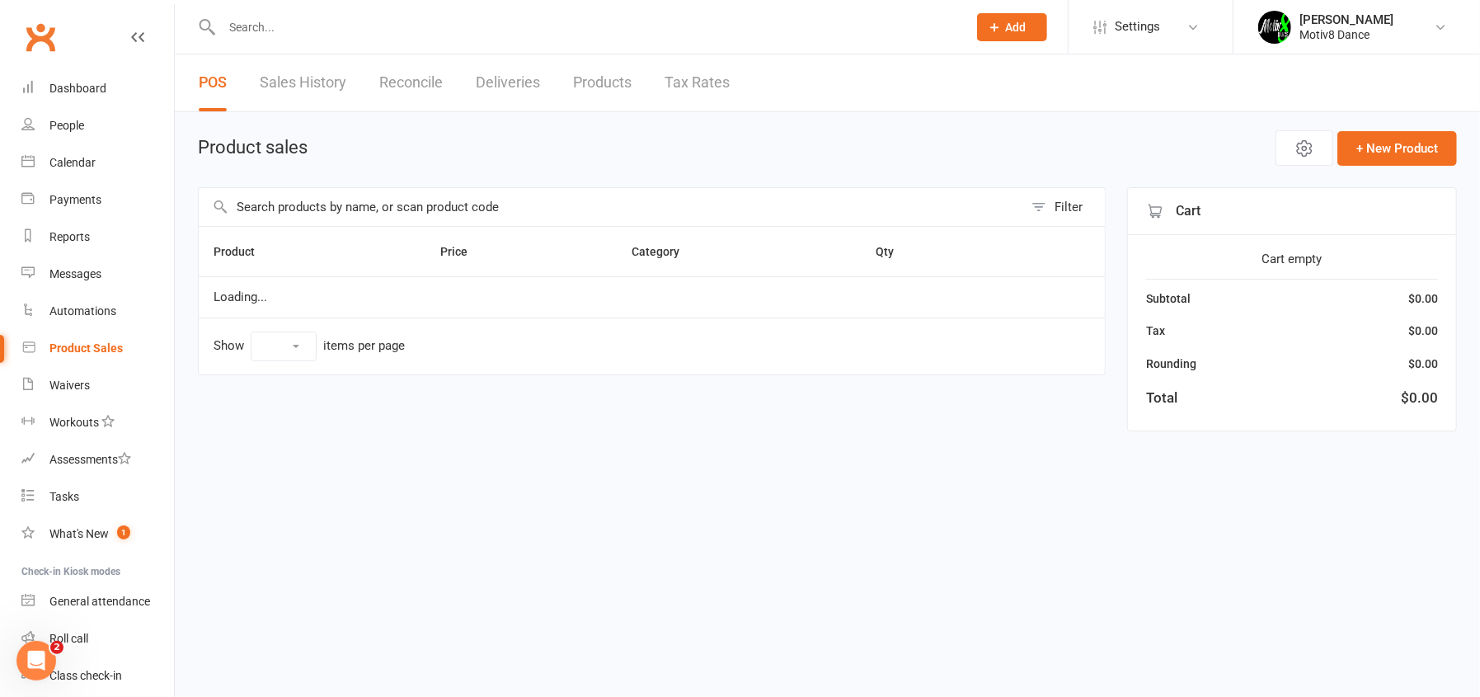
select select "10"
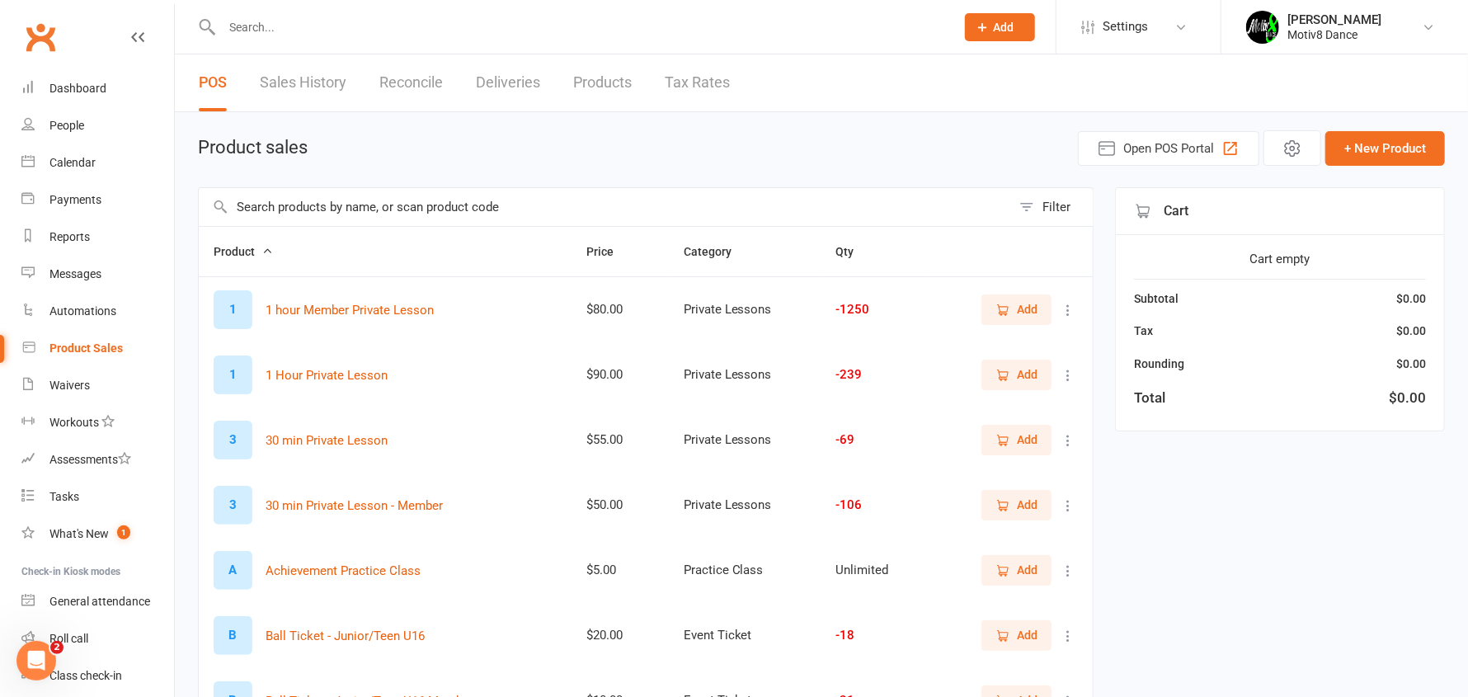
click at [305, 212] on input "text" at bounding box center [605, 207] width 812 height 38
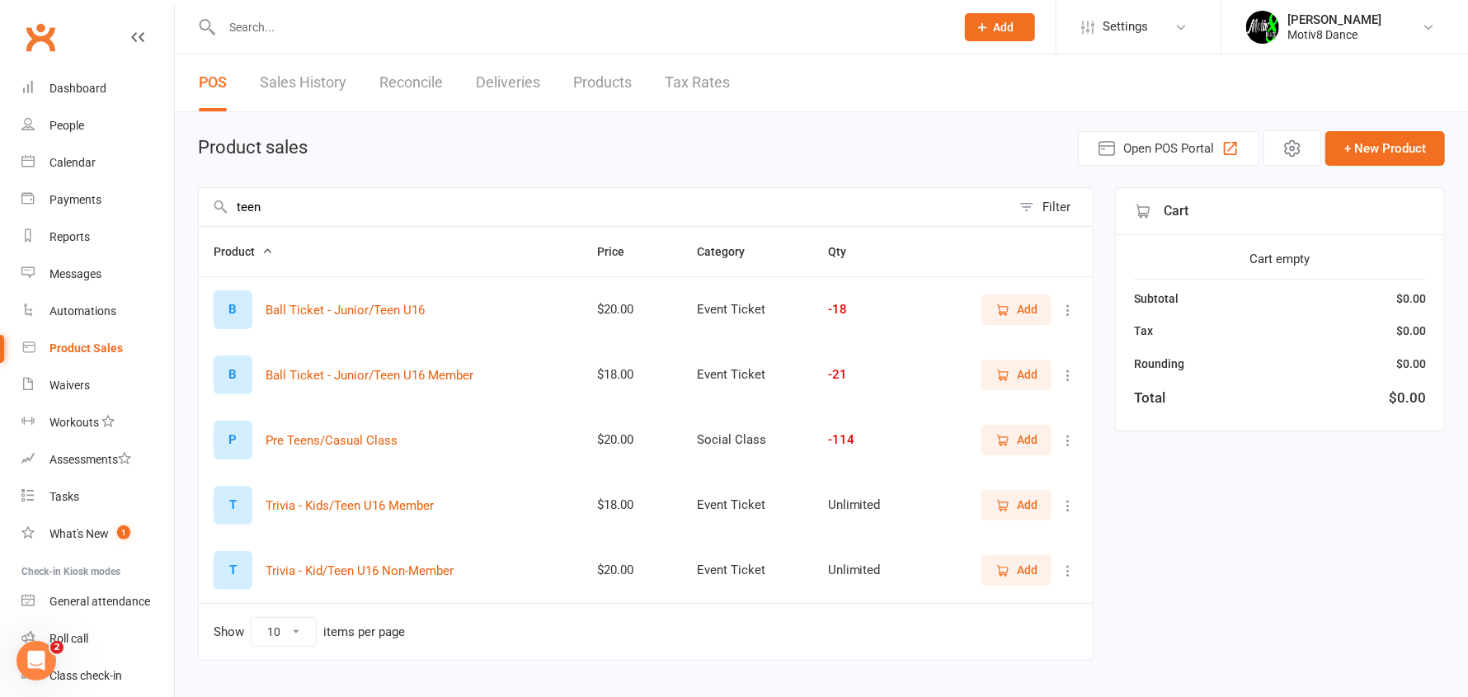
type input "teen"
click at [1024, 438] on span "Add" at bounding box center [1027, 439] width 21 height 18
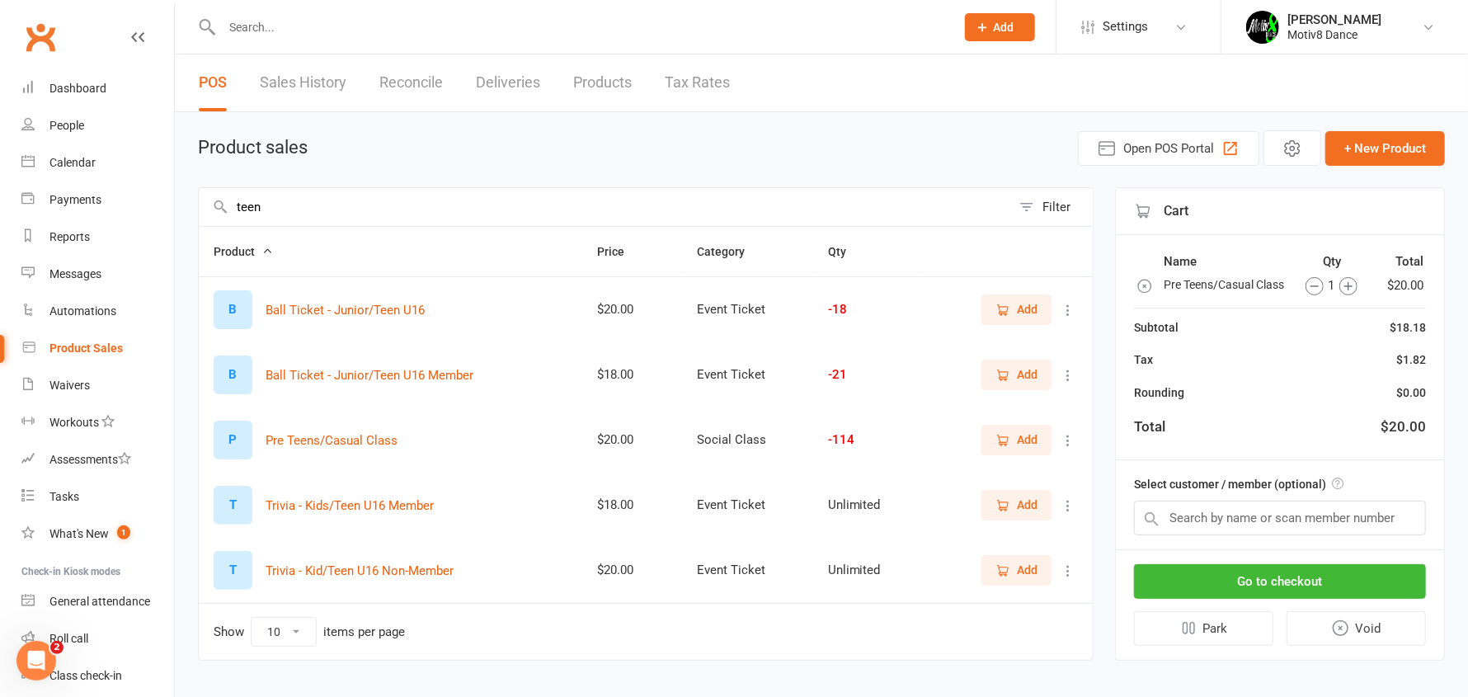
click at [1023, 438] on span "Add" at bounding box center [1027, 439] width 21 height 18
click at [1216, 530] on input "text" at bounding box center [1280, 518] width 292 height 35
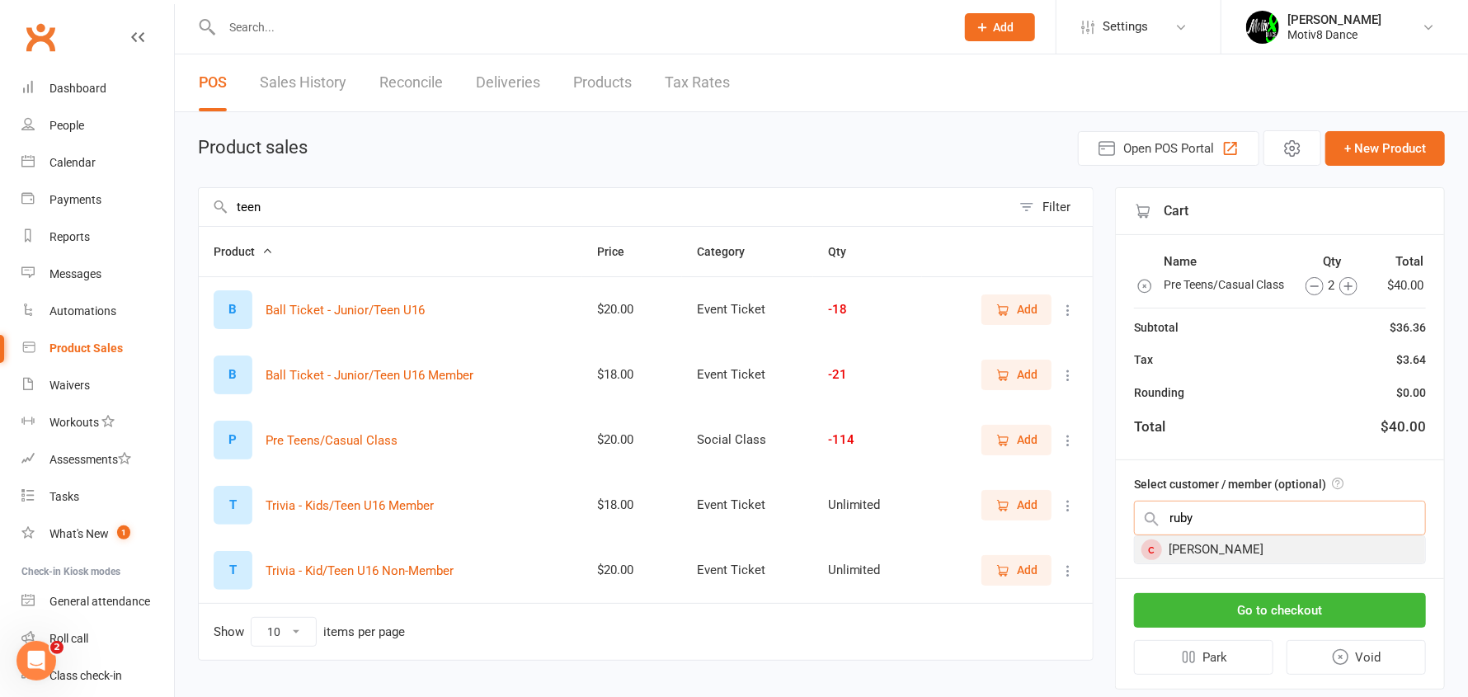
type input "ruby"
click at [1230, 563] on div "[PERSON_NAME]" at bounding box center [1280, 549] width 290 height 27
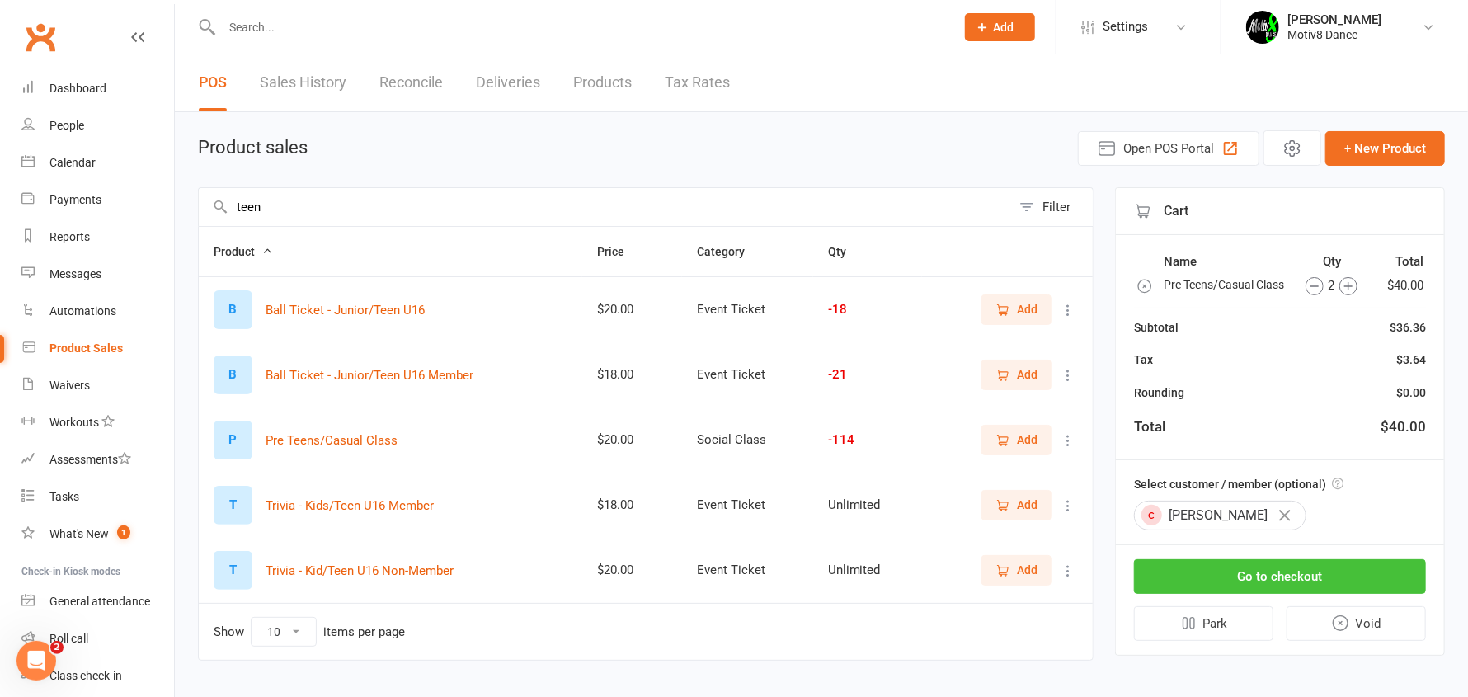
click at [1272, 594] on button "Go to checkout" at bounding box center [1280, 576] width 292 height 35
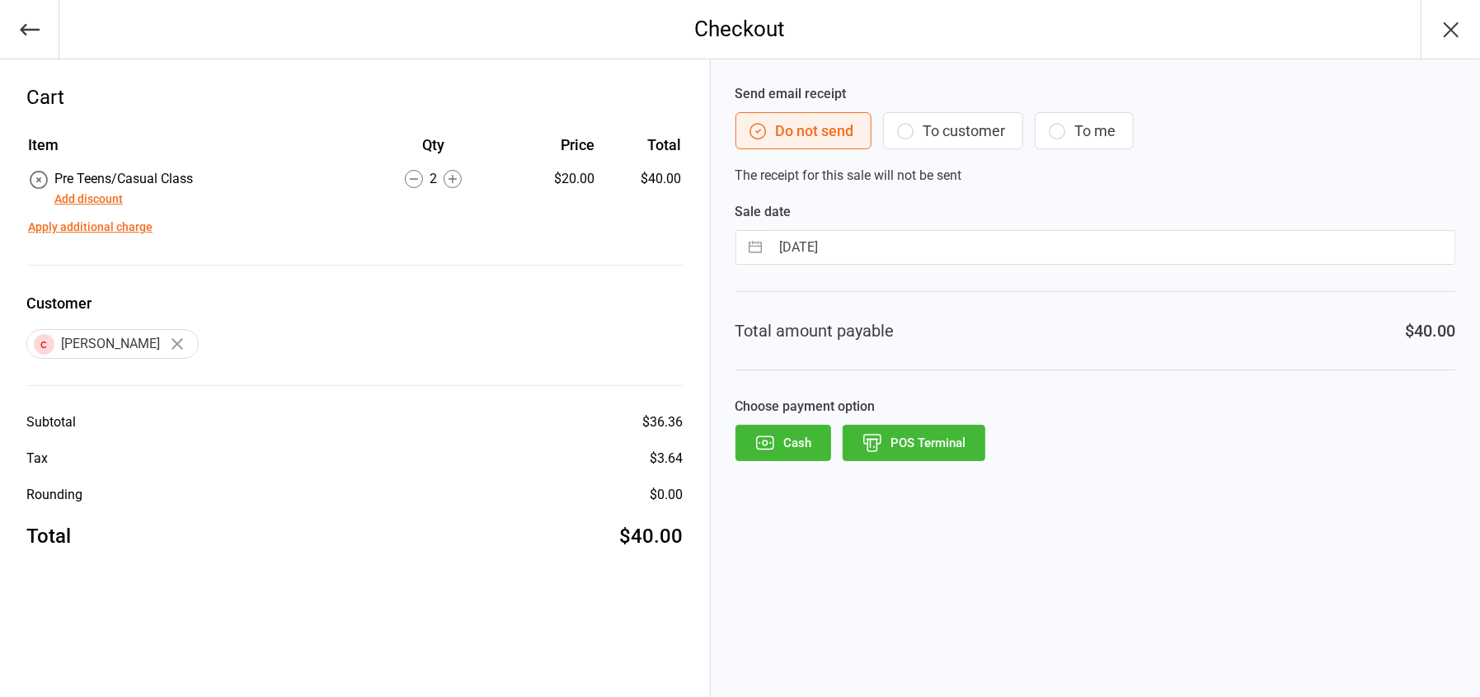
click at [919, 442] on button "POS Terminal" at bounding box center [914, 443] width 143 height 36
